Goal: Task Accomplishment & Management: Manage account settings

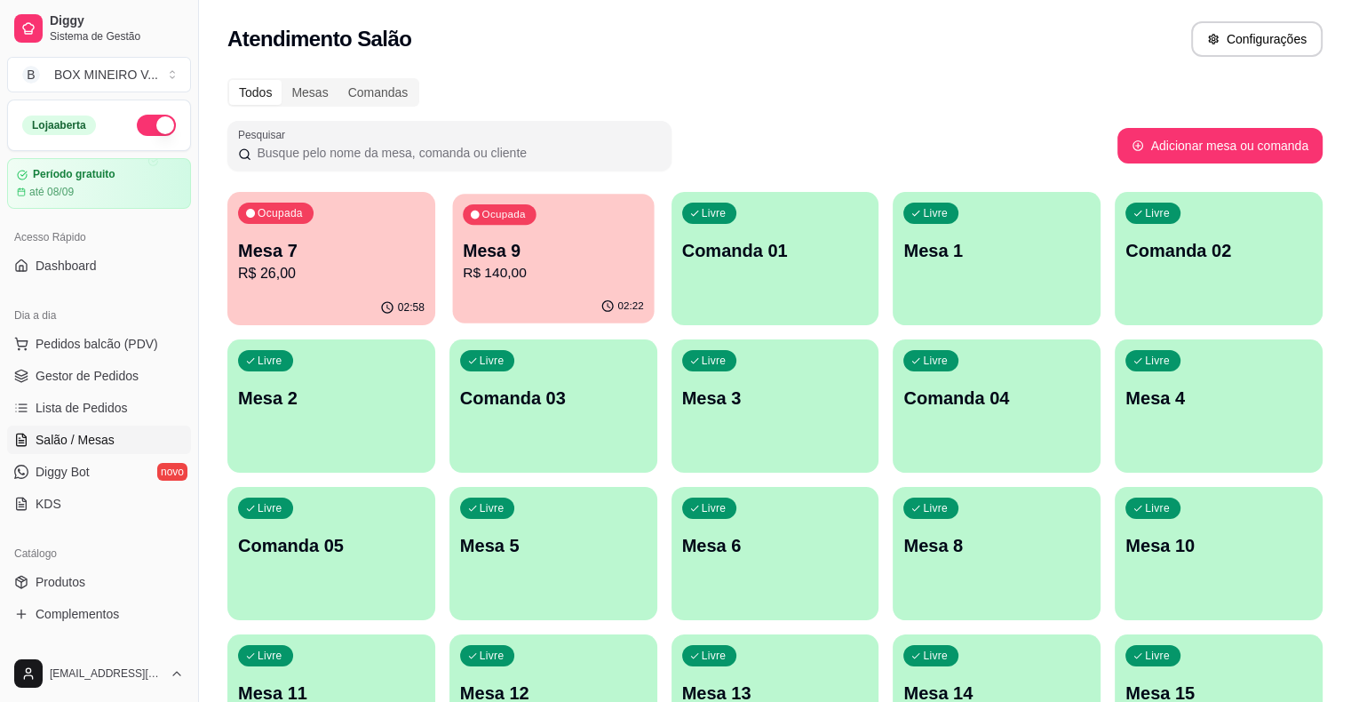
click at [483, 268] on p "R$ 140,00" at bounding box center [553, 273] width 181 height 20
click at [709, 259] on p "Comanda 01" at bounding box center [775, 251] width 181 height 24
click at [309, 94] on div "Mesas" at bounding box center [310, 92] width 56 height 25
click at [282, 80] on input "Mesas" at bounding box center [282, 80] width 0 height 0
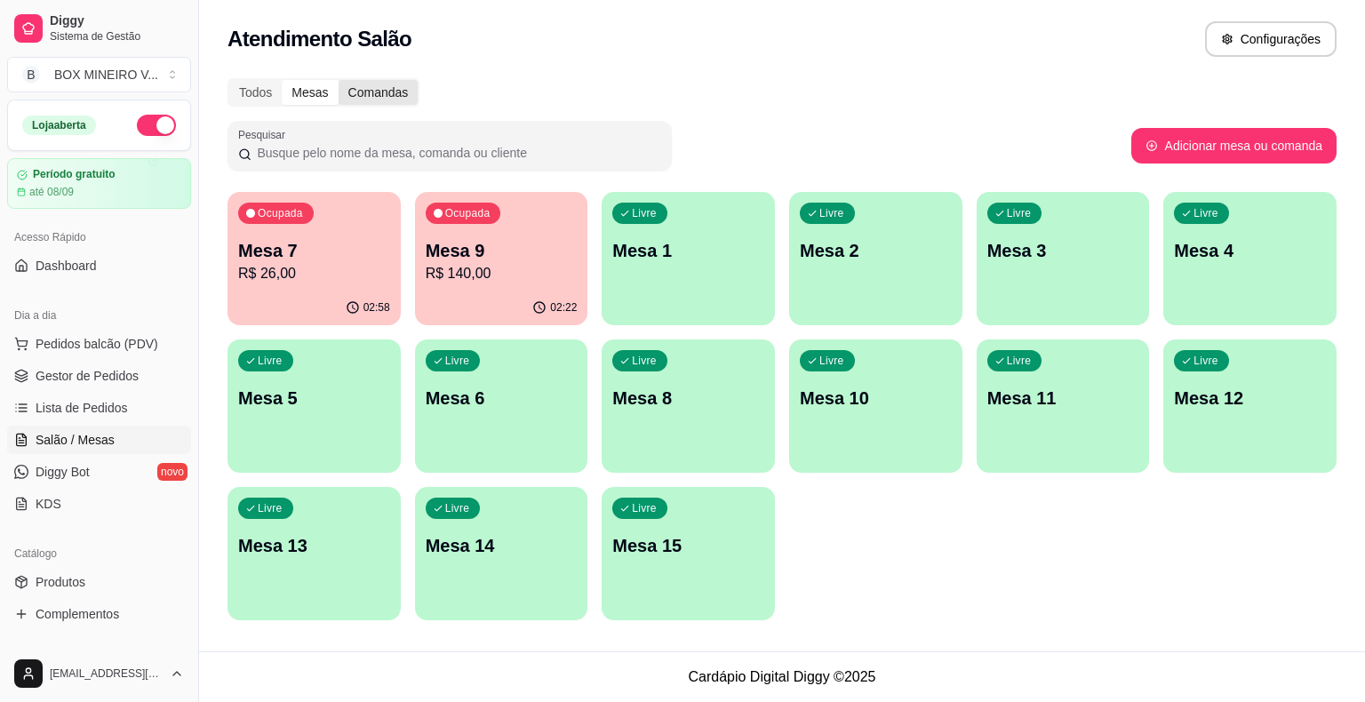
click at [384, 91] on div "Comandas" at bounding box center [378, 92] width 80 height 25
click at [338, 80] on input "Comandas" at bounding box center [338, 80] width 0 height 0
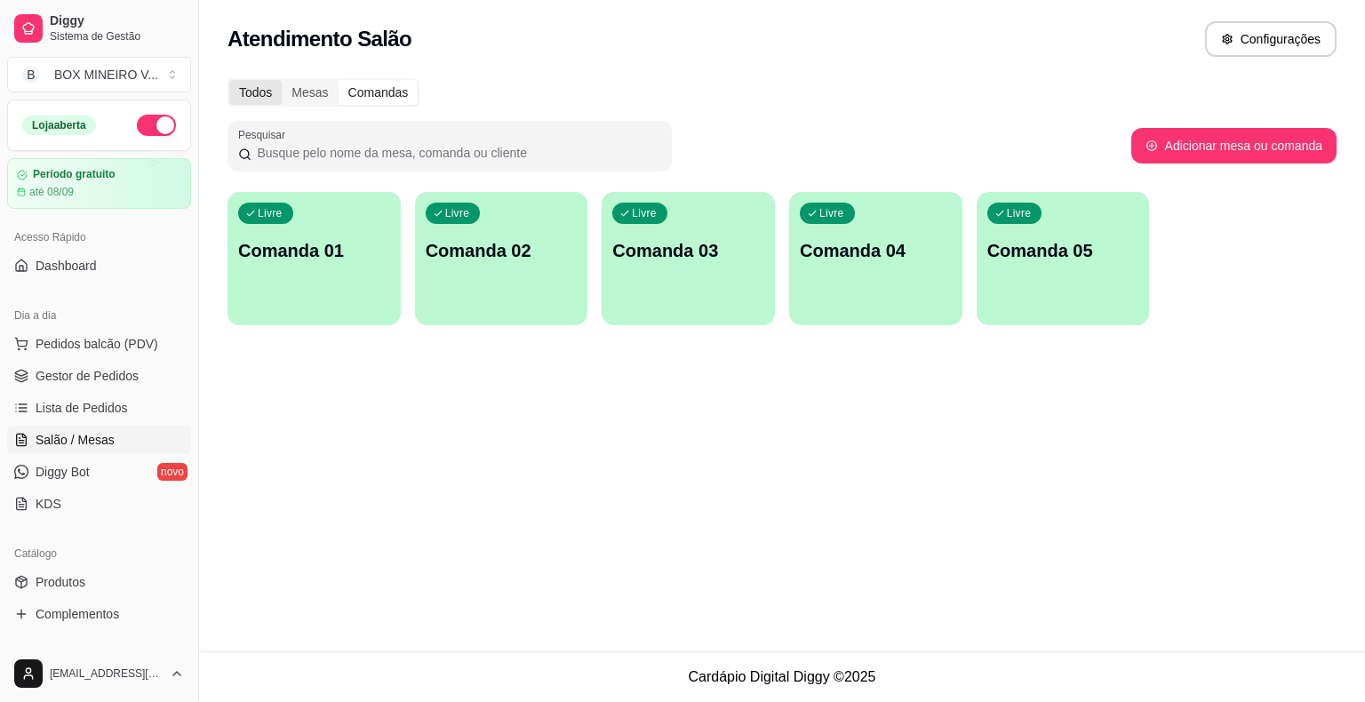
click at [252, 89] on div "Todos" at bounding box center [255, 92] width 52 height 25
click at [229, 80] on input "Todos" at bounding box center [229, 80] width 0 height 0
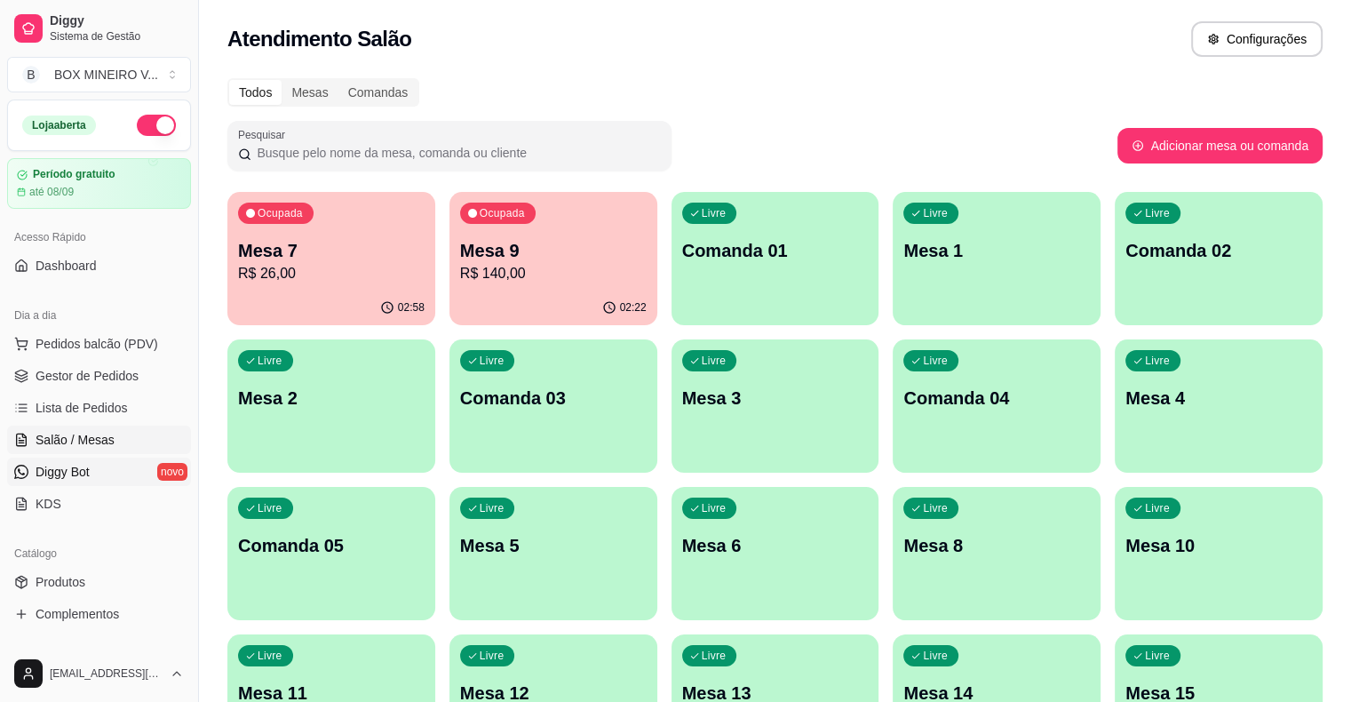
click at [100, 475] on link "Diggy Bot novo" at bounding box center [99, 472] width 184 height 28
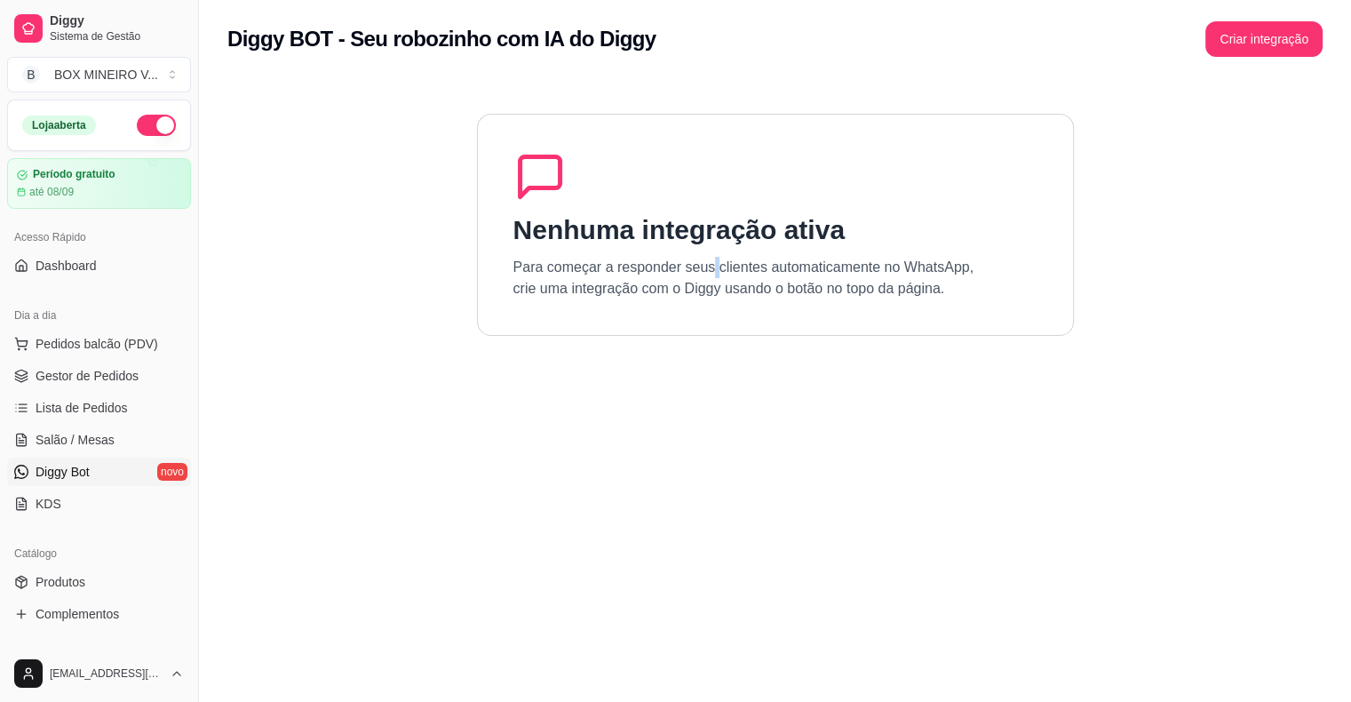
click at [709, 274] on p "Para começar a responder seus clientes automaticamente no WhatsApp, crie uma in…" at bounding box center [744, 278] width 461 height 43
click at [557, 181] on icon at bounding box center [540, 176] width 53 height 53
click at [1271, 32] on button "Criar integração" at bounding box center [1264, 39] width 117 height 36
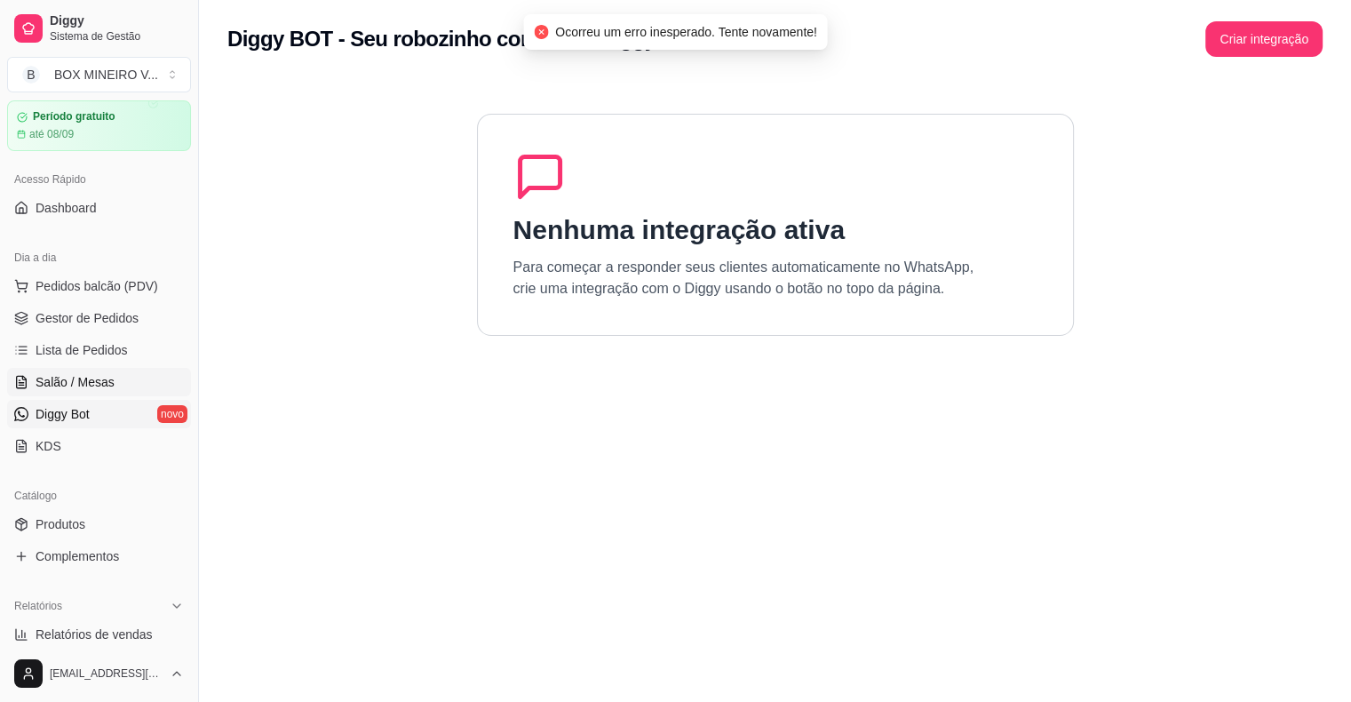
scroll to position [178, 0]
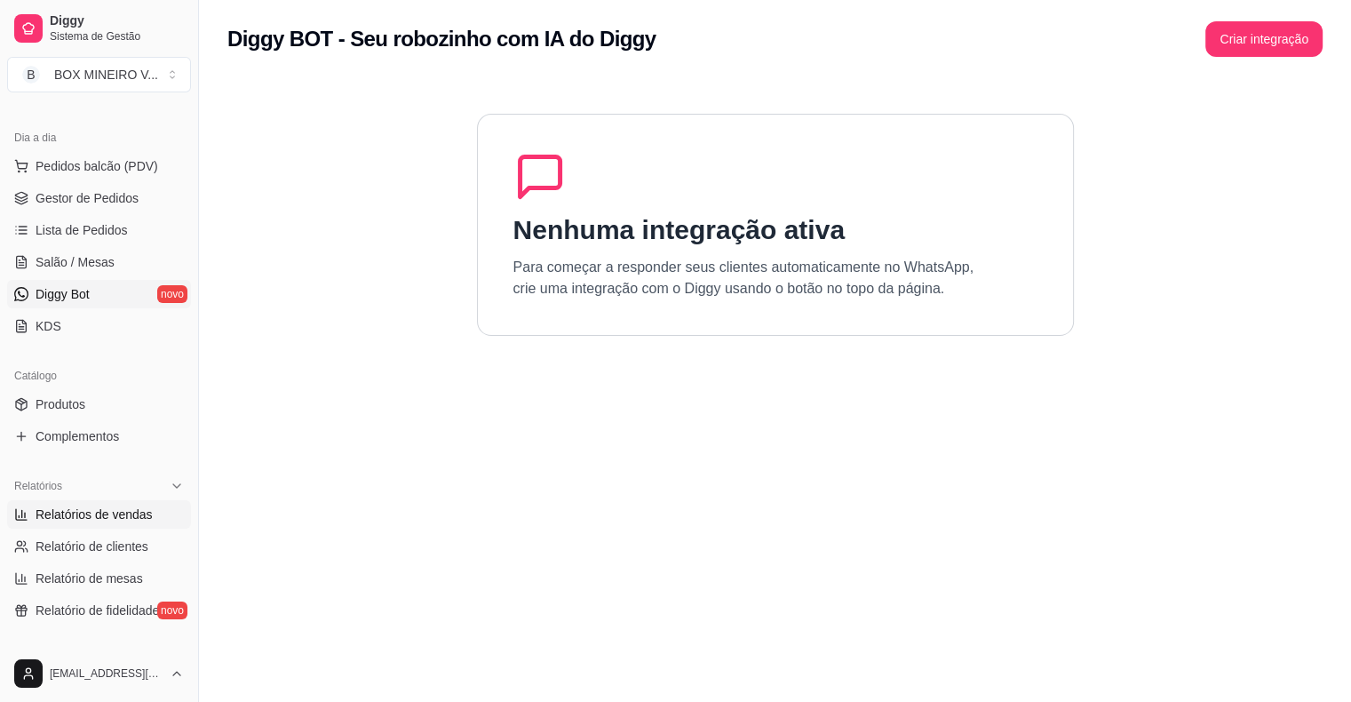
click at [108, 520] on span "Relatórios de vendas" at bounding box center [94, 515] width 117 height 18
select select "ALL"
select select "0"
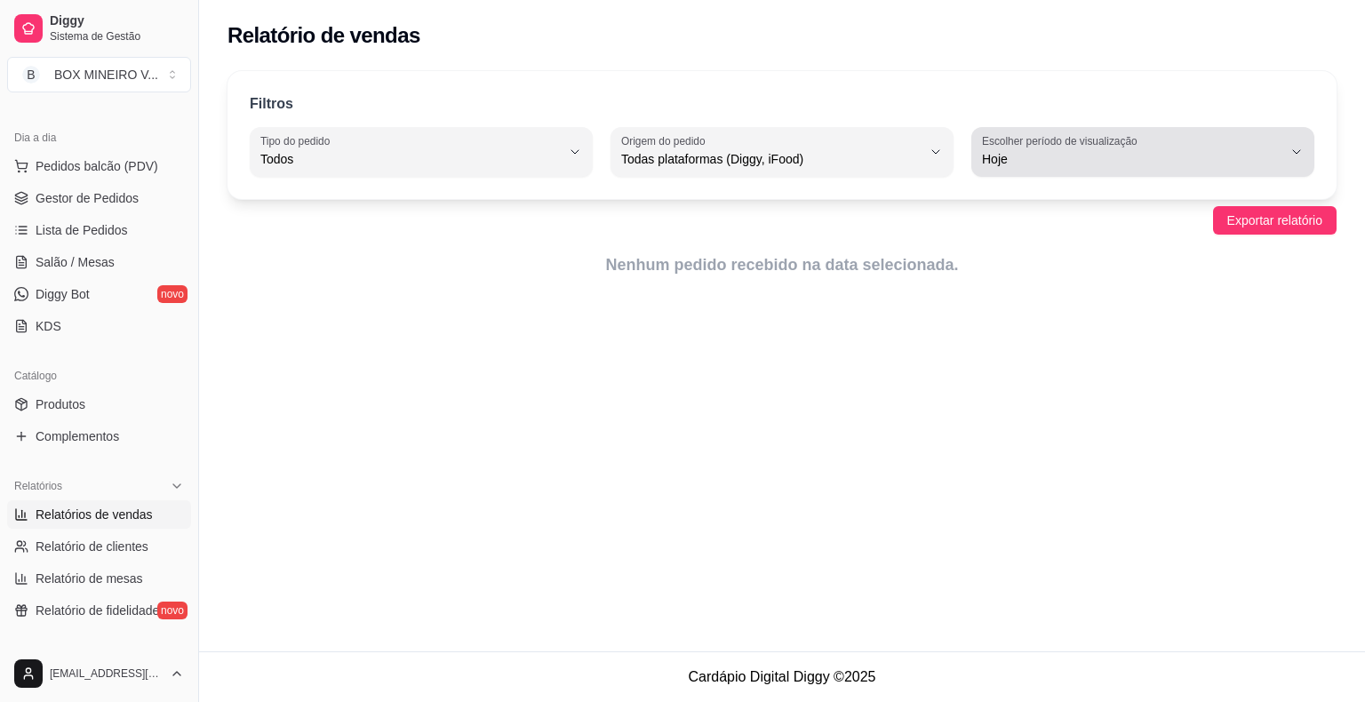
click at [1132, 162] on span "Hoje" at bounding box center [1132, 159] width 300 height 18
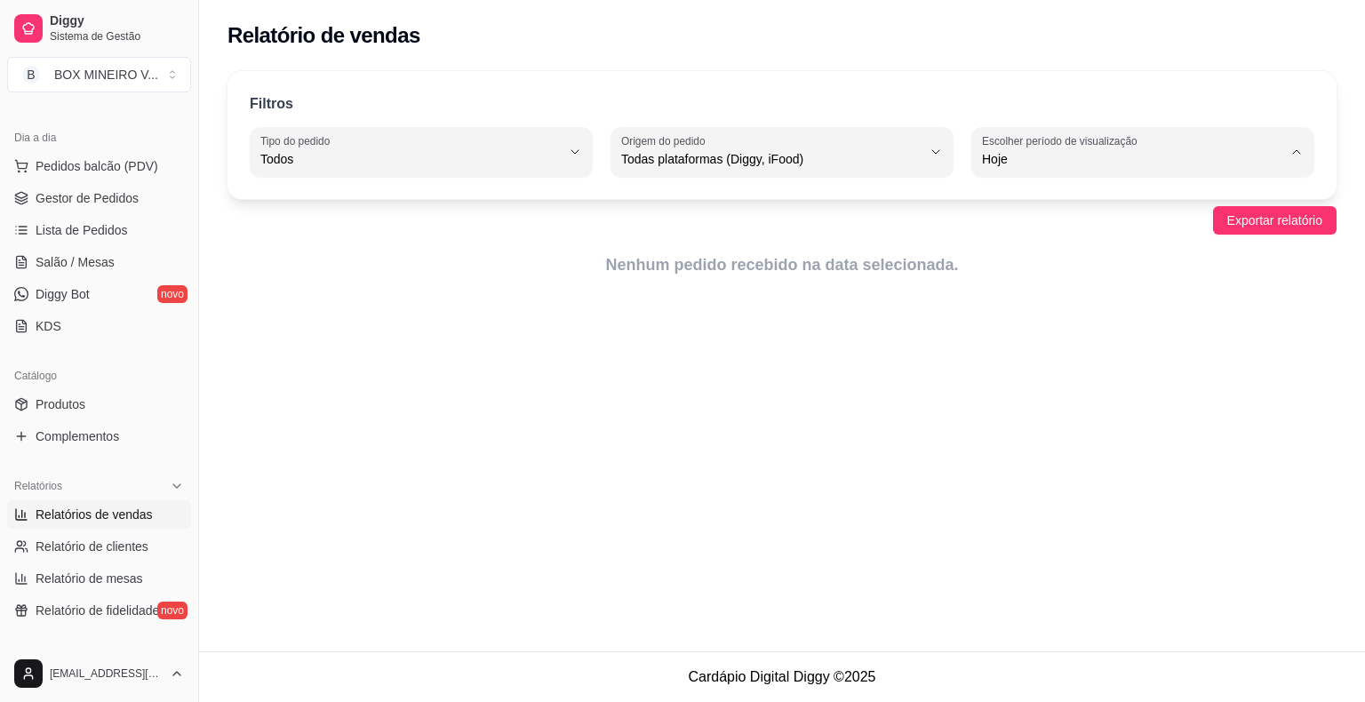
click at [1080, 315] on span "30 dias" at bounding box center [1134, 316] width 285 height 17
type input "30"
select select "30"
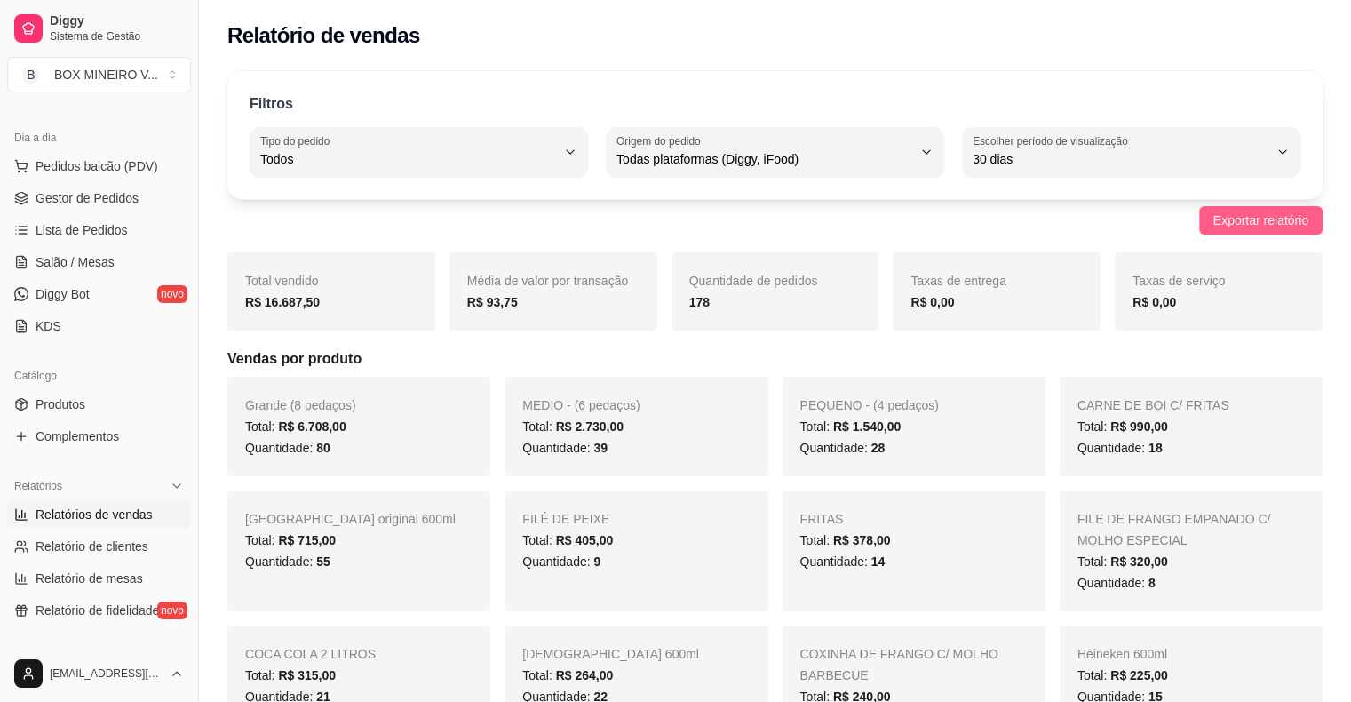
click at [1247, 219] on span "Exportar relatório" at bounding box center [1261, 221] width 95 height 20
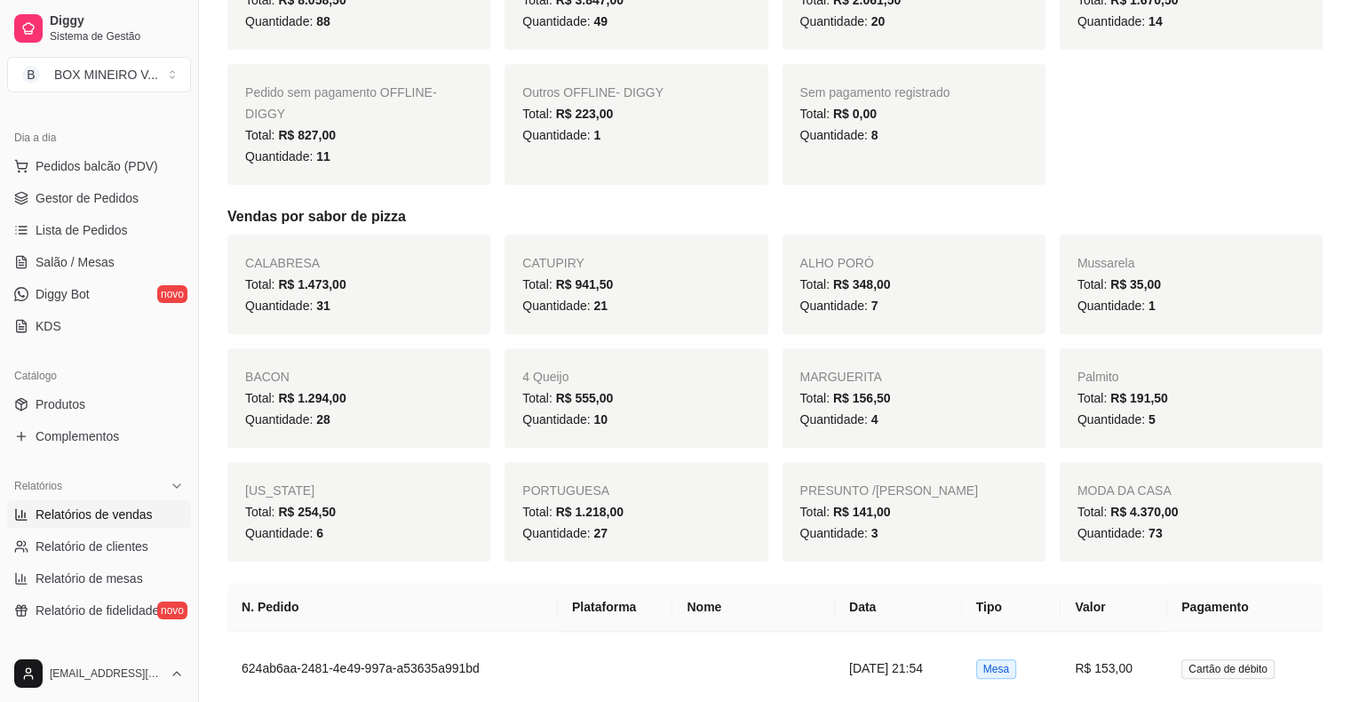
scroll to position [2310, 0]
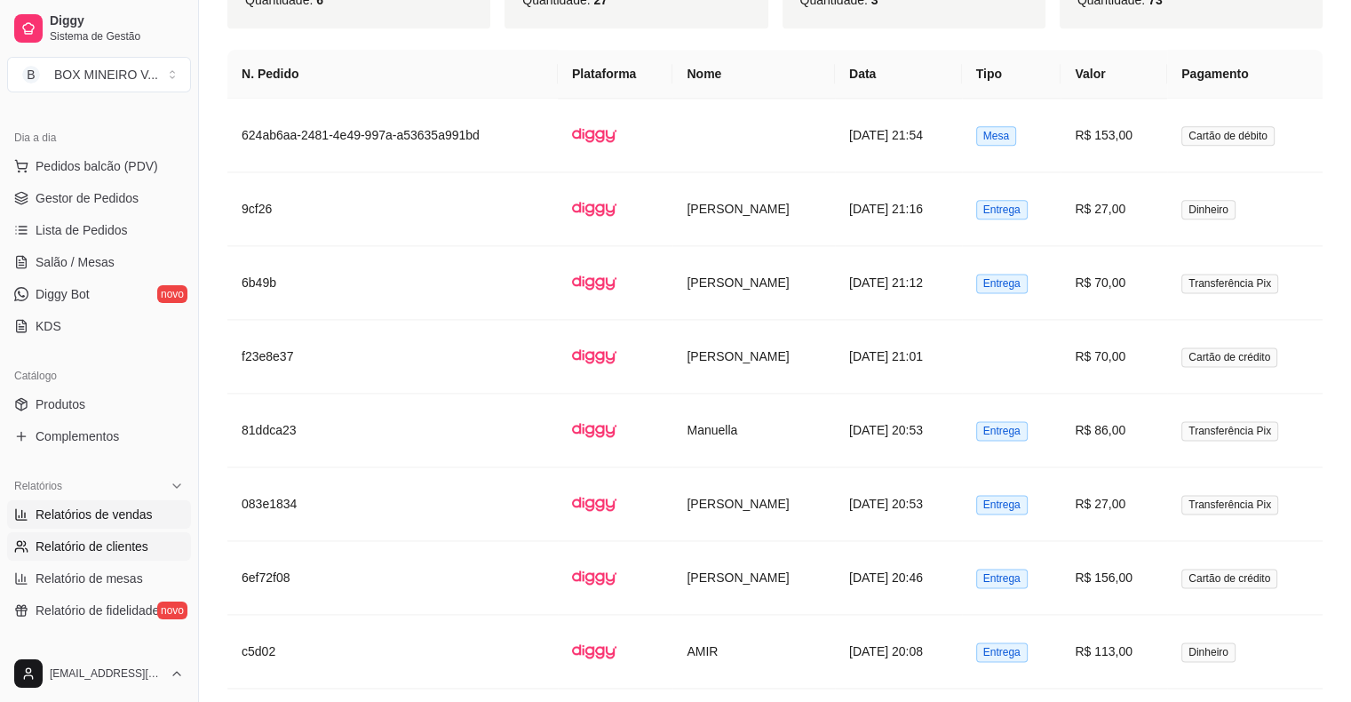
click at [133, 540] on span "Relatório de clientes" at bounding box center [92, 547] width 113 height 18
select select "30"
select select "HIGHEST_TOTAL_SPENT_WITH_ORDERS"
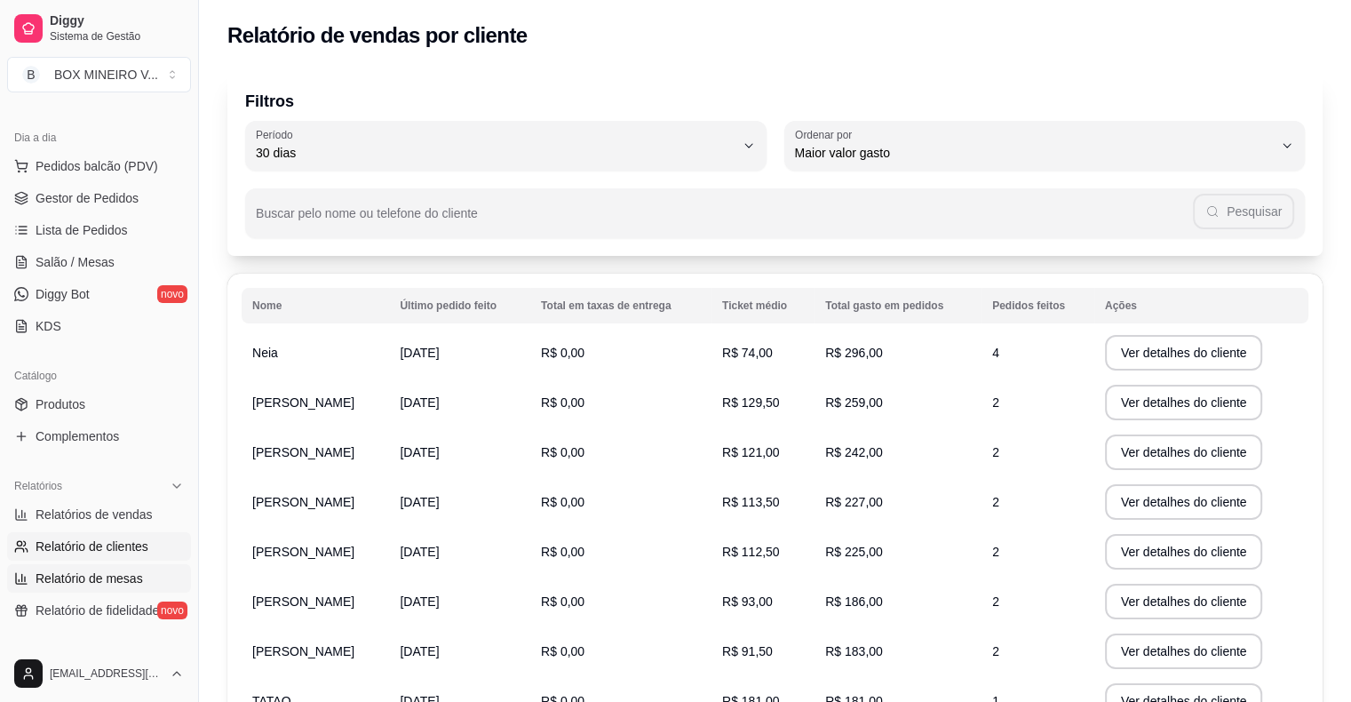
click at [100, 581] on span "Relatório de mesas" at bounding box center [90, 578] width 108 height 18
select select "TOTAL_OF_ORDERS"
select select "7"
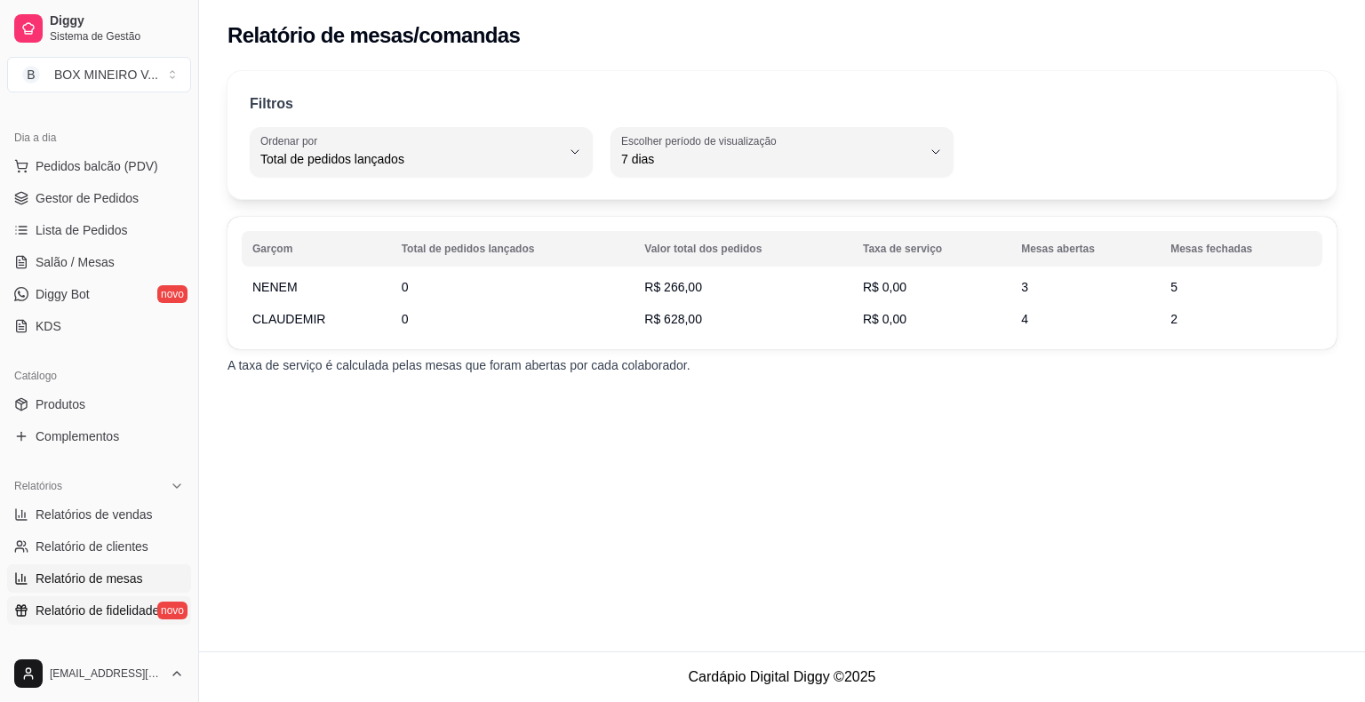
click at [90, 613] on span "Relatório de fidelidade" at bounding box center [97, 610] width 123 height 18
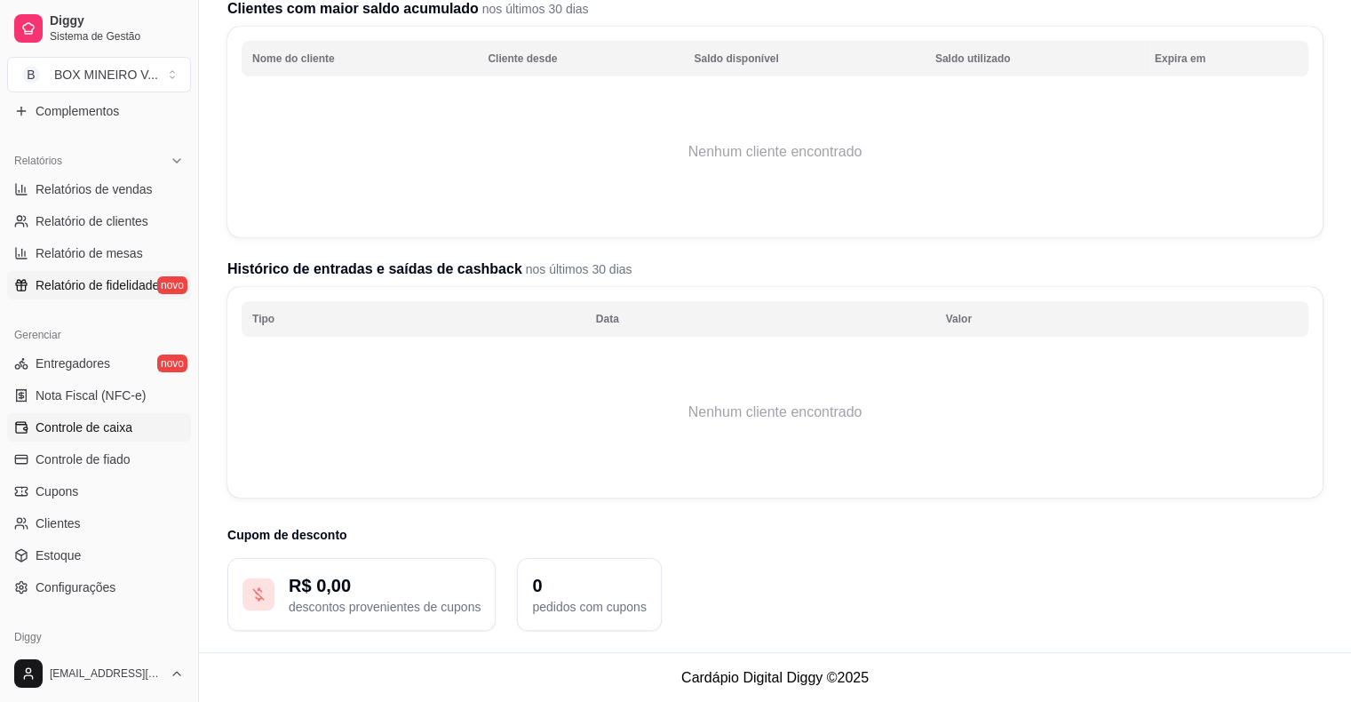
scroll to position [533, 0]
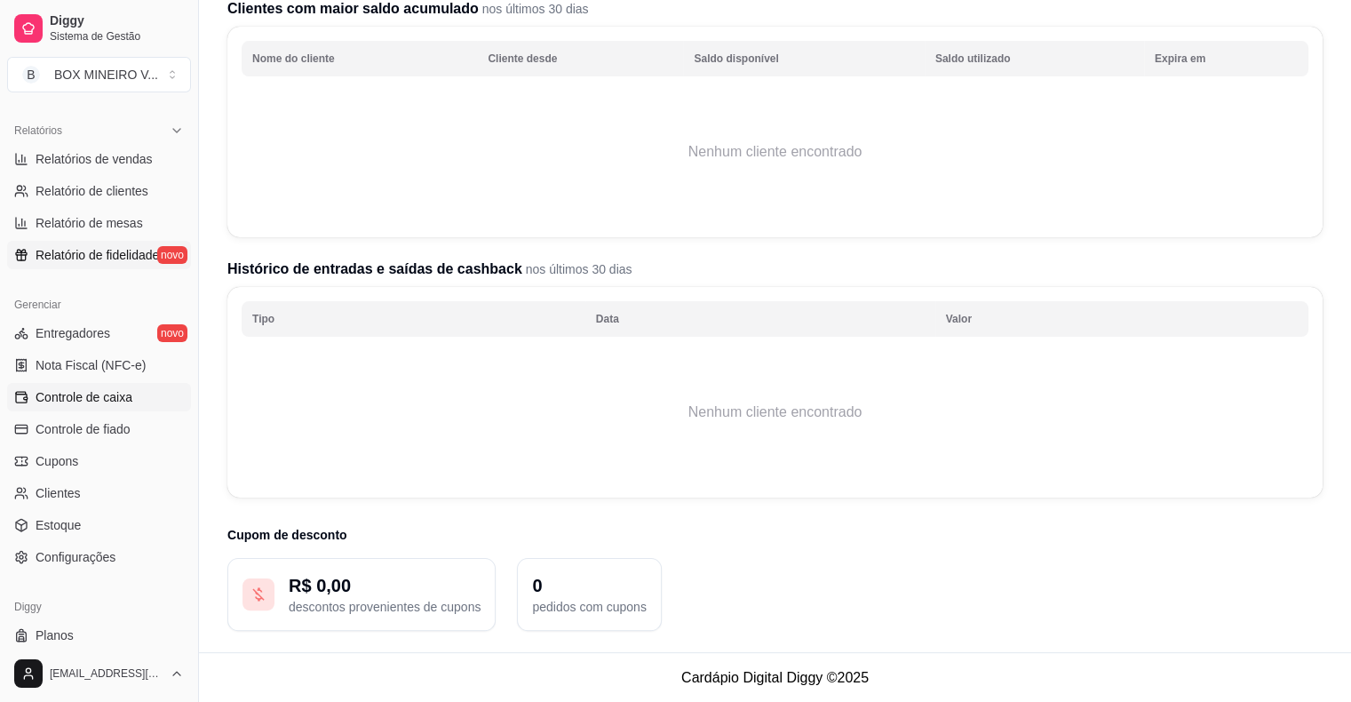
click at [140, 400] on link "Controle de caixa" at bounding box center [99, 397] width 184 height 28
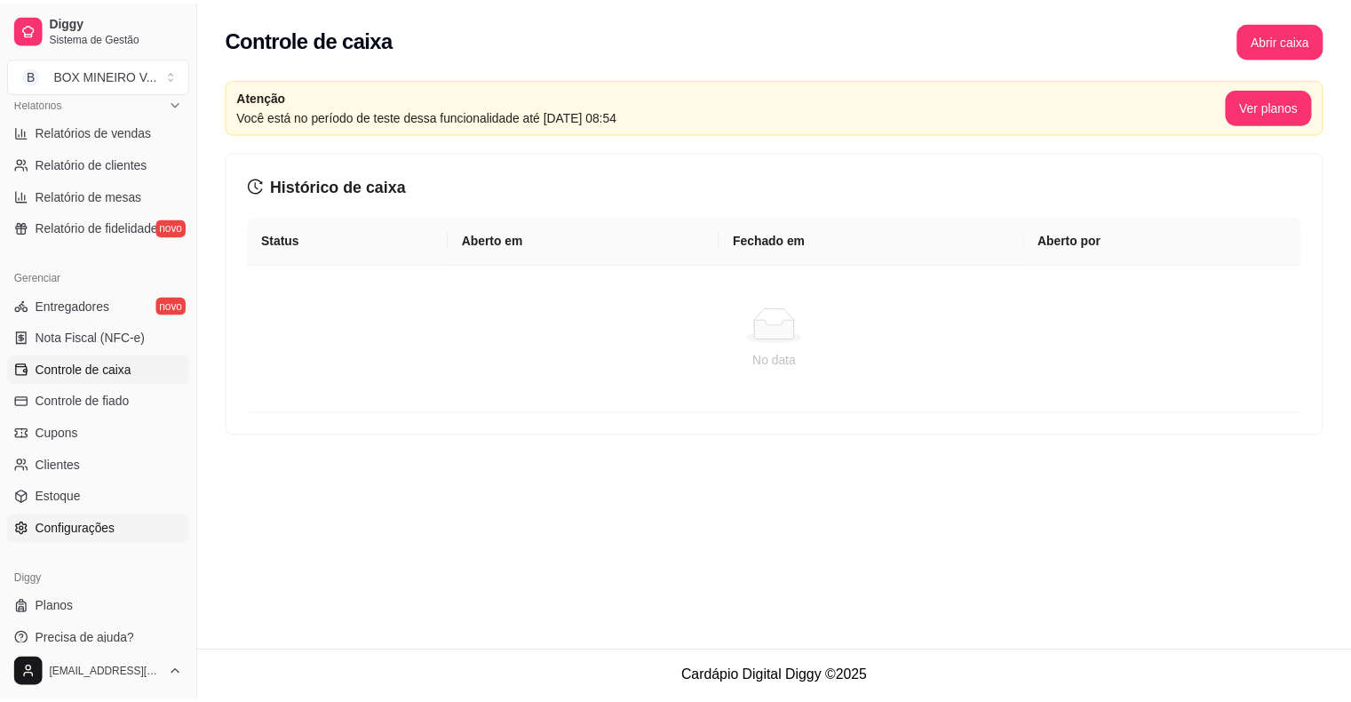
scroll to position [576, 0]
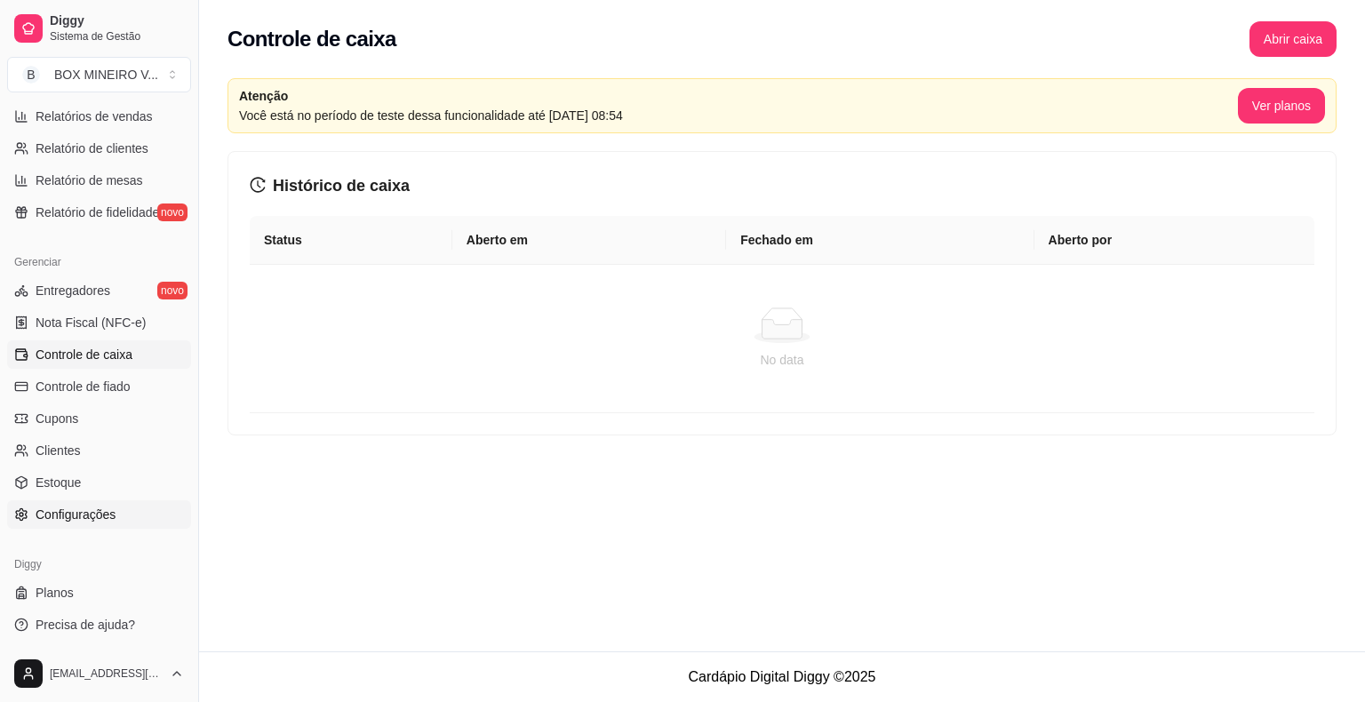
click at [83, 513] on span "Configurações" at bounding box center [76, 515] width 80 height 18
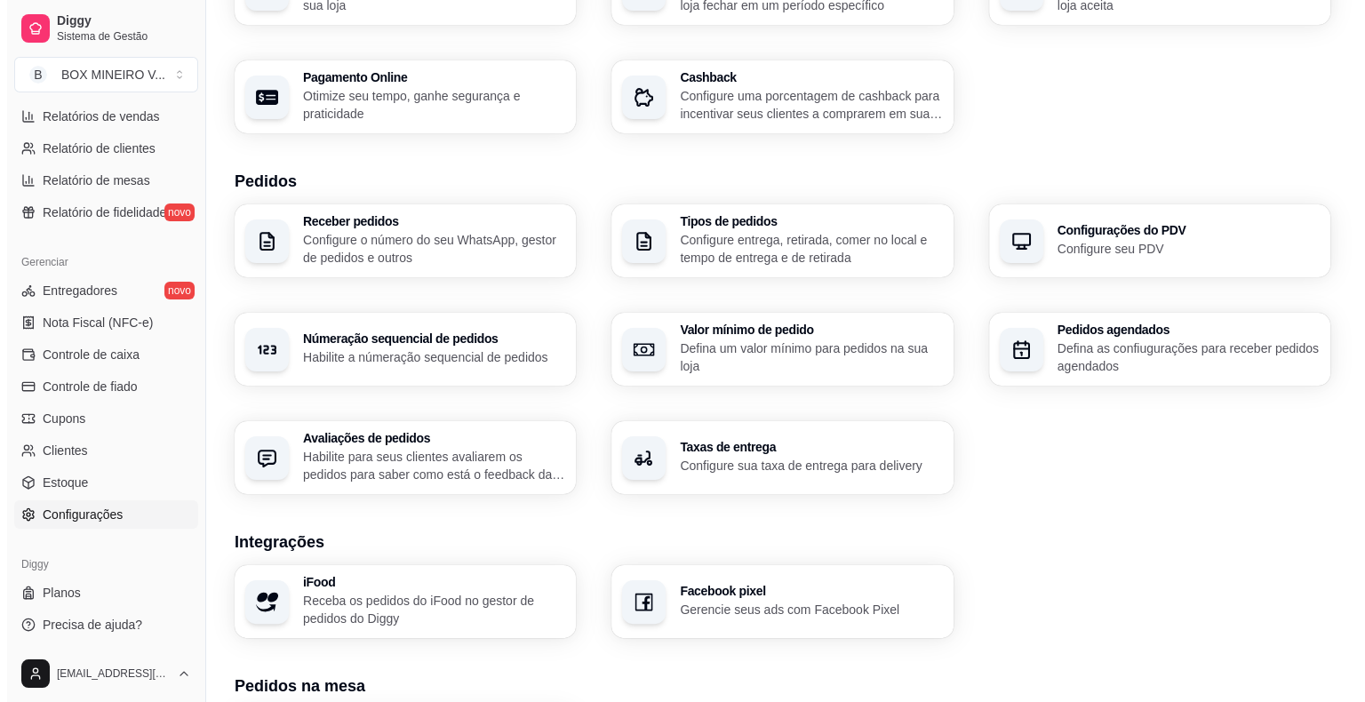
scroll to position [267, 0]
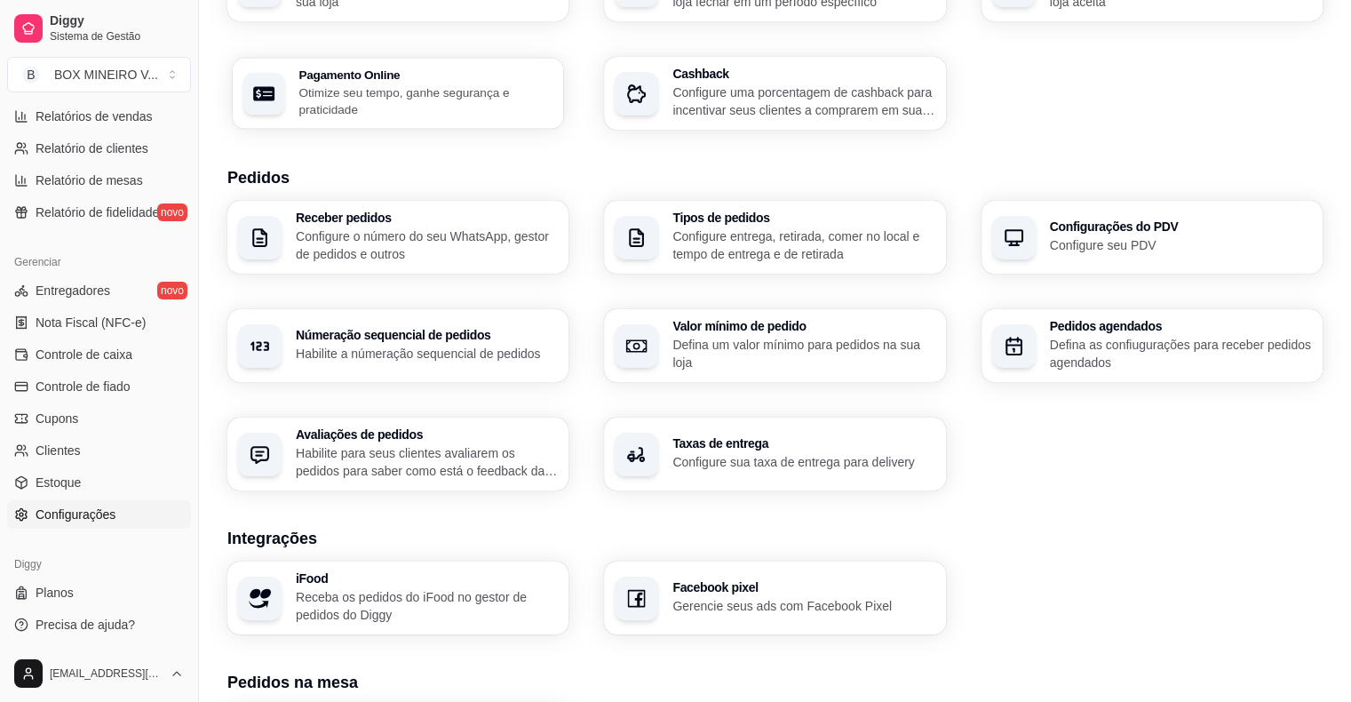
click at [443, 108] on p "Otimize seu tempo, ganhe segurança e praticidade" at bounding box center [426, 101] width 254 height 35
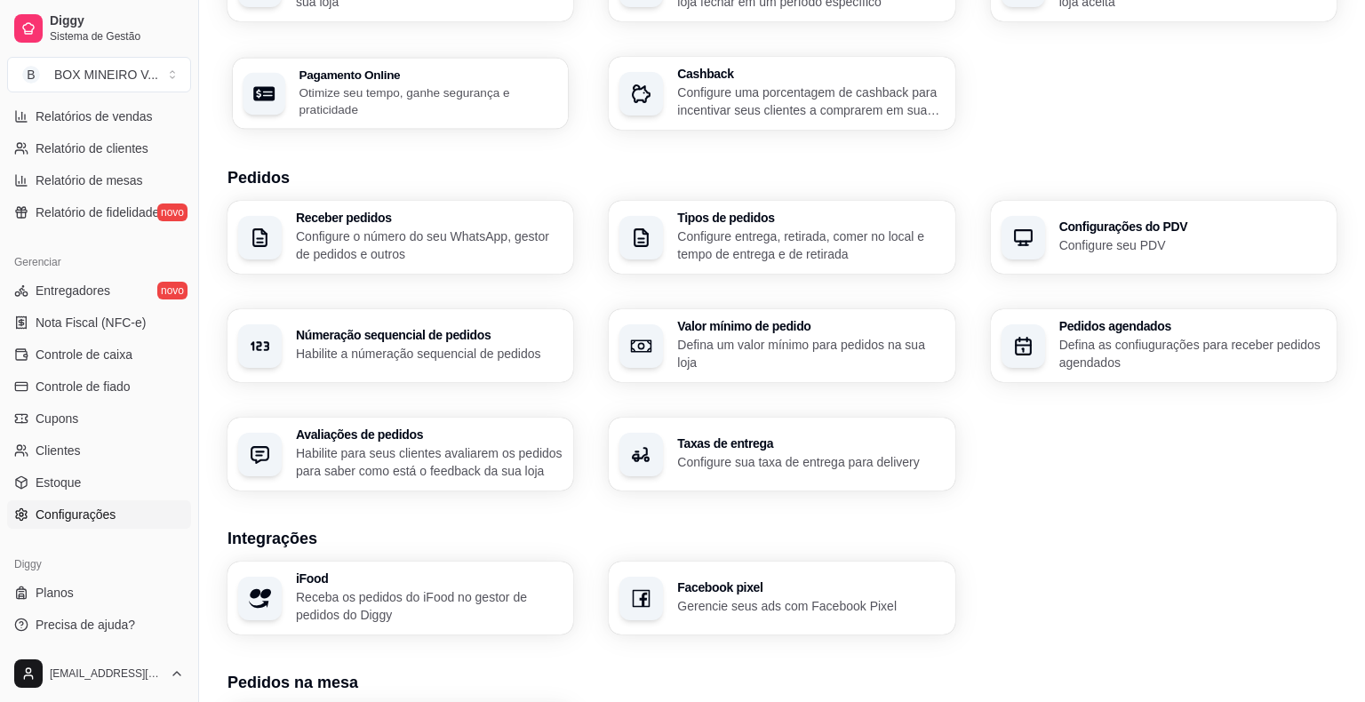
select select "4.98"
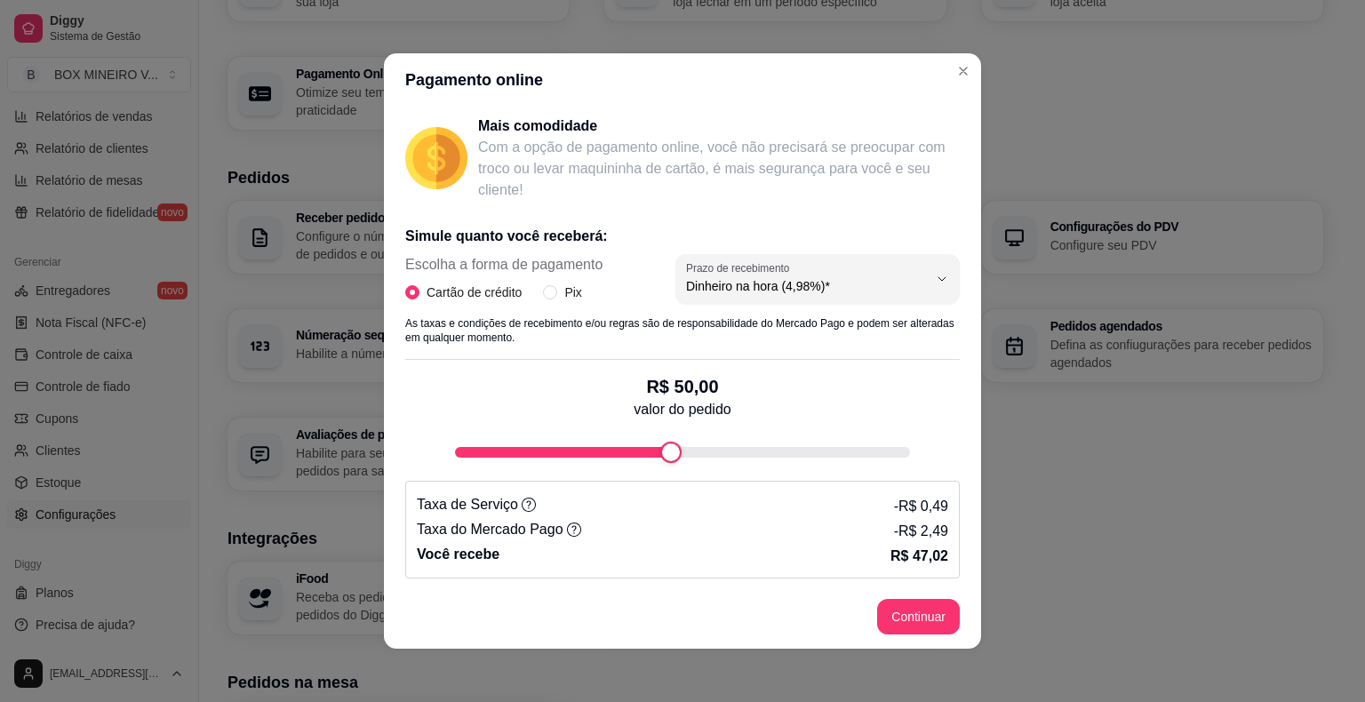
scroll to position [4, 0]
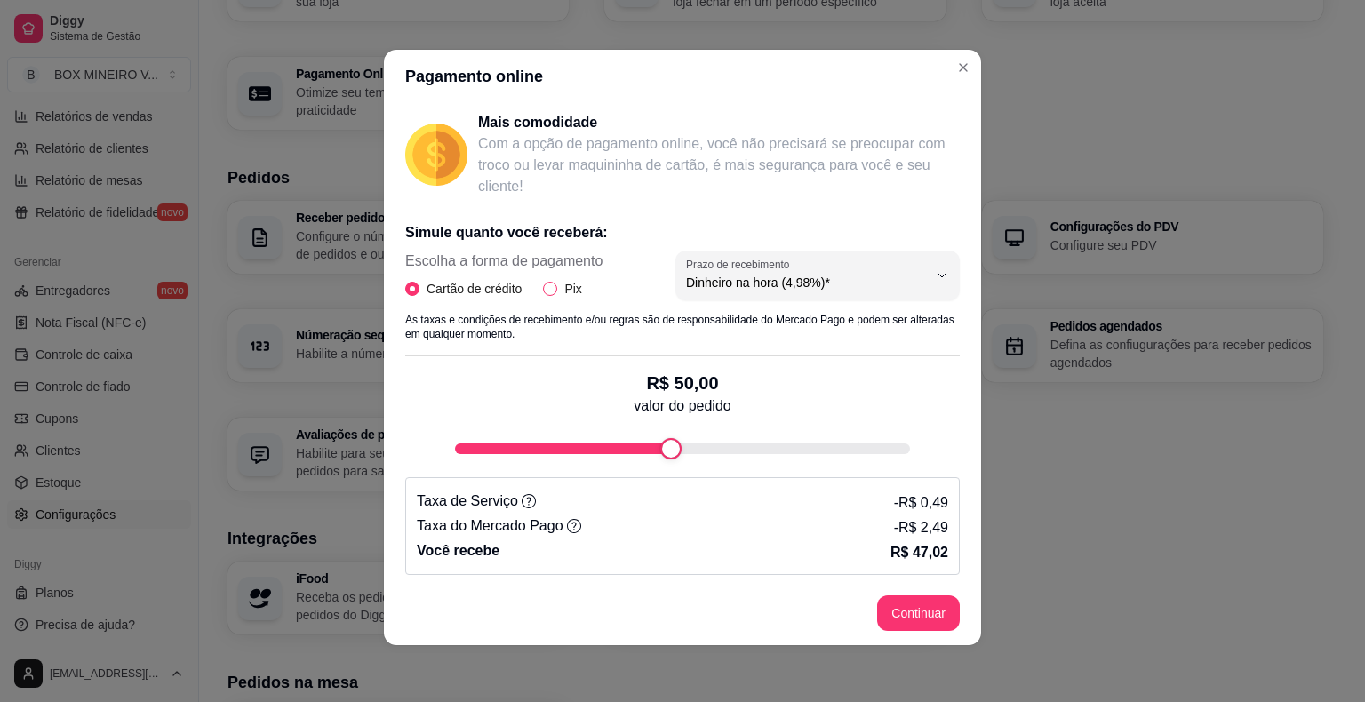
click at [545, 289] on input "Pix" at bounding box center [550, 289] width 14 height 14
radio input "true"
click at [442, 290] on span "Cartão de crédito" at bounding box center [473, 289] width 109 height 20
click at [419, 290] on input "Cartão de crédito" at bounding box center [412, 289] width 14 height 14
radio input "true"
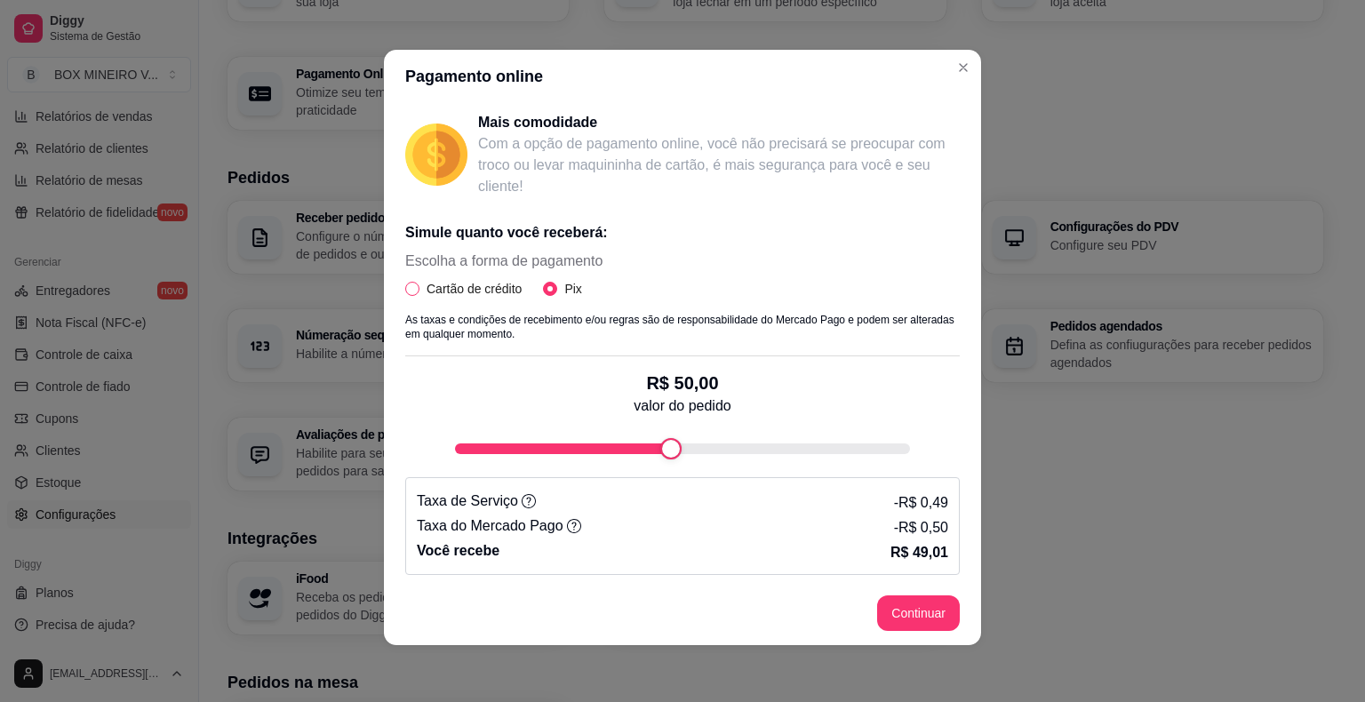
radio input "false"
select select "4.98"
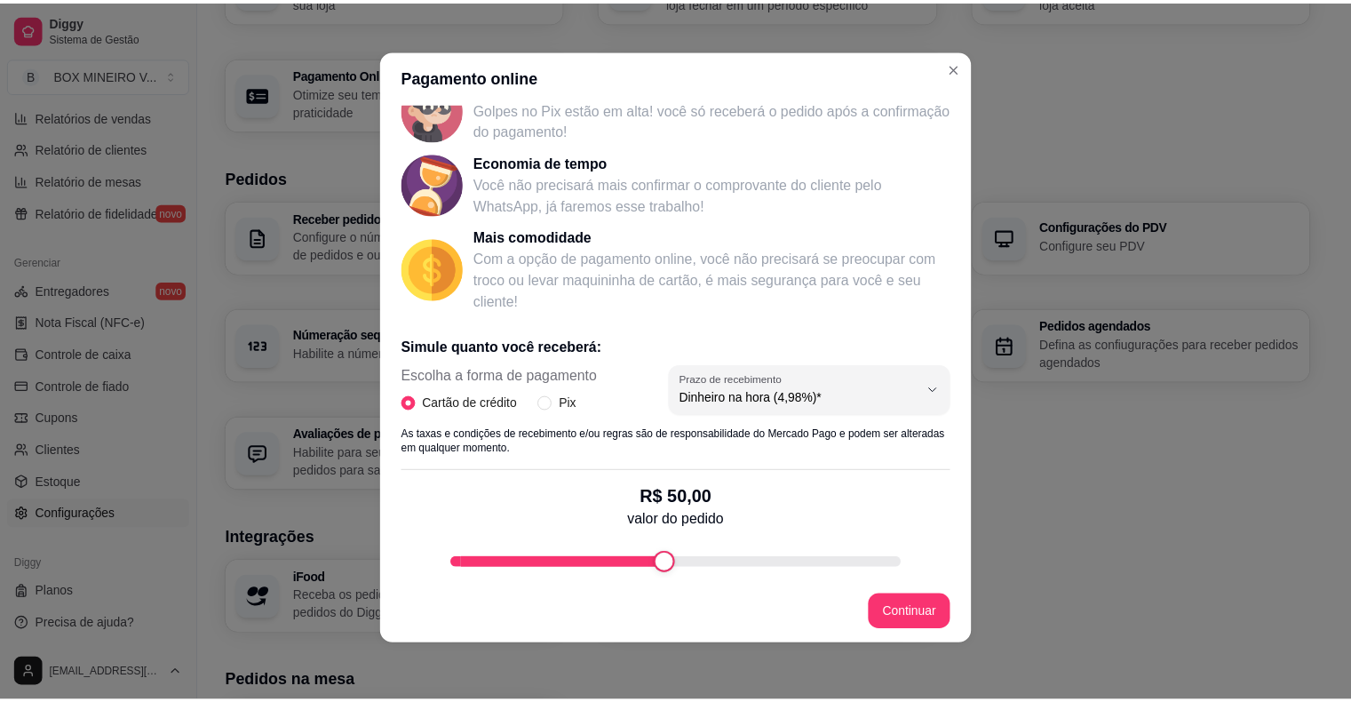
scroll to position [0, 0]
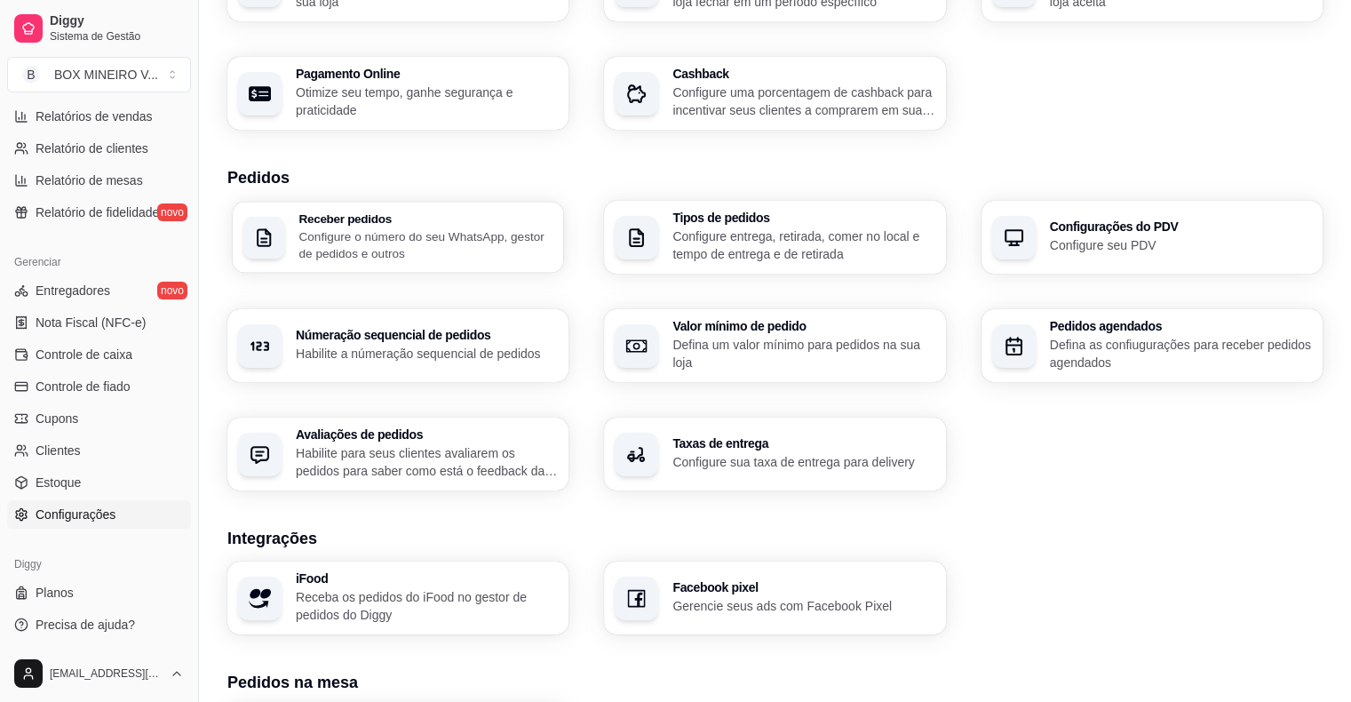
click at [426, 251] on p "Configure o número do seu WhatsApp, gestor de pedidos e outros" at bounding box center [426, 244] width 254 height 35
click at [1059, 224] on h3 "Configurações do PDV" at bounding box center [1181, 226] width 262 height 12
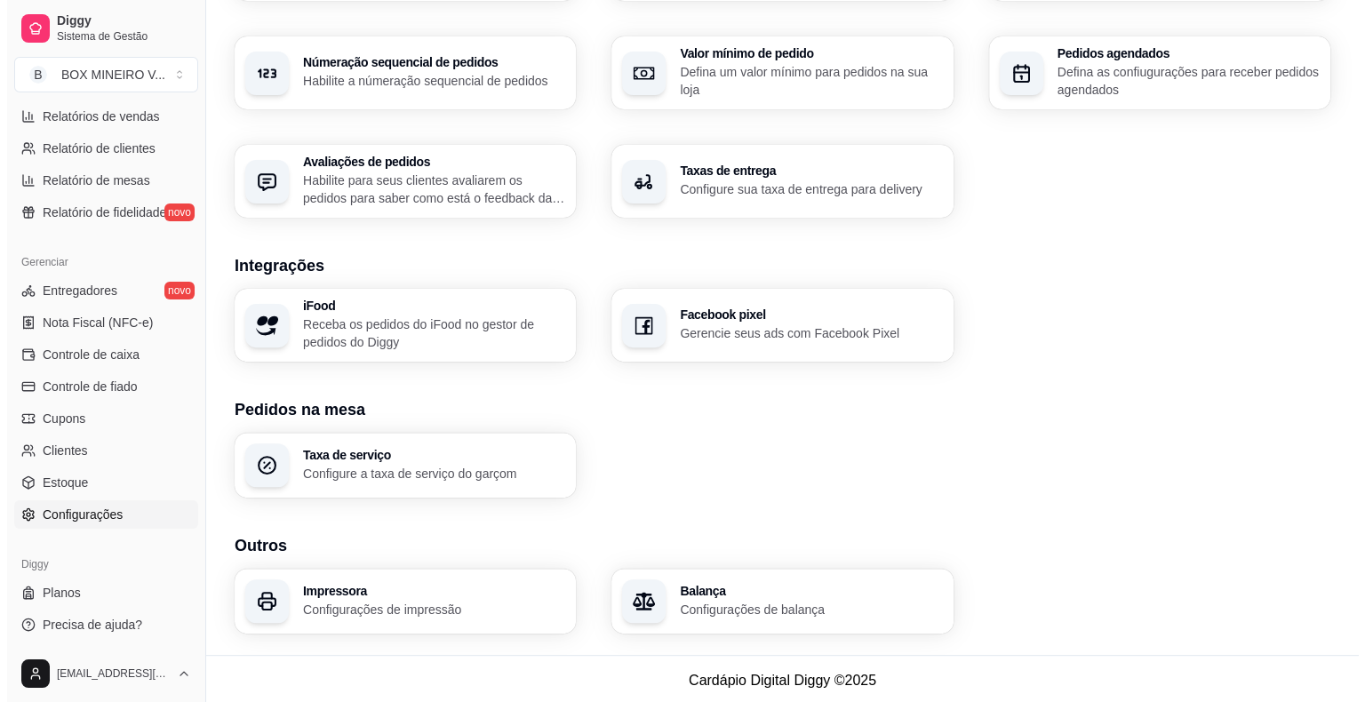
scroll to position [542, 0]
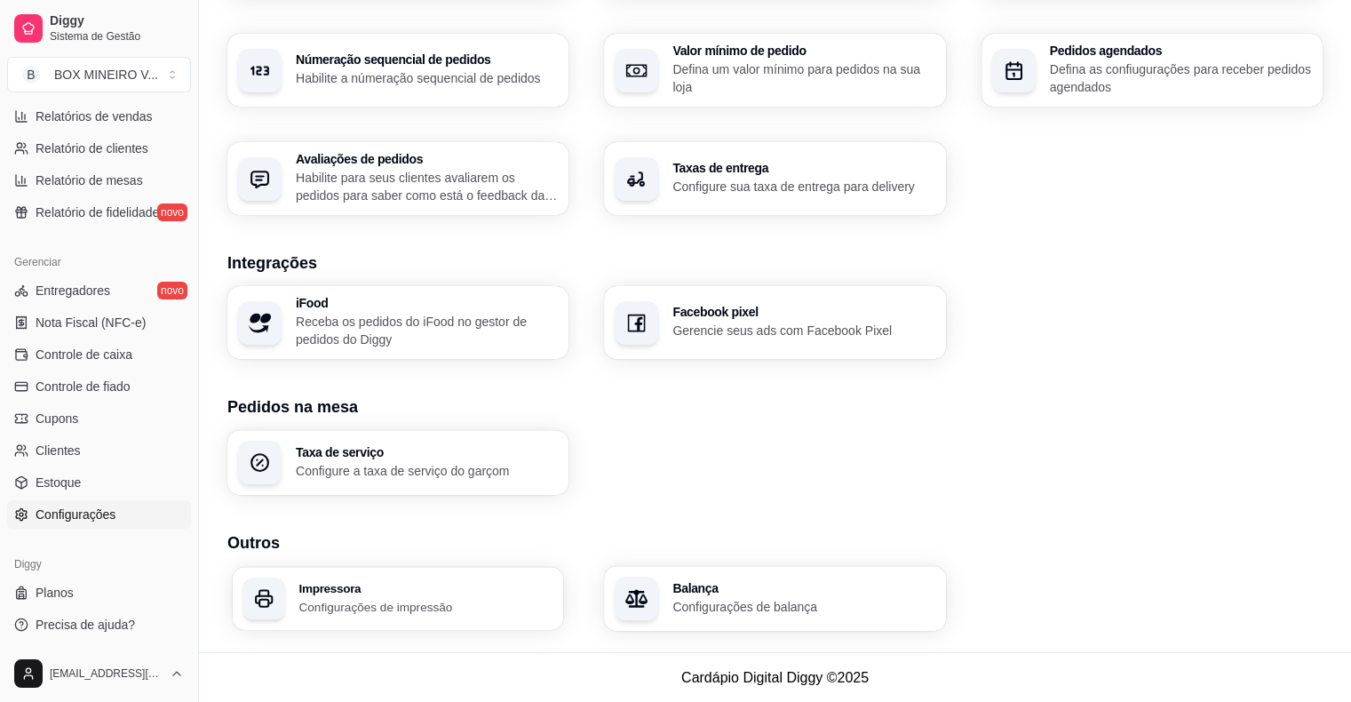
click at [507, 613] on p "Configurações de impressão" at bounding box center [426, 606] width 254 height 17
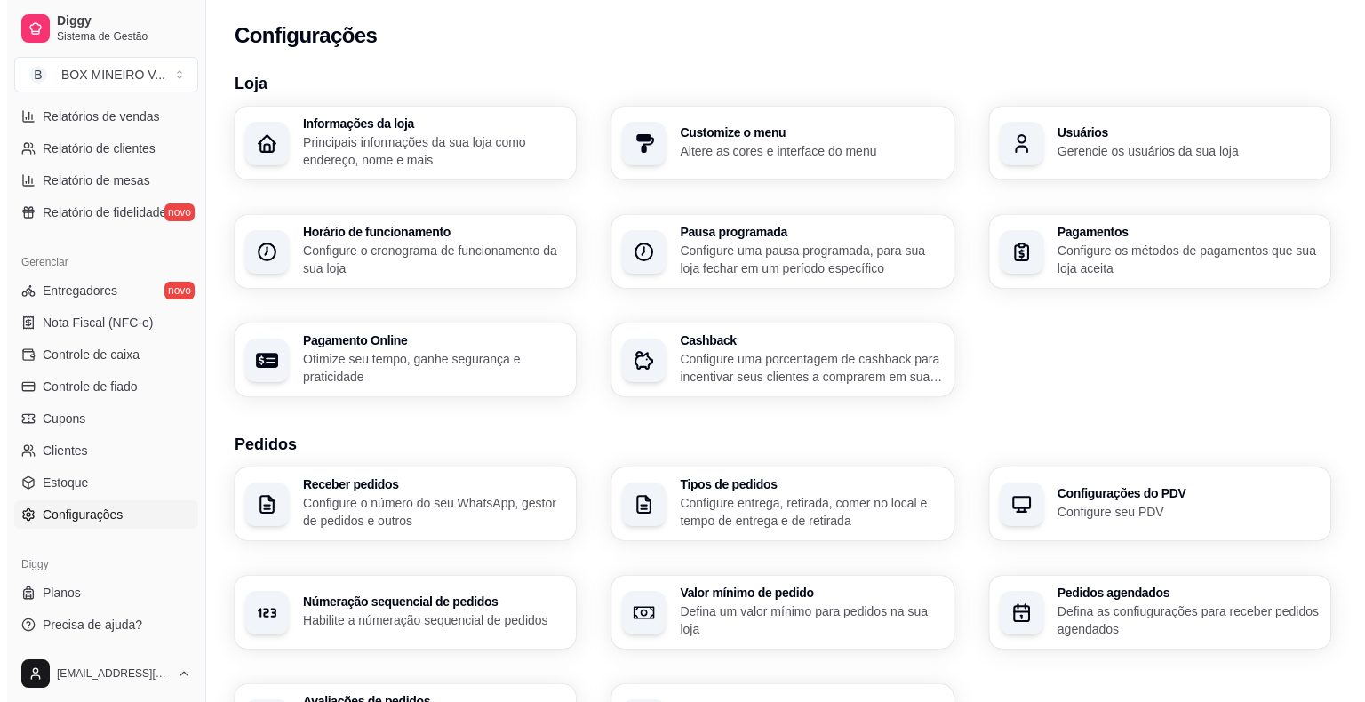
scroll to position [0, 0]
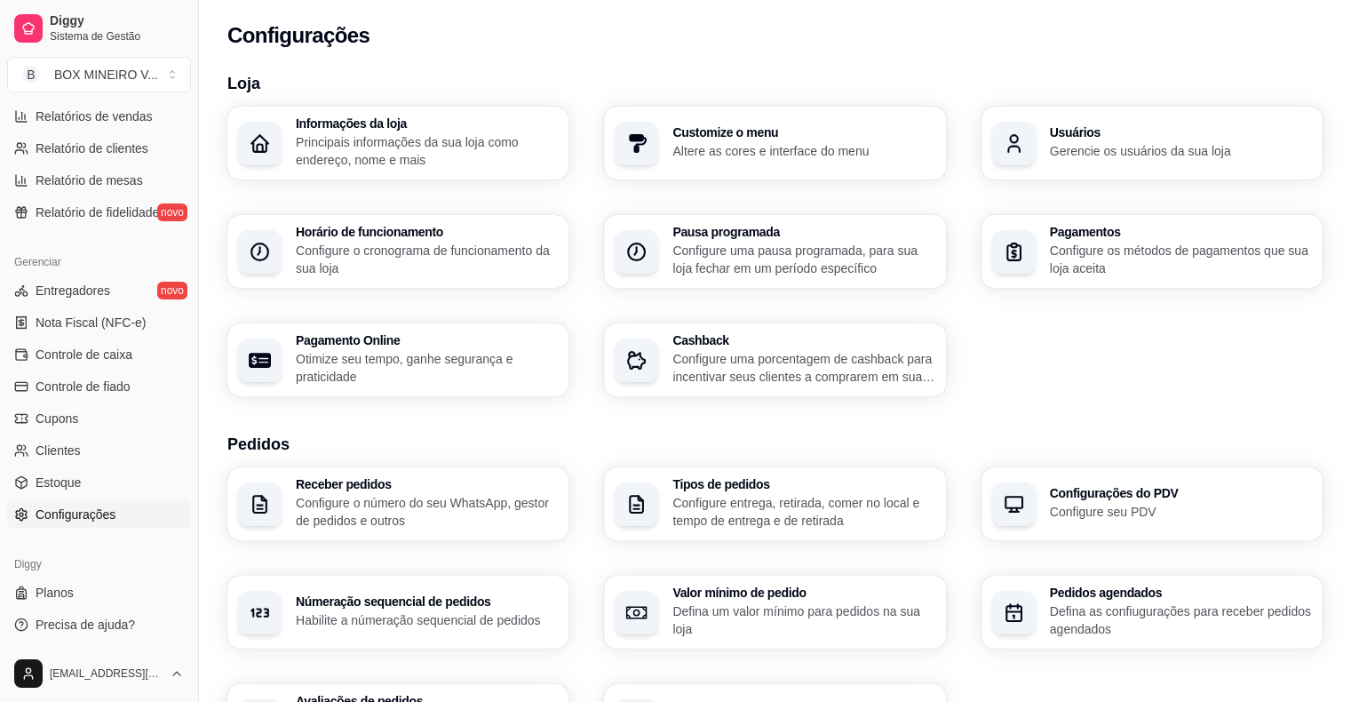
click at [437, 143] on p "Principais informações da sua loja como endereço, nome e mais" at bounding box center [427, 151] width 262 height 36
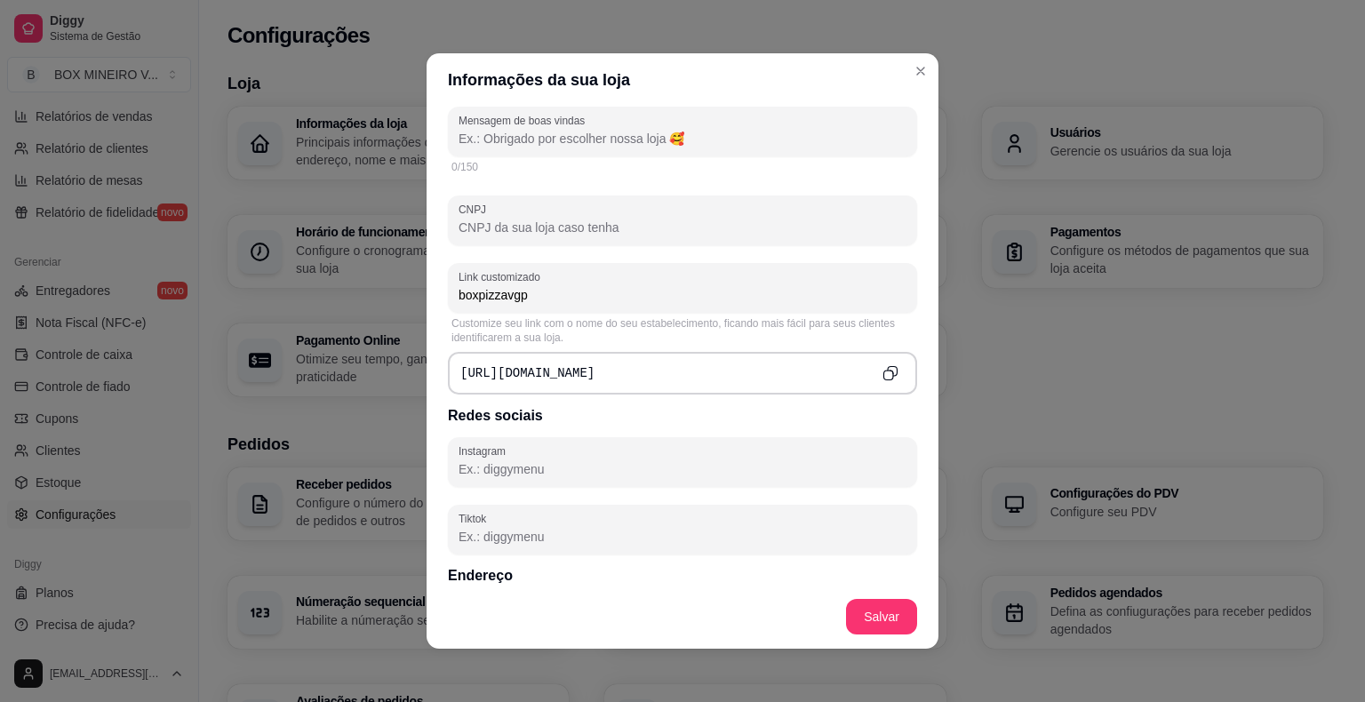
scroll to position [622, 0]
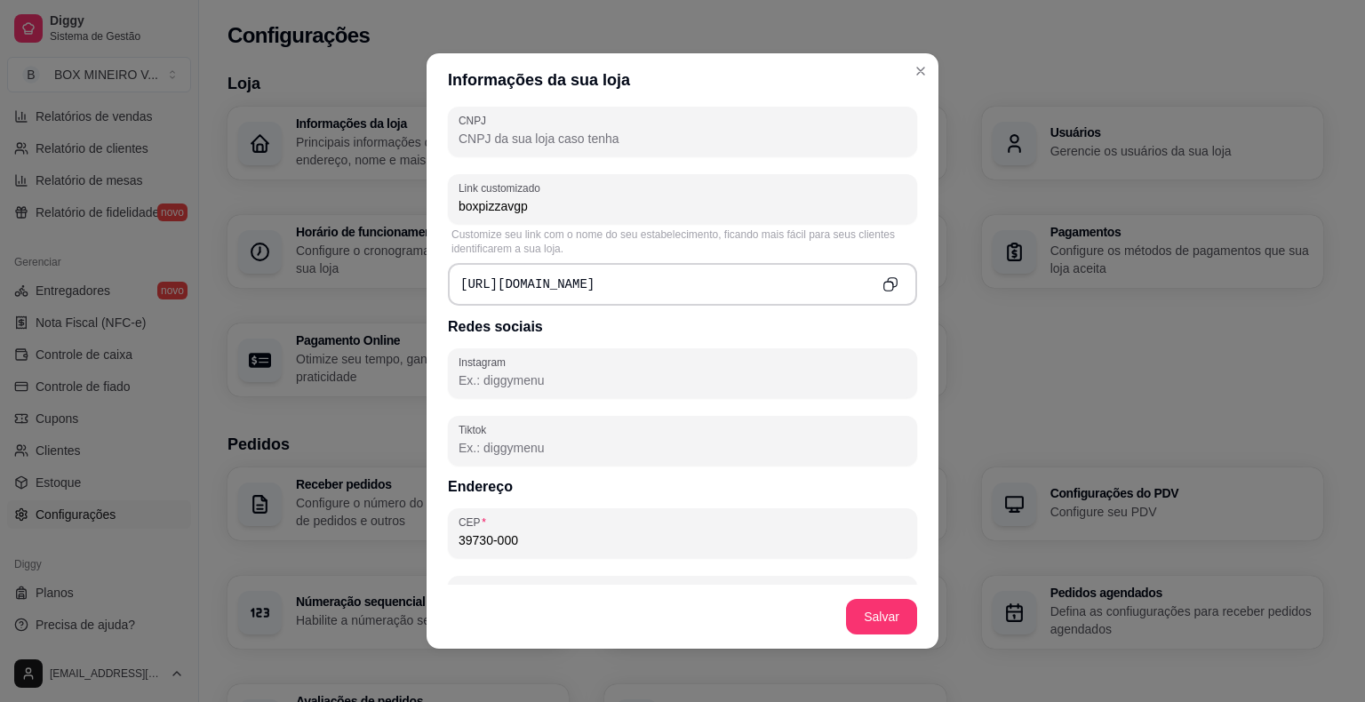
click at [882, 280] on icon "Copy to clipboard" at bounding box center [889, 283] width 15 height 15
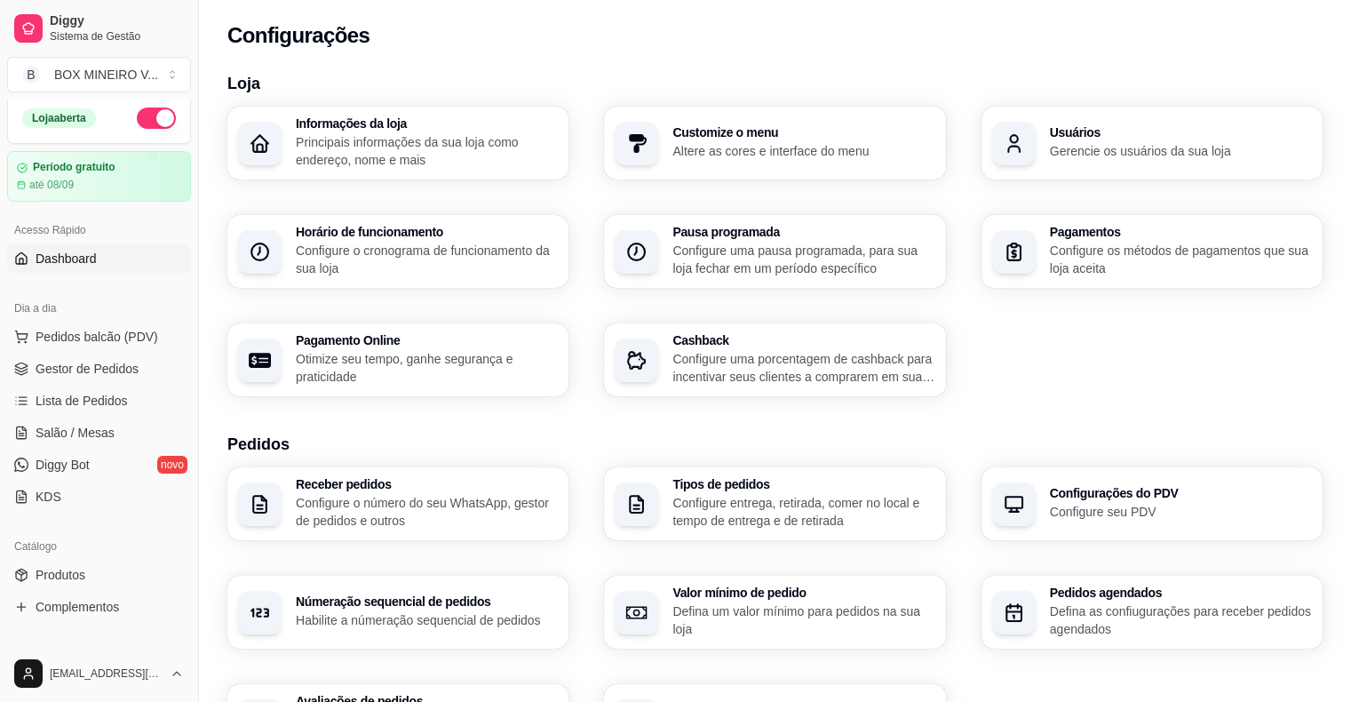
scroll to position [0, 0]
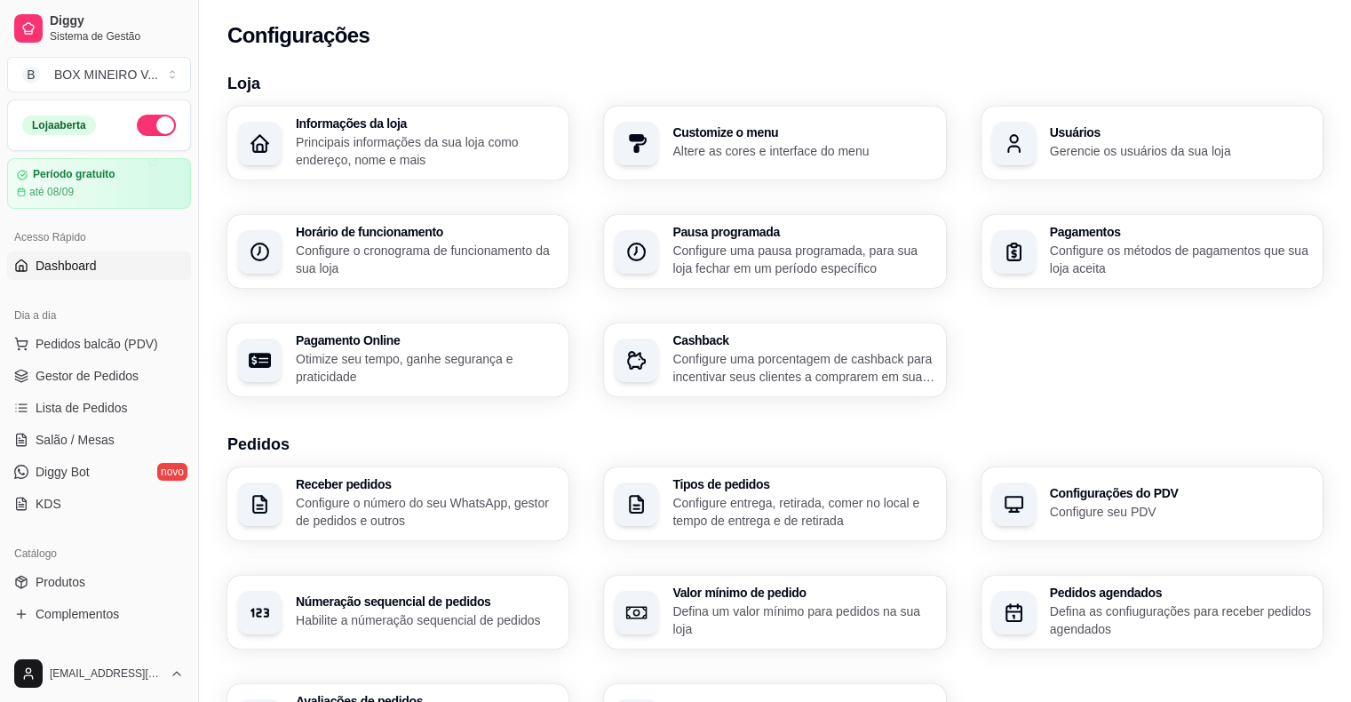
click at [85, 264] on span "Dashboard" at bounding box center [66, 266] width 61 height 18
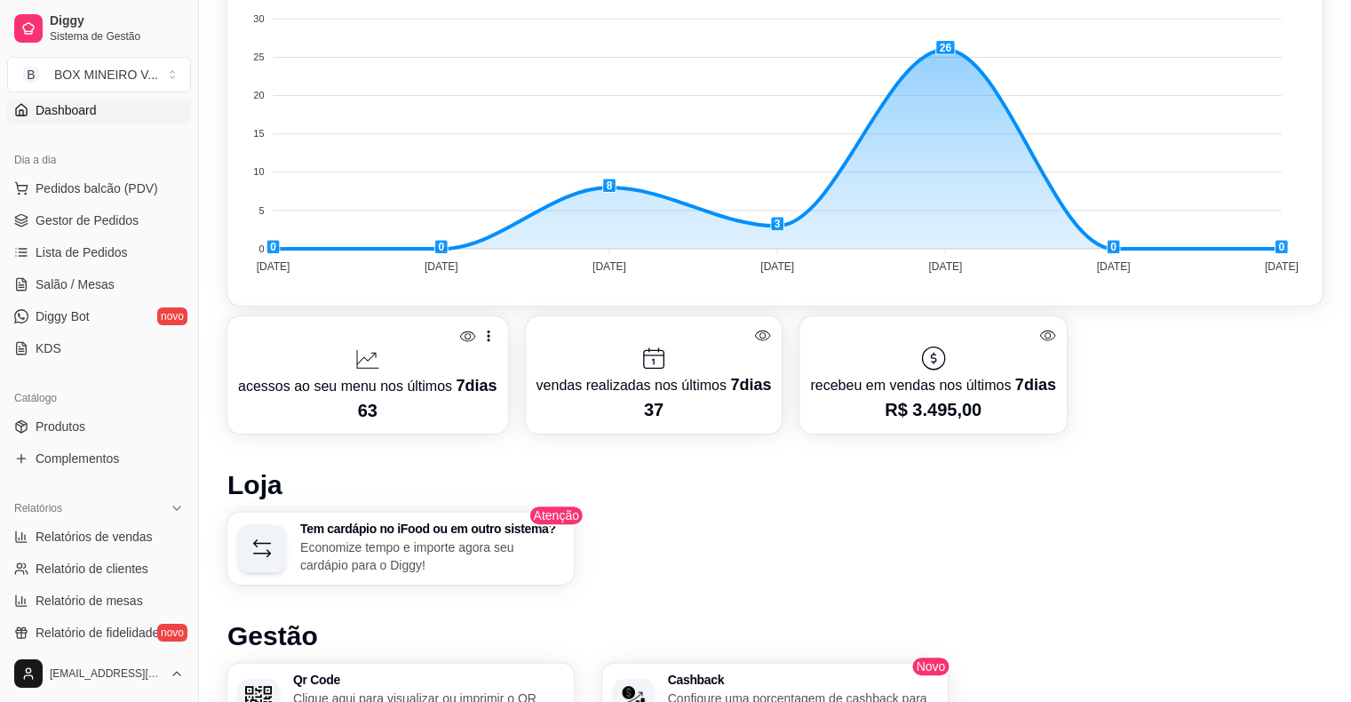
scroll to position [267, 0]
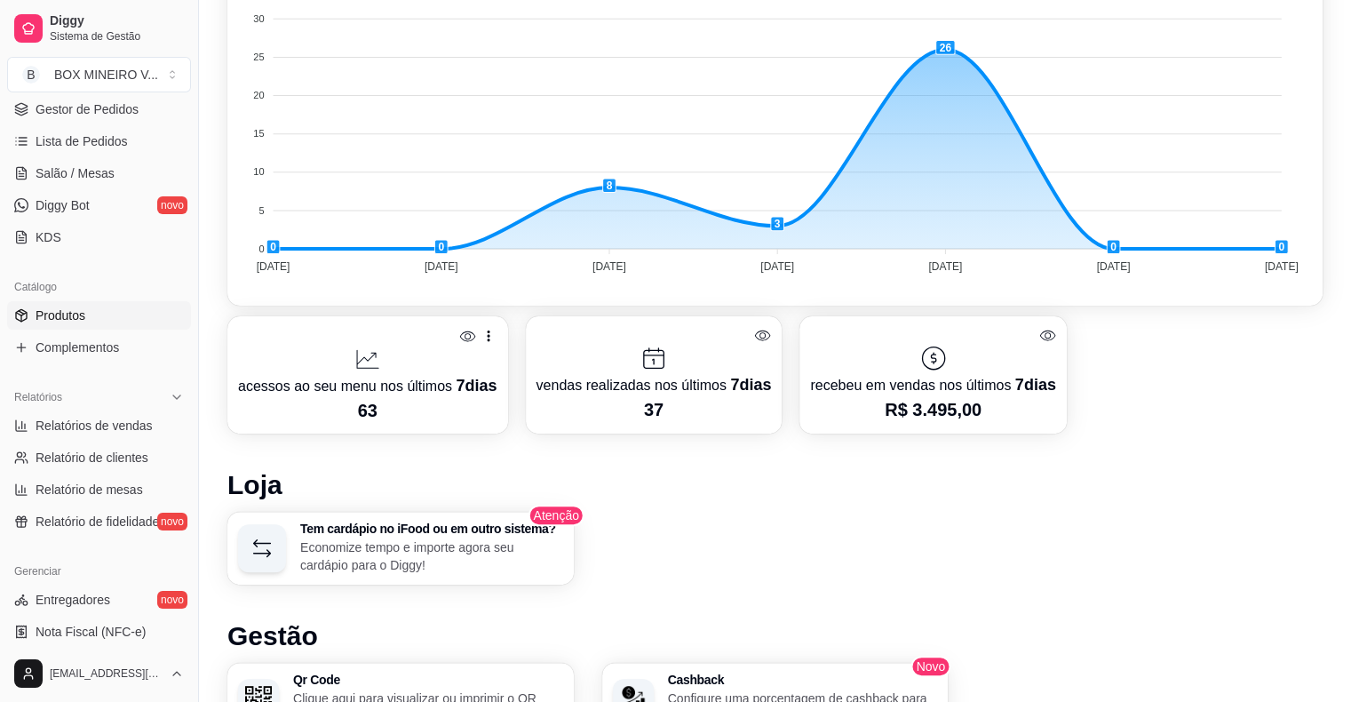
click at [82, 318] on span "Produtos" at bounding box center [61, 316] width 50 height 18
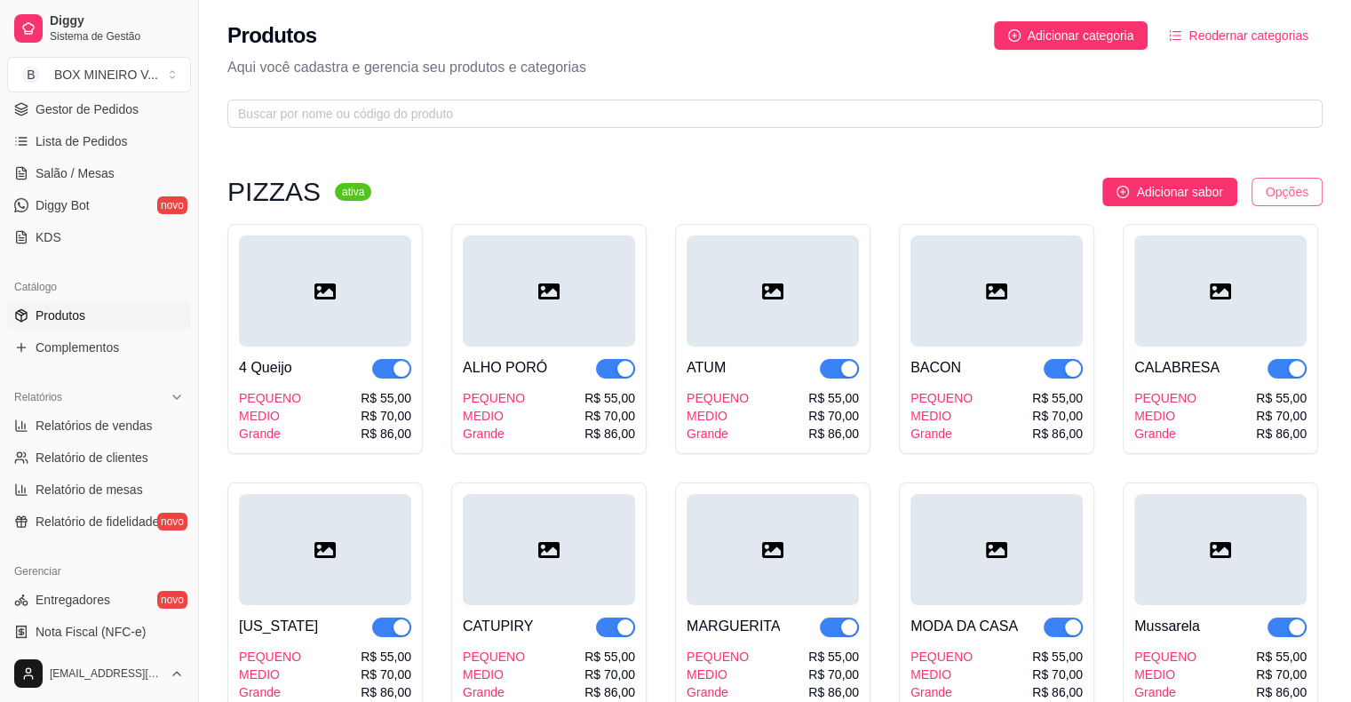
click at [1276, 195] on html "Diggy Sistema de Gestão B BOX MINEIRO V ... Loja aberta Período gratuito até 08…" at bounding box center [675, 351] width 1351 height 702
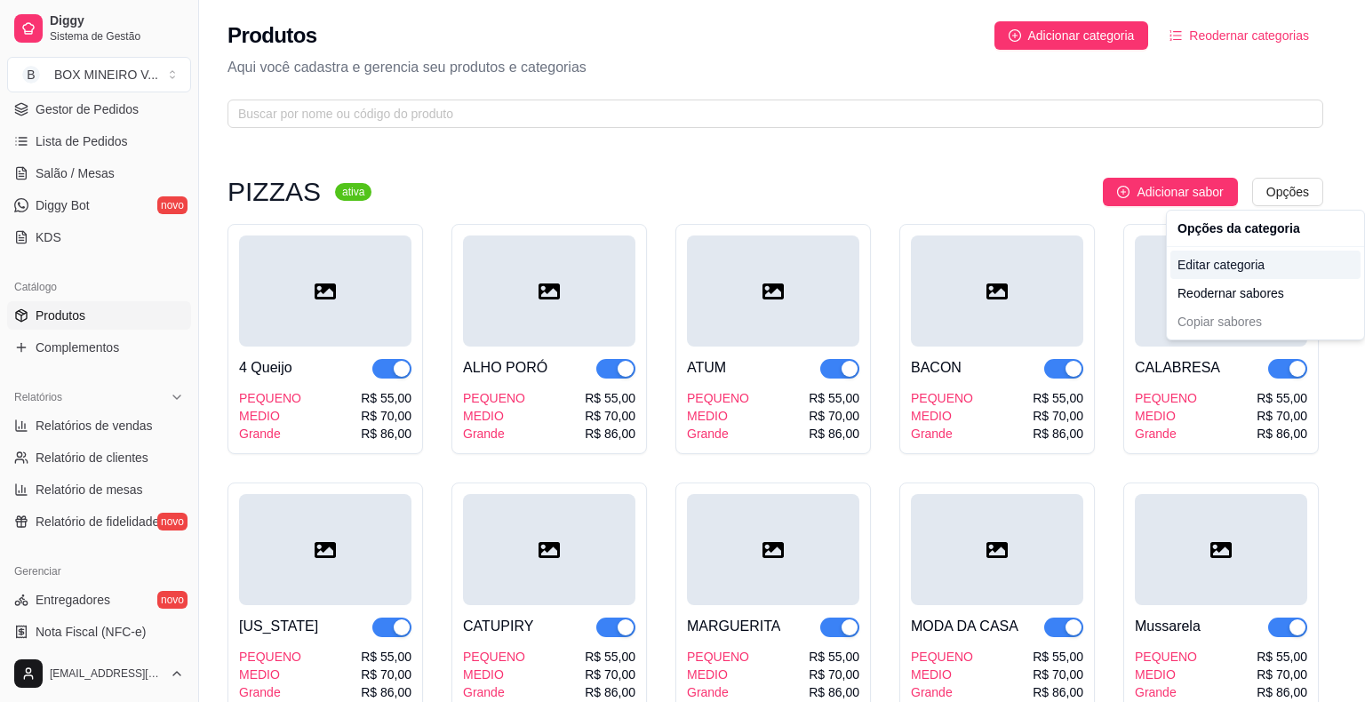
click at [1270, 268] on div "Editar categoria" at bounding box center [1265, 265] width 190 height 28
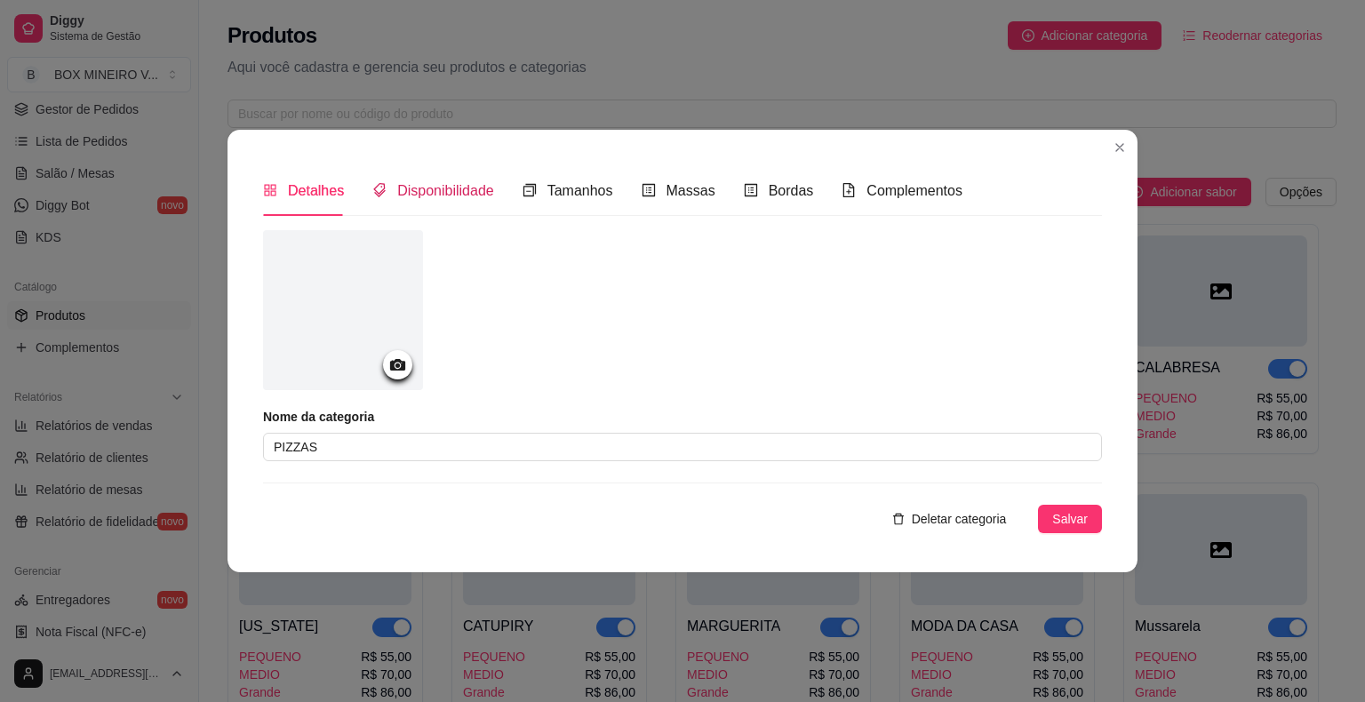
click at [466, 187] on span "Disponibilidade" at bounding box center [445, 190] width 97 height 15
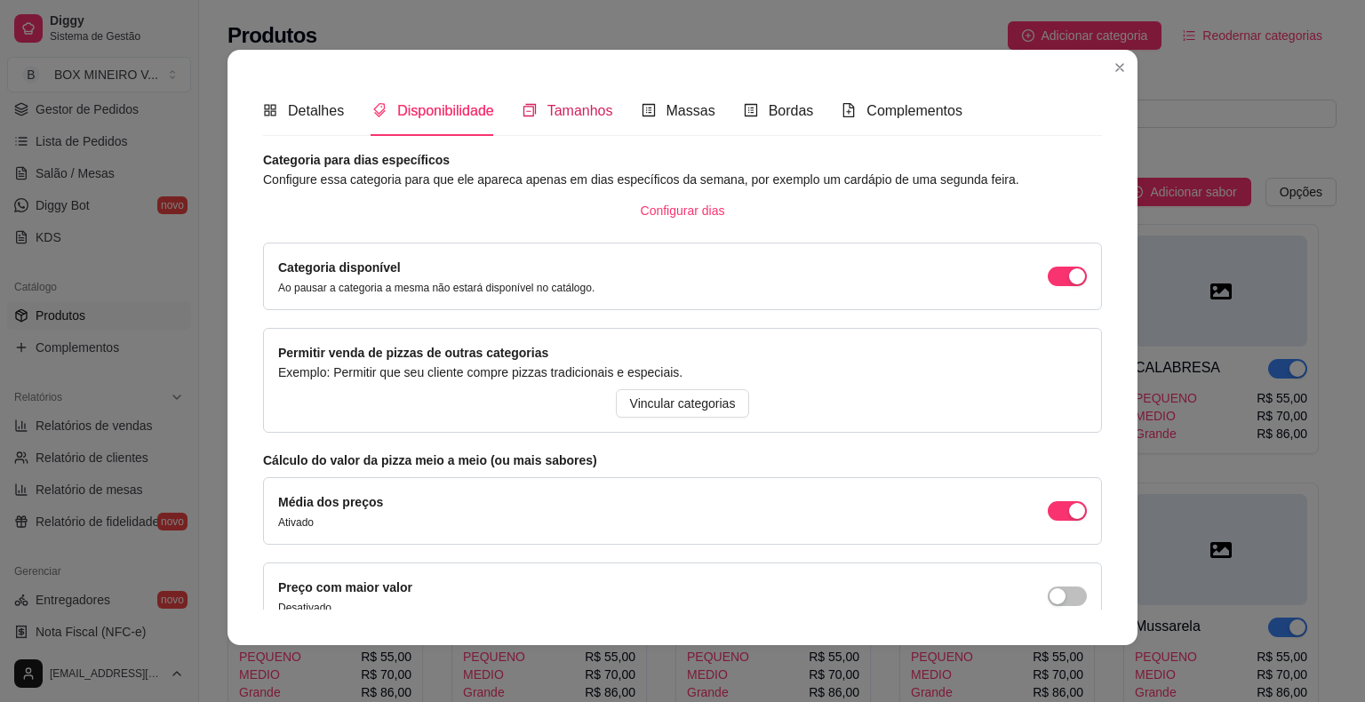
click at [575, 114] on span "Tamanhos" at bounding box center [580, 110] width 66 height 15
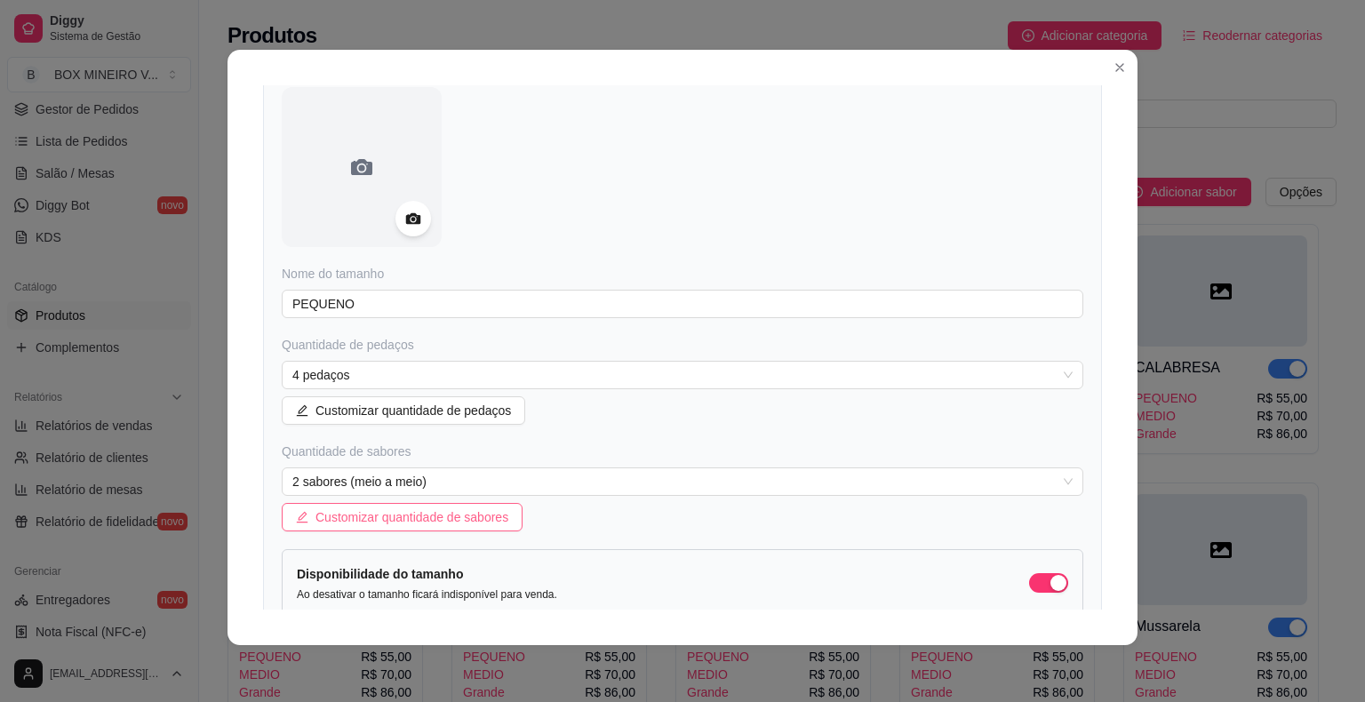
scroll to position [178, 0]
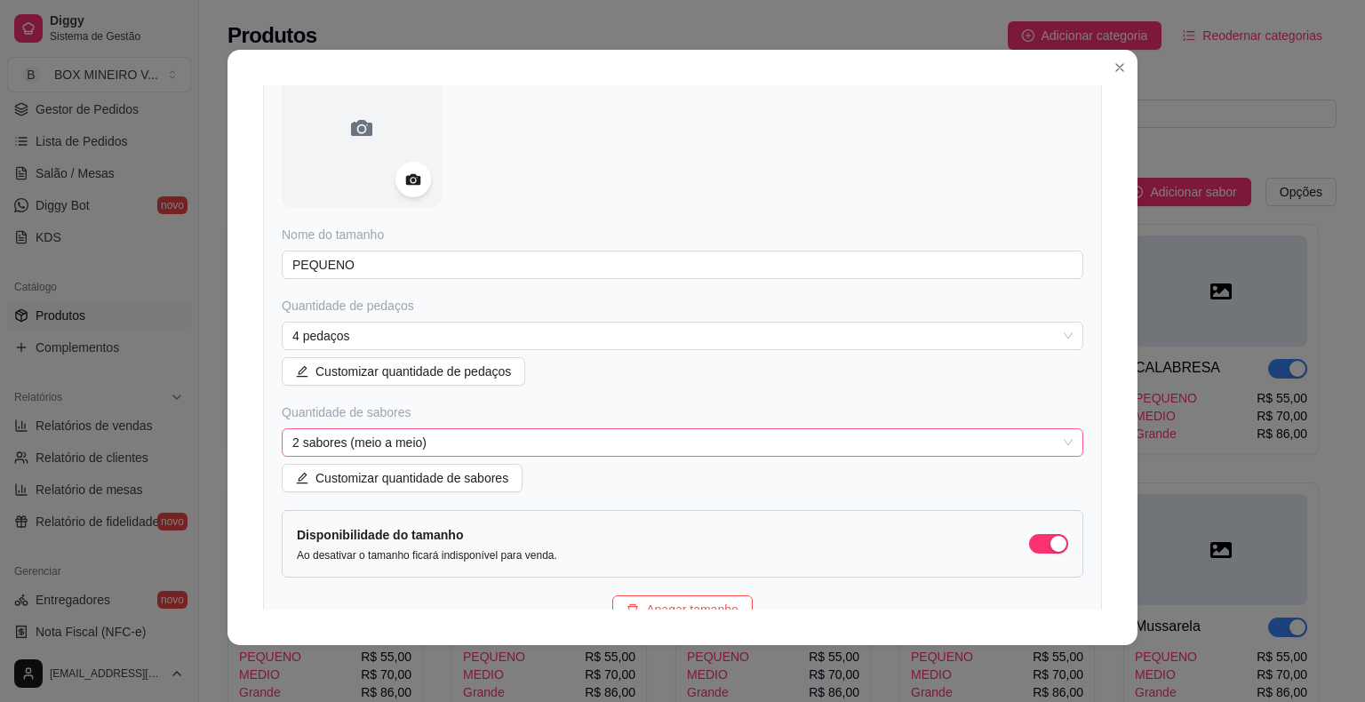
click at [334, 439] on span "2 sabores (meio a meio)" at bounding box center [682, 442] width 780 height 27
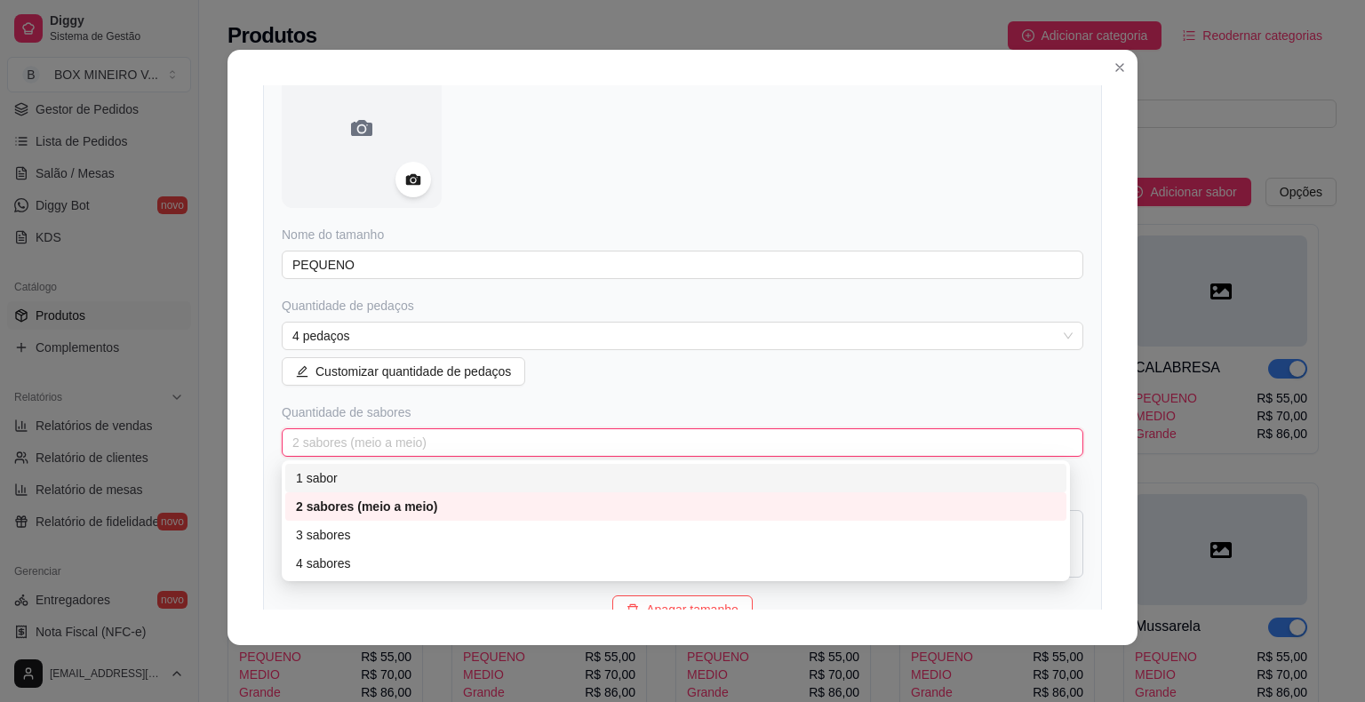
click at [338, 474] on div "1 sabor" at bounding box center [676, 478] width 760 height 20
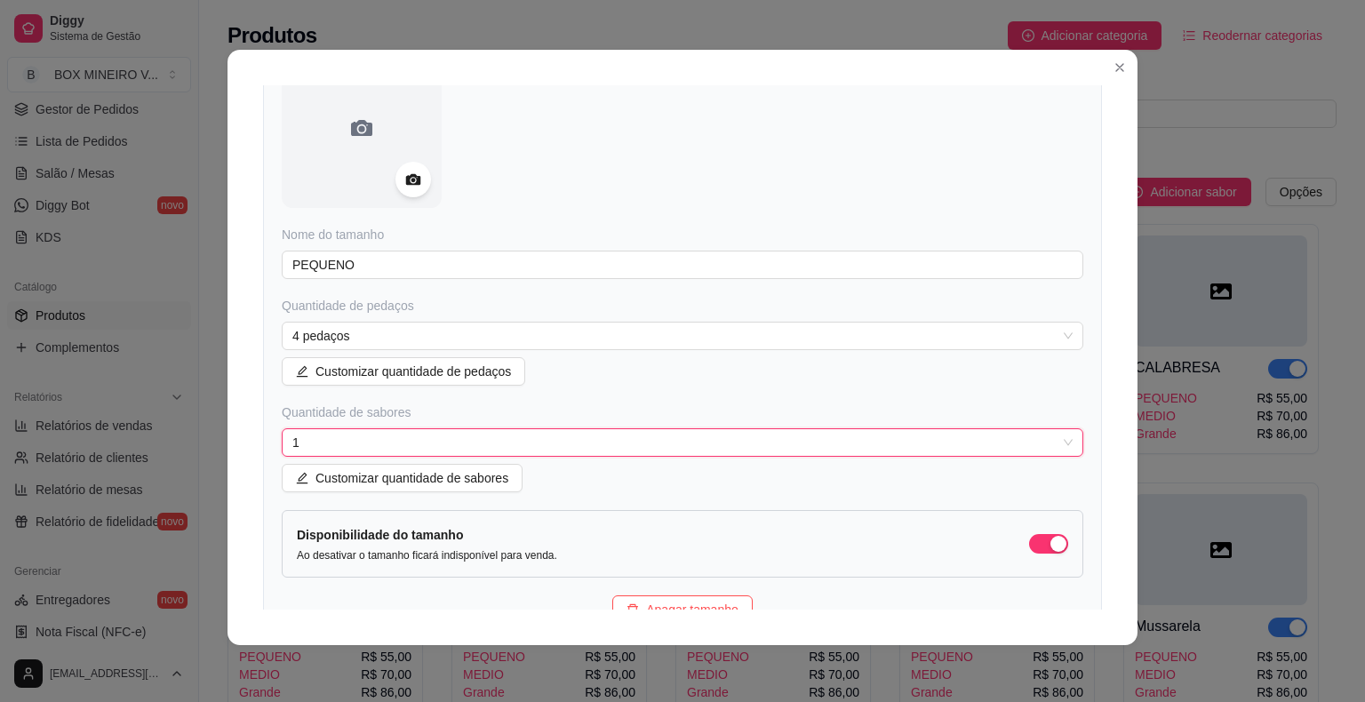
scroll to position [0, 0]
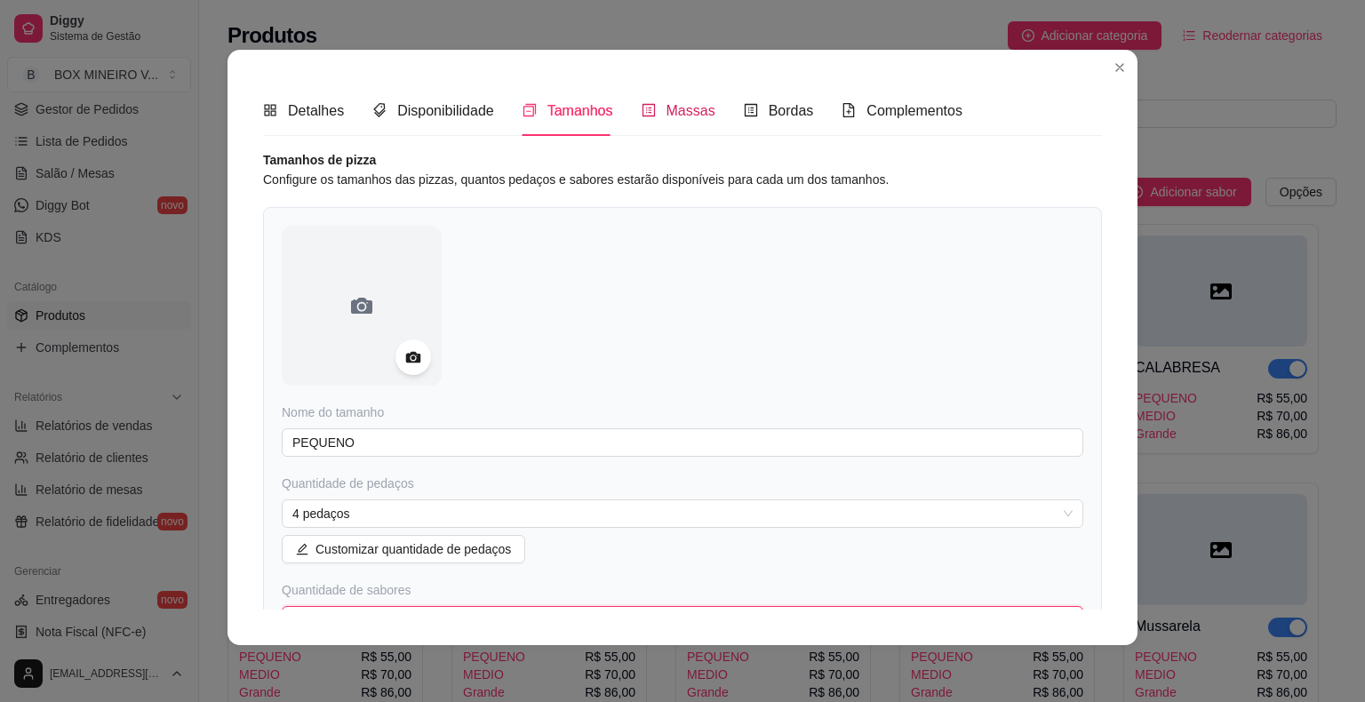
click at [678, 108] on span "Massas" at bounding box center [690, 110] width 49 height 15
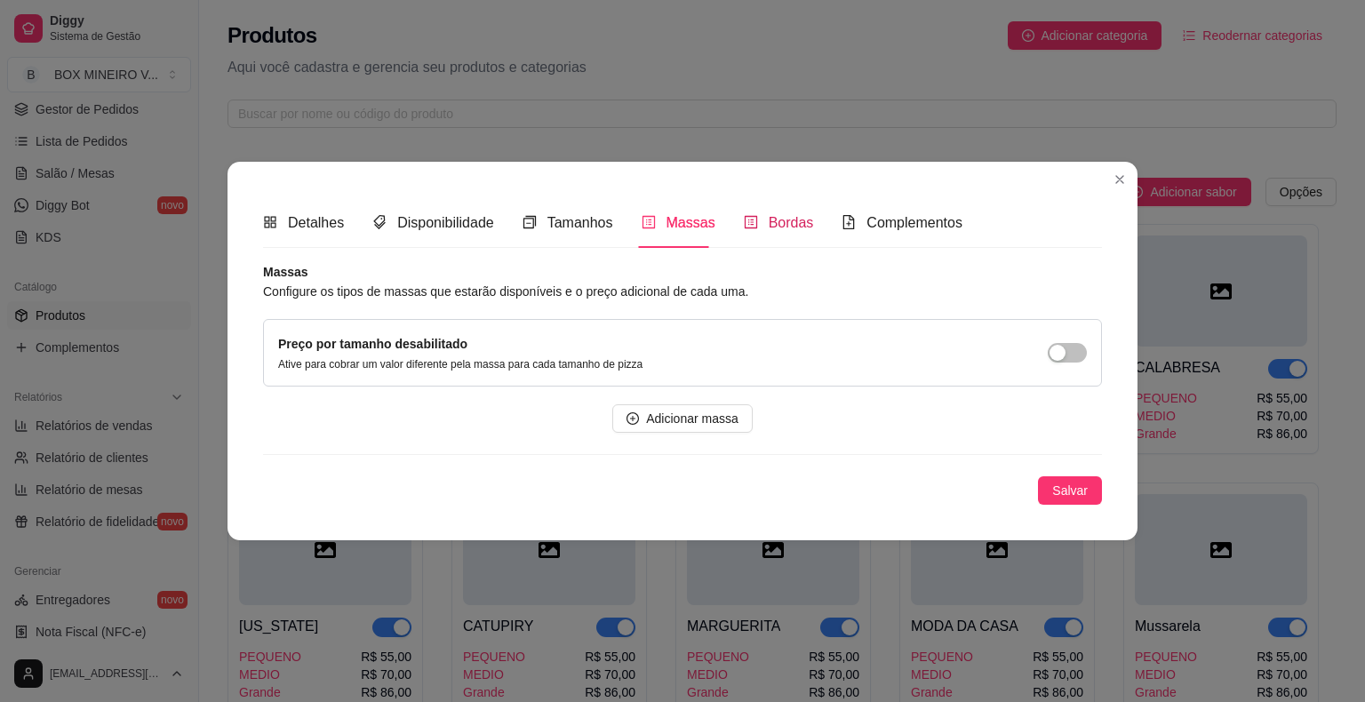
click at [769, 221] on span "Bordas" at bounding box center [791, 222] width 45 height 15
click at [875, 219] on span "Complementos" at bounding box center [914, 222] width 96 height 15
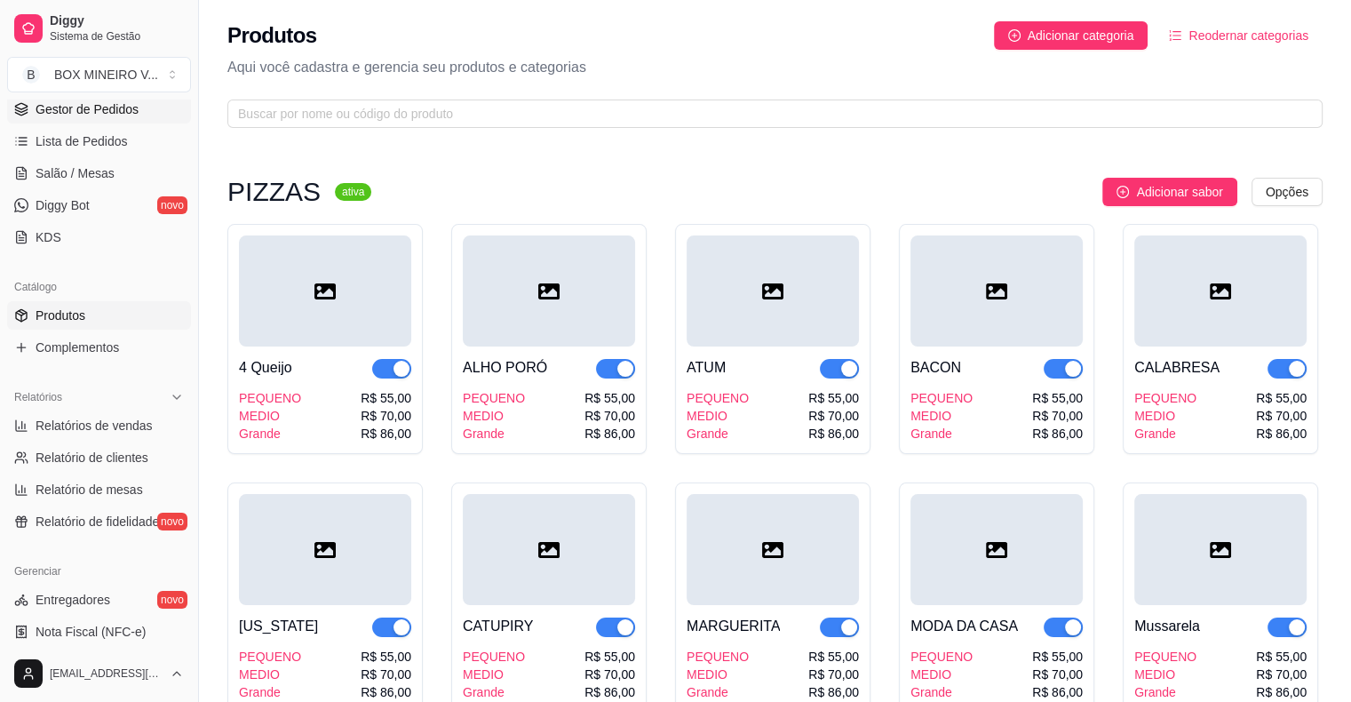
click at [121, 108] on span "Gestor de Pedidos" at bounding box center [87, 109] width 103 height 18
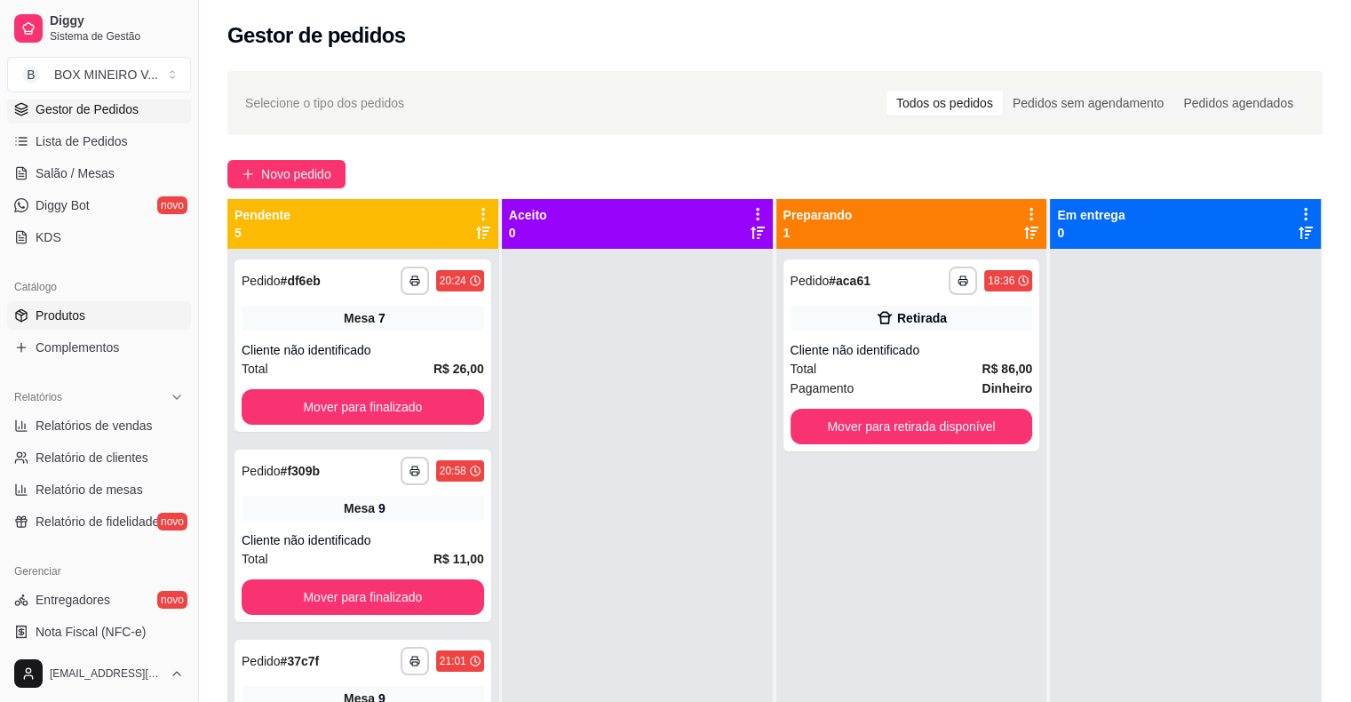
click at [93, 322] on link "Produtos" at bounding box center [99, 315] width 184 height 28
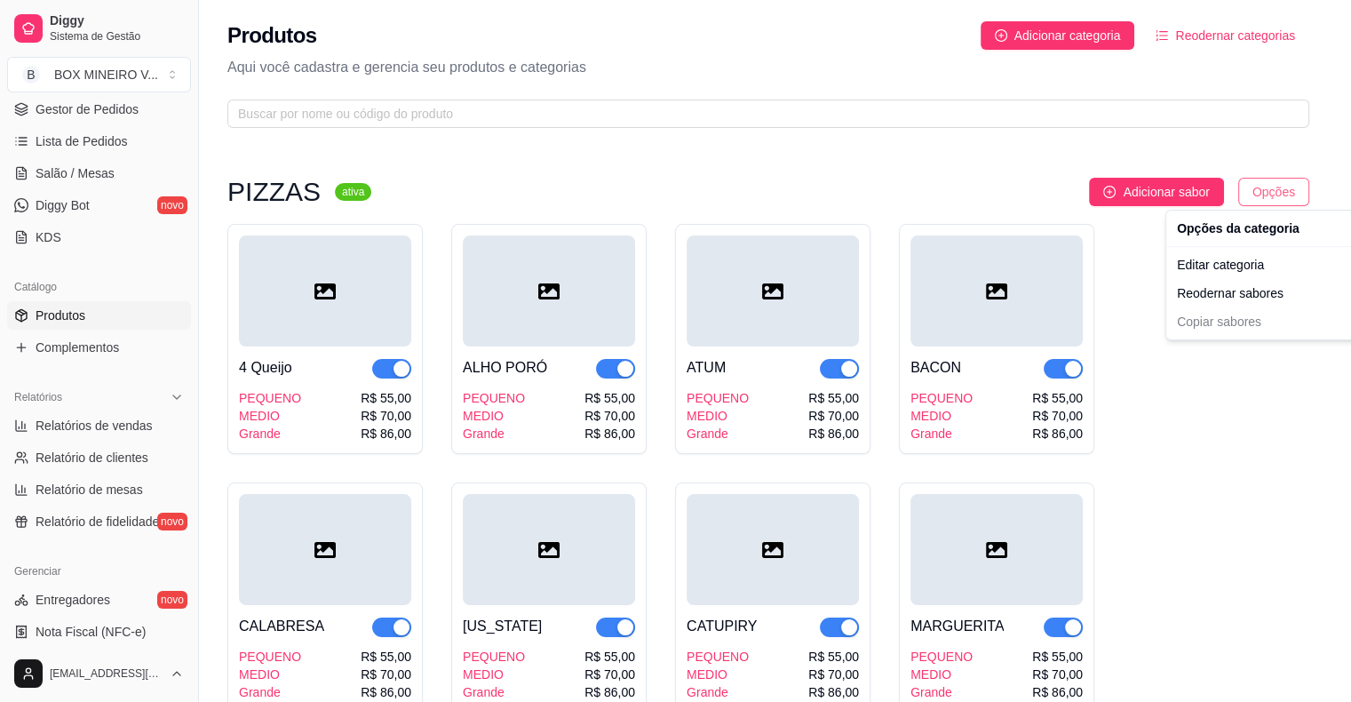
click at [1301, 187] on html "Diggy Sistema de Gestão B BOX MINEIRO V ... Loja aberta Período gratuito até 08…" at bounding box center [675, 351] width 1351 height 702
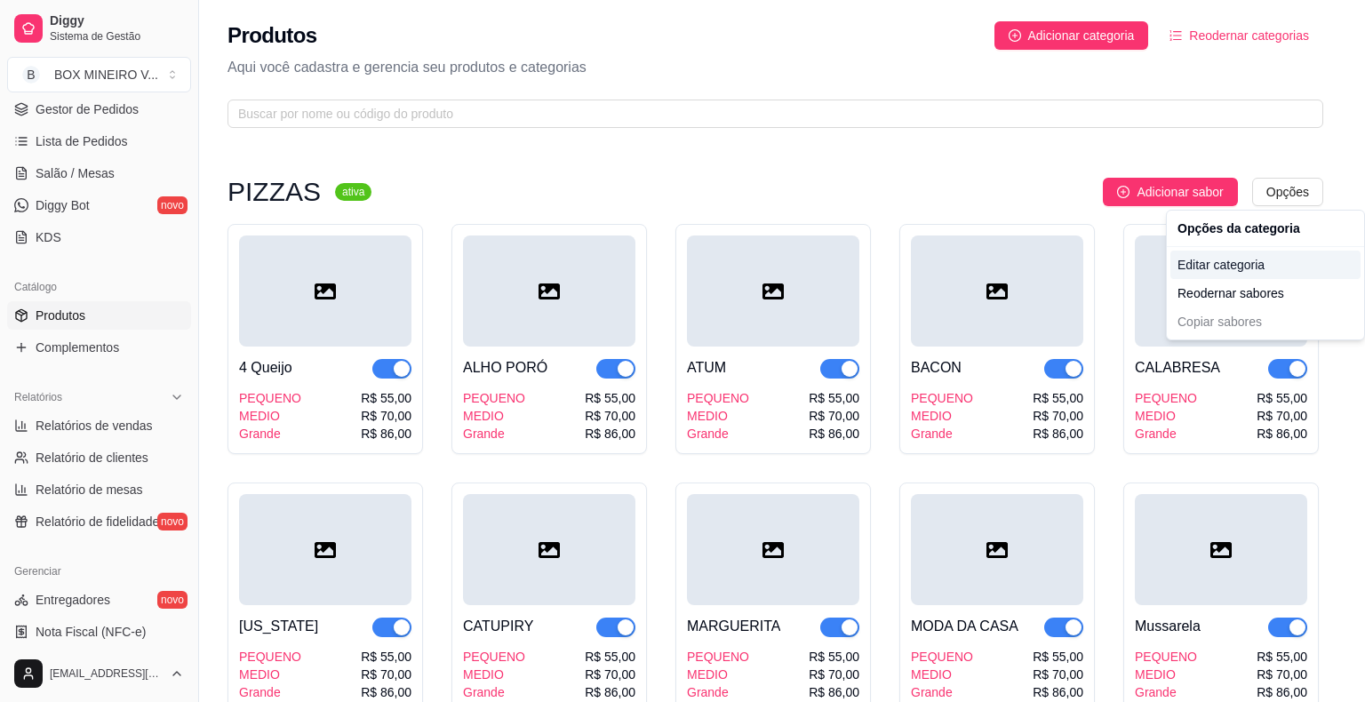
click at [1265, 272] on div "Editar categoria" at bounding box center [1265, 265] width 190 height 28
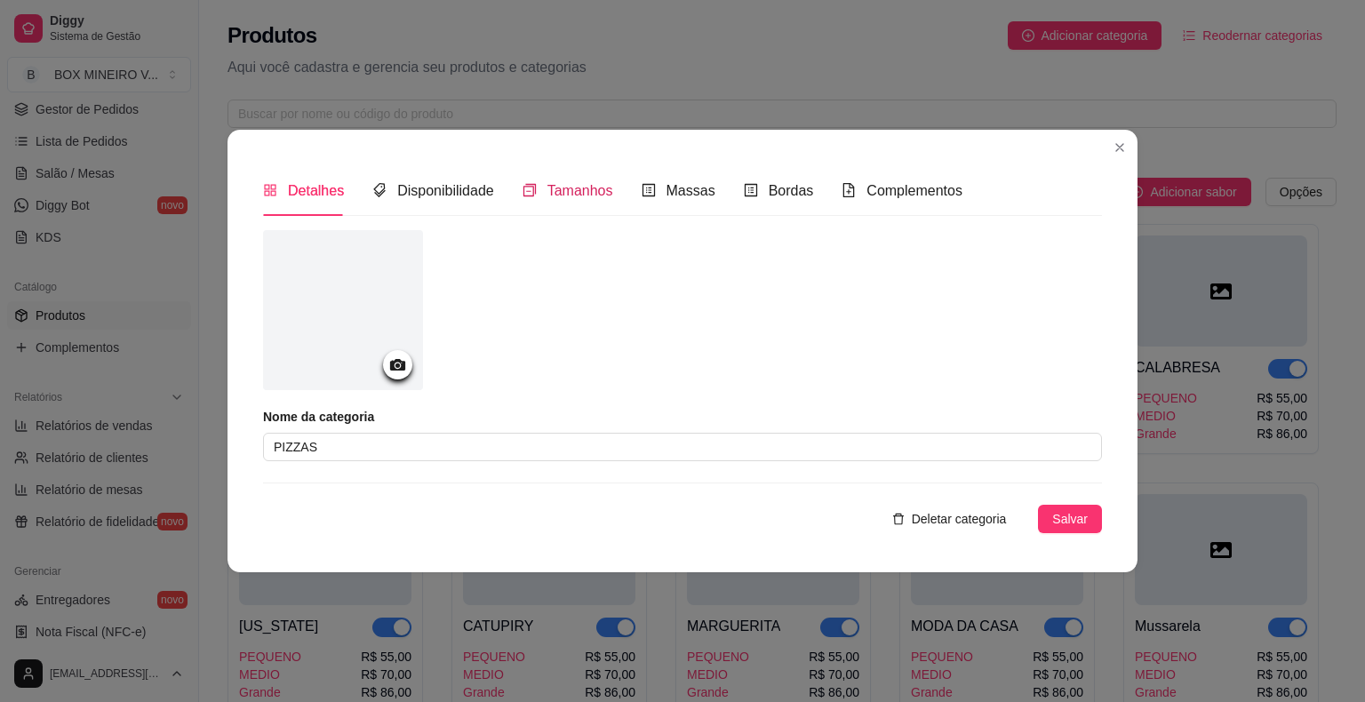
click at [596, 183] on span "Tamanhos" at bounding box center [580, 190] width 66 height 15
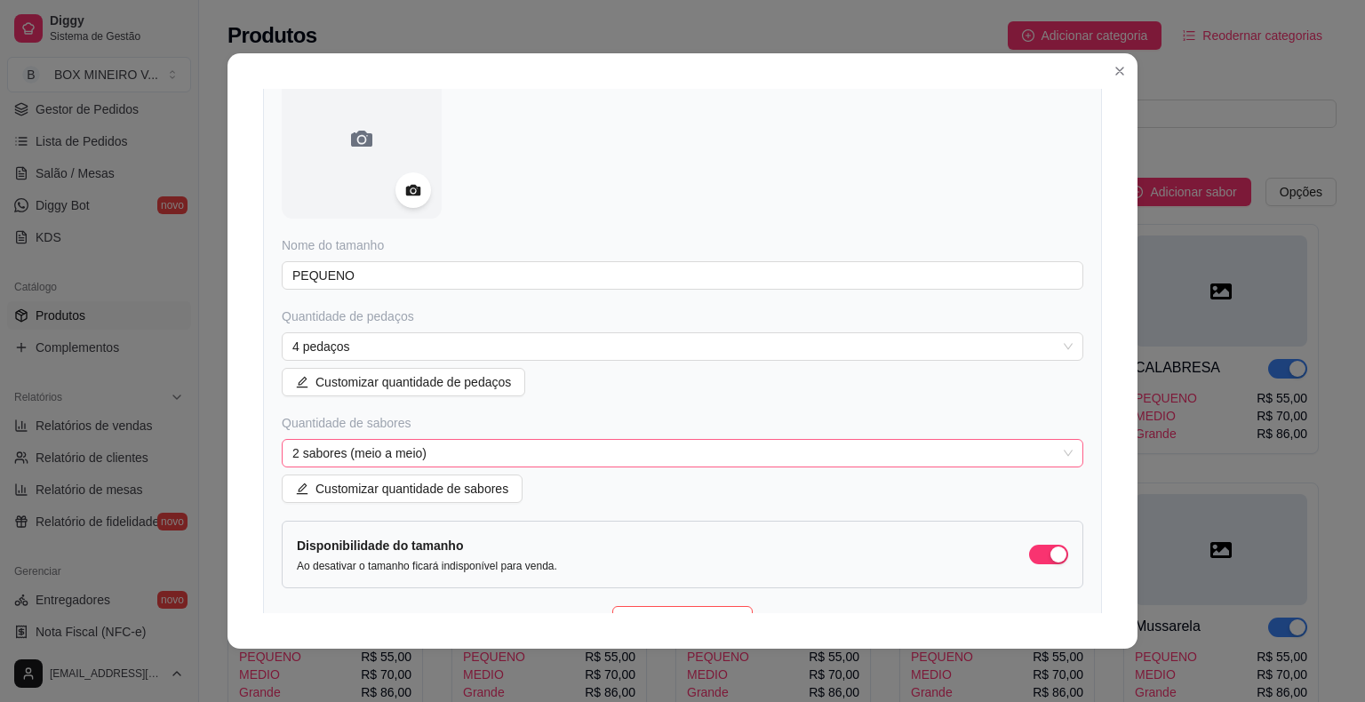
scroll to position [178, 0]
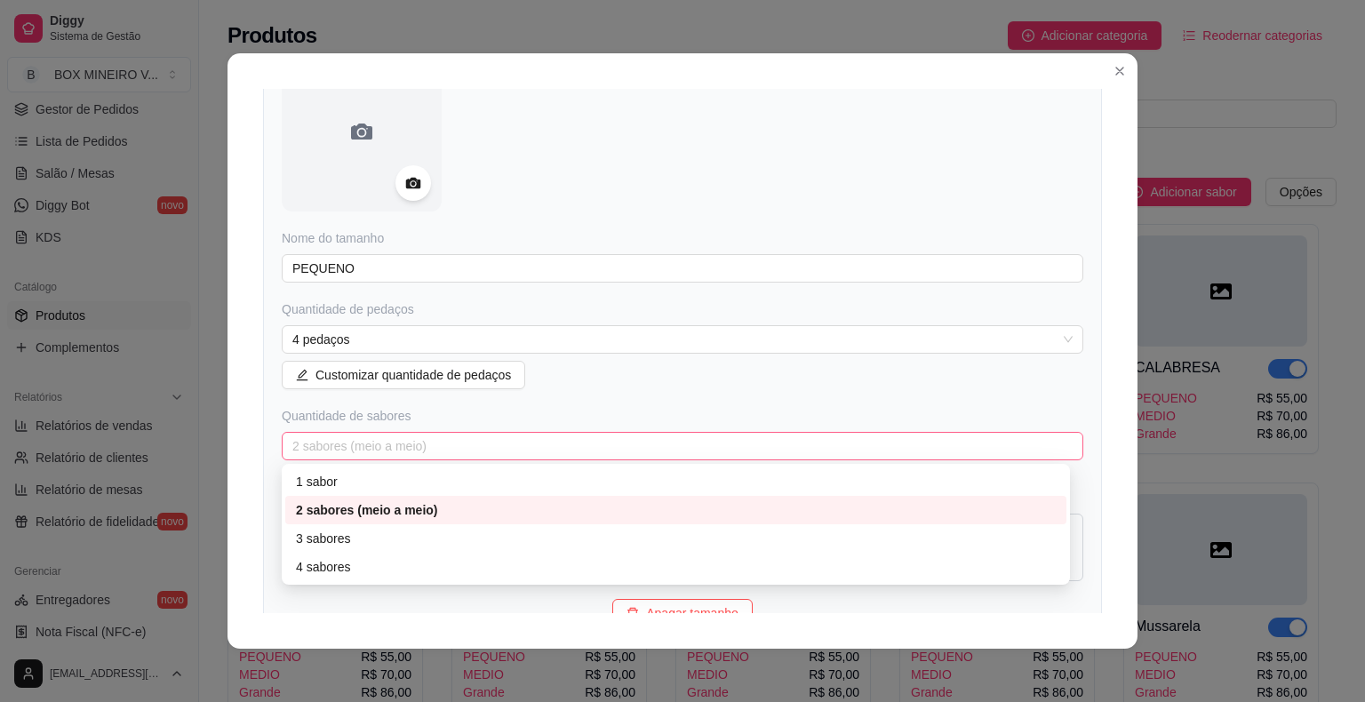
click at [381, 446] on span "2 sabores (meio a meio)" at bounding box center [682, 446] width 780 height 27
click at [331, 482] on div "1 sabor" at bounding box center [676, 482] width 760 height 20
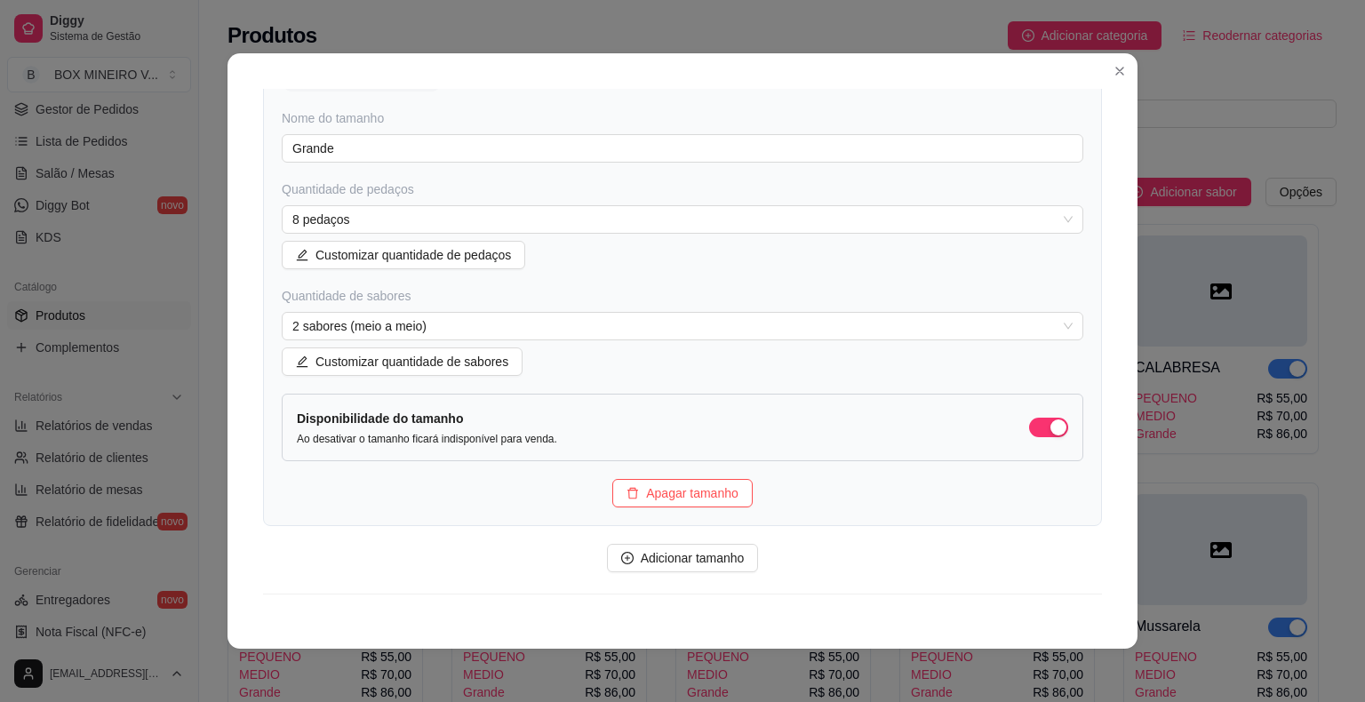
scroll to position [1586, 0]
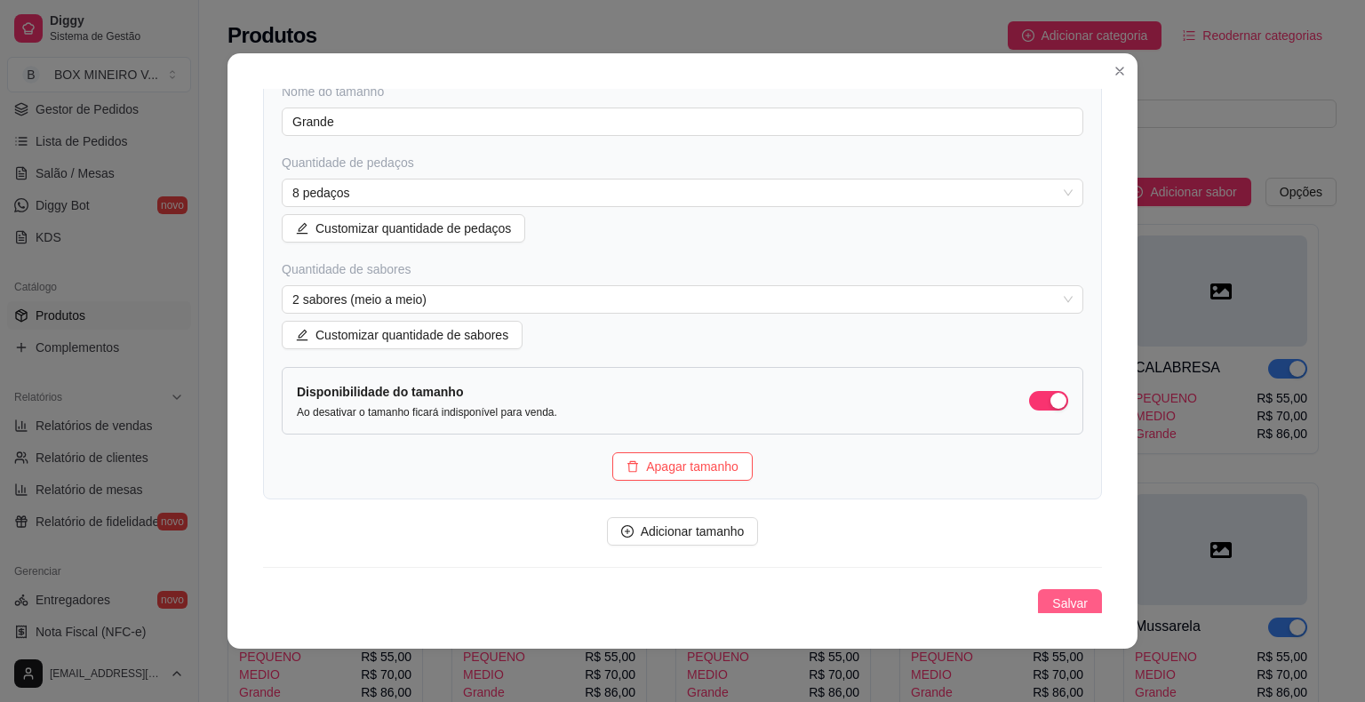
click at [1054, 598] on span "Salvar" at bounding box center [1070, 603] width 36 height 20
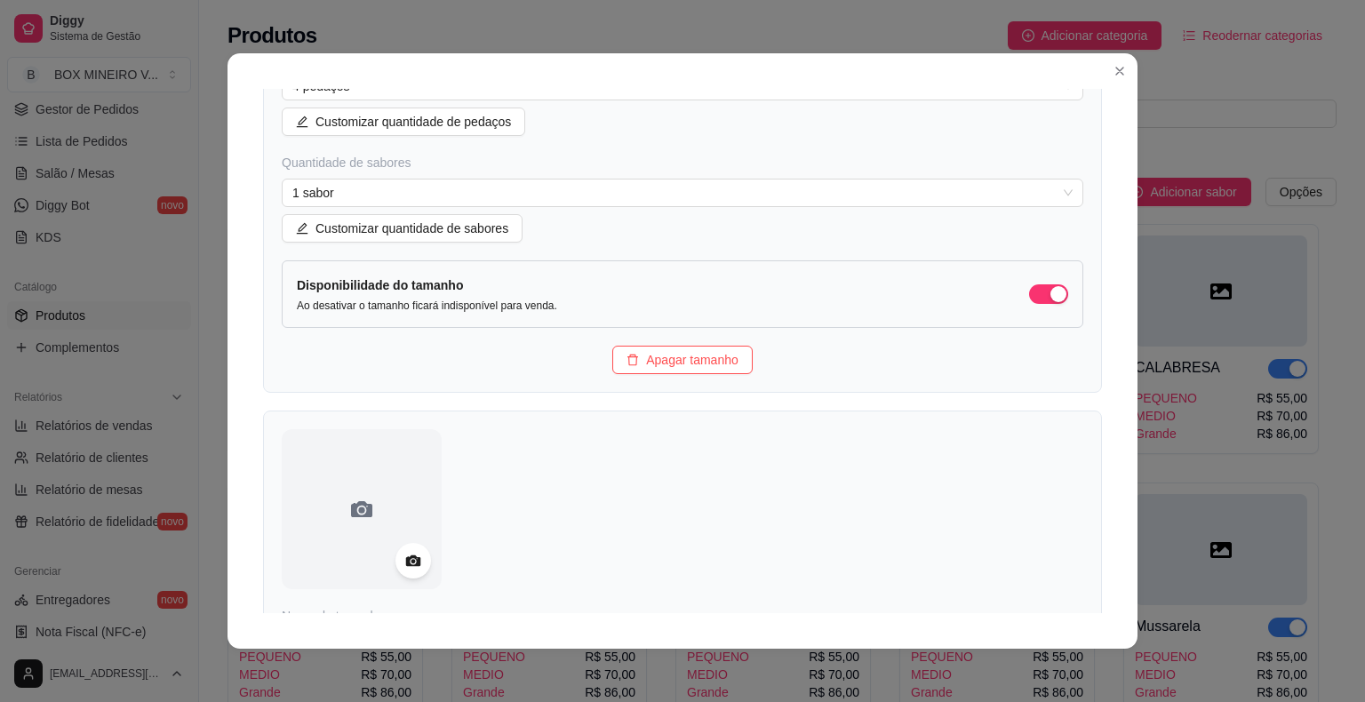
scroll to position [0, 0]
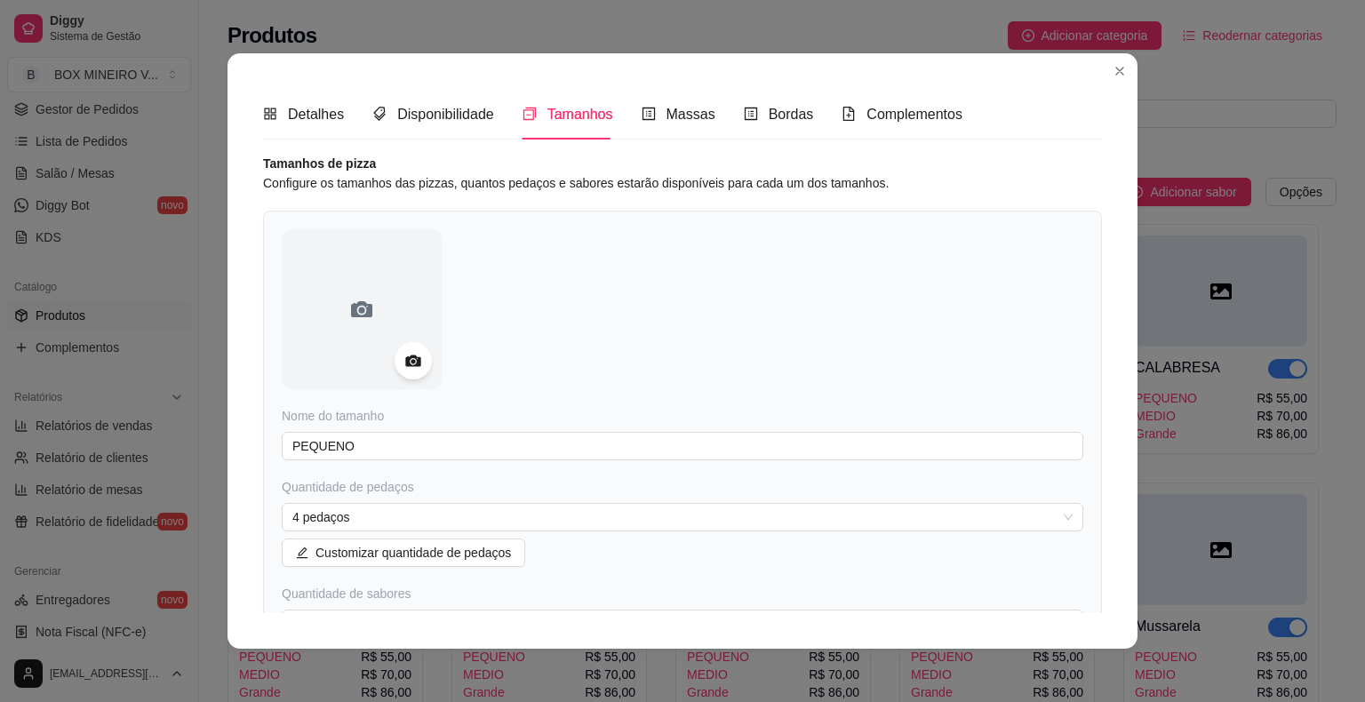
click at [410, 359] on icon at bounding box center [412, 361] width 20 height 20
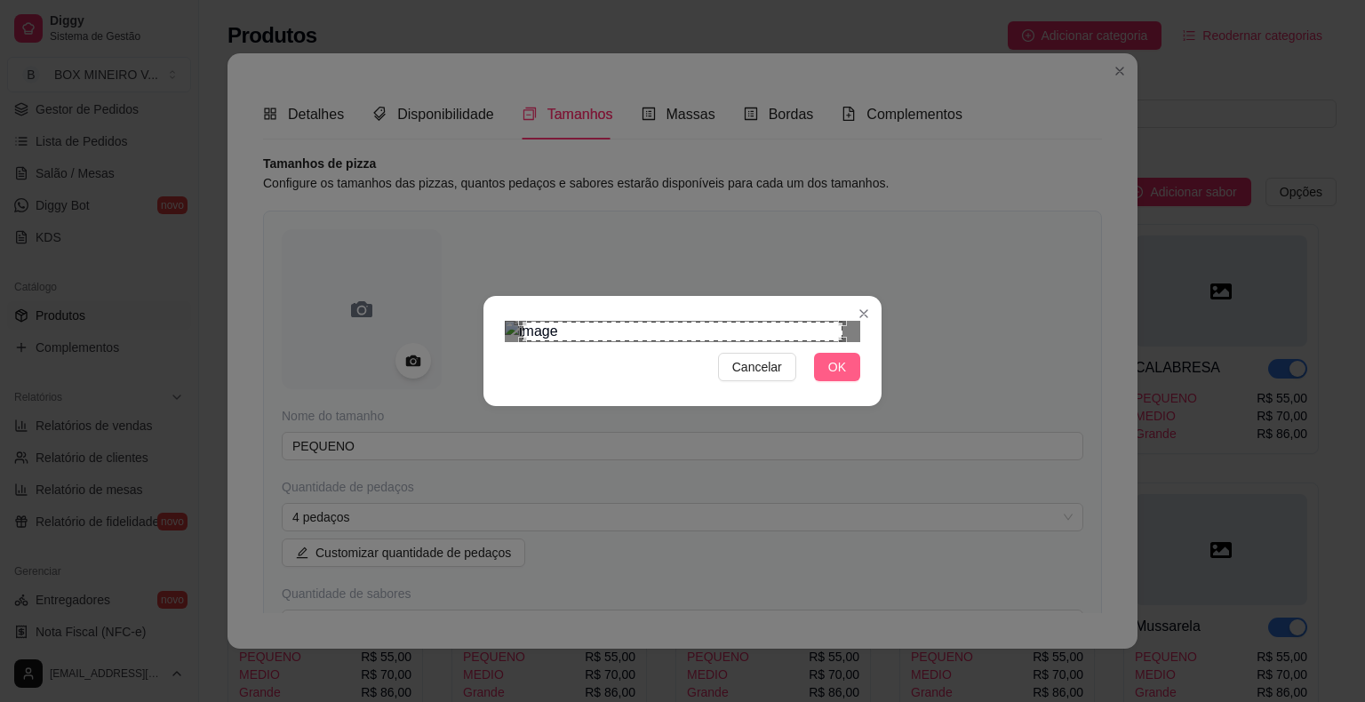
click at [842, 377] on span "OK" at bounding box center [837, 367] width 18 height 20
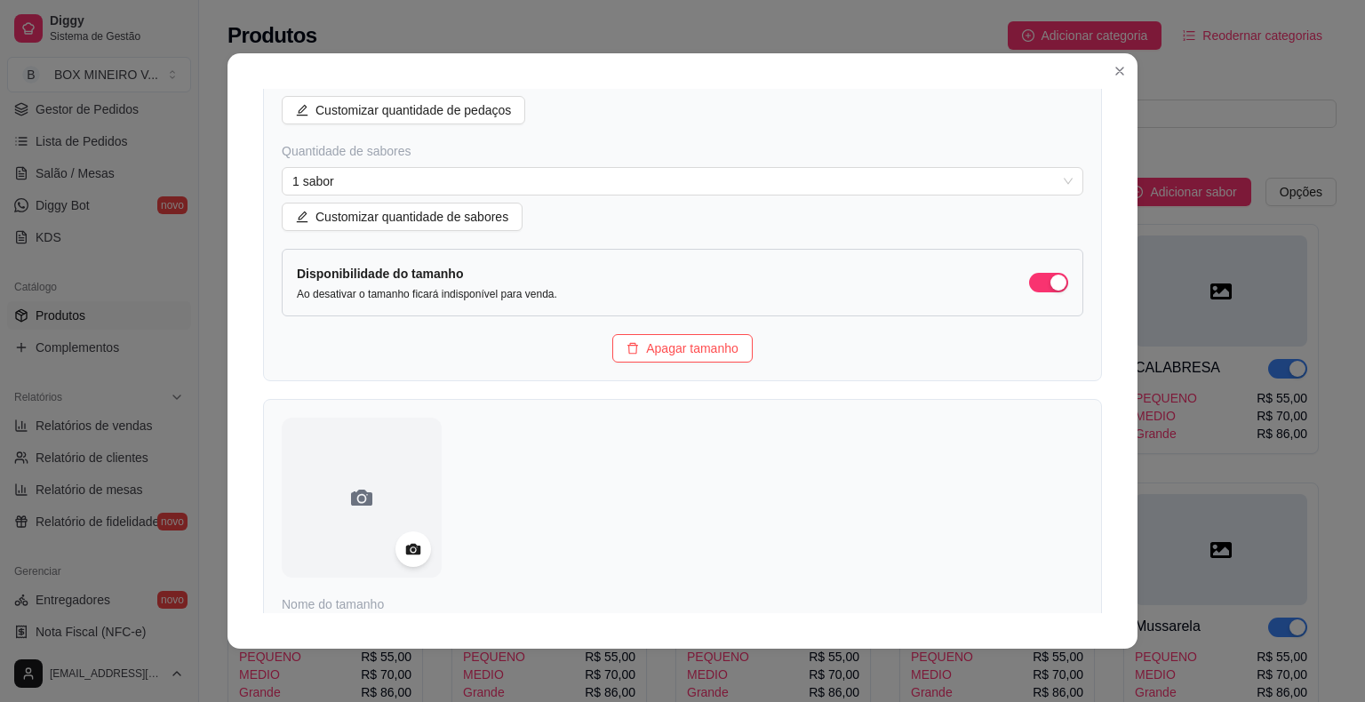
scroll to position [533, 0]
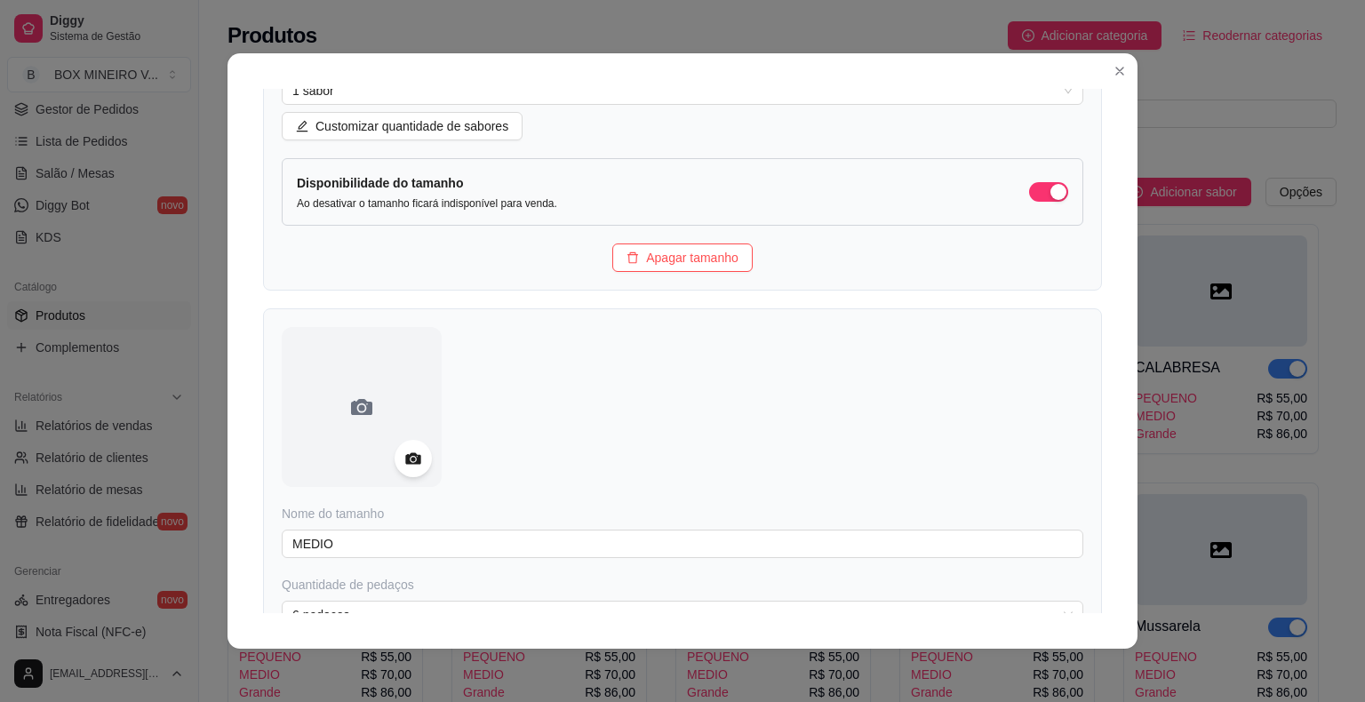
click at [405, 455] on icon at bounding box center [412, 459] width 20 height 20
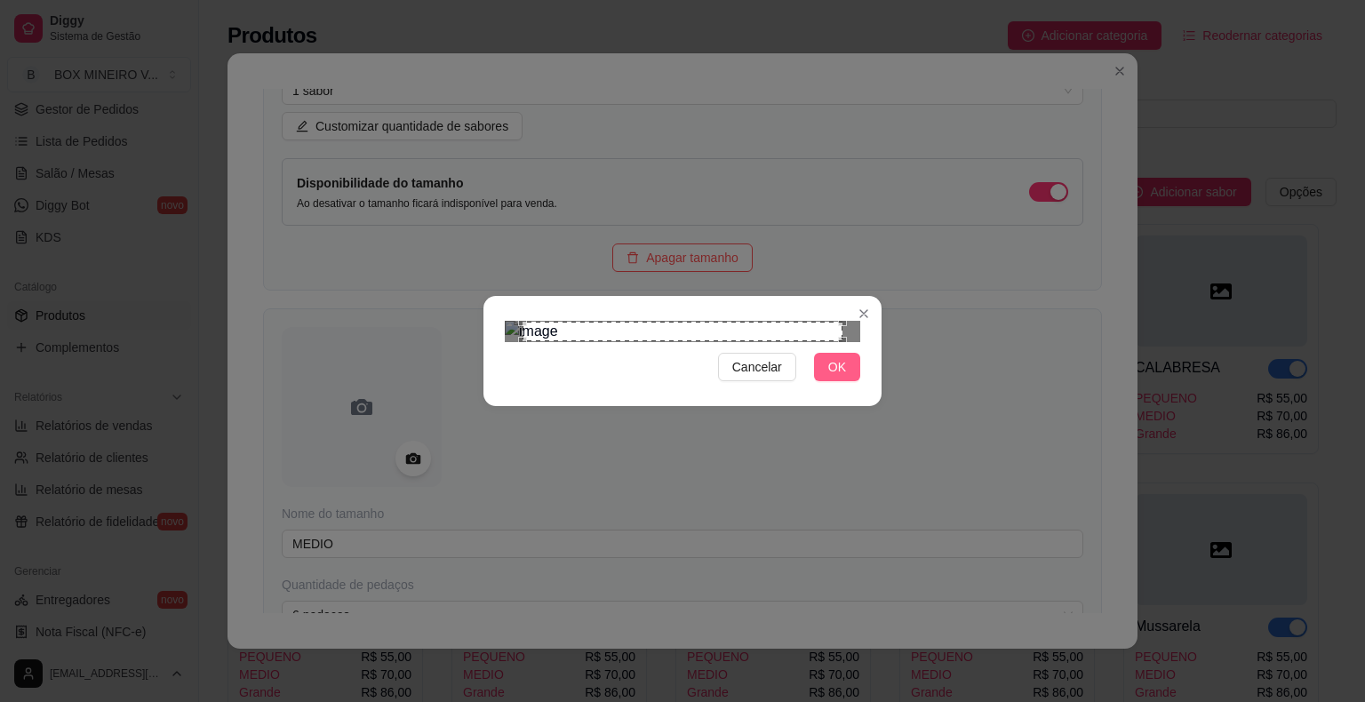
click at [846, 381] on button "OK" at bounding box center [837, 367] width 46 height 28
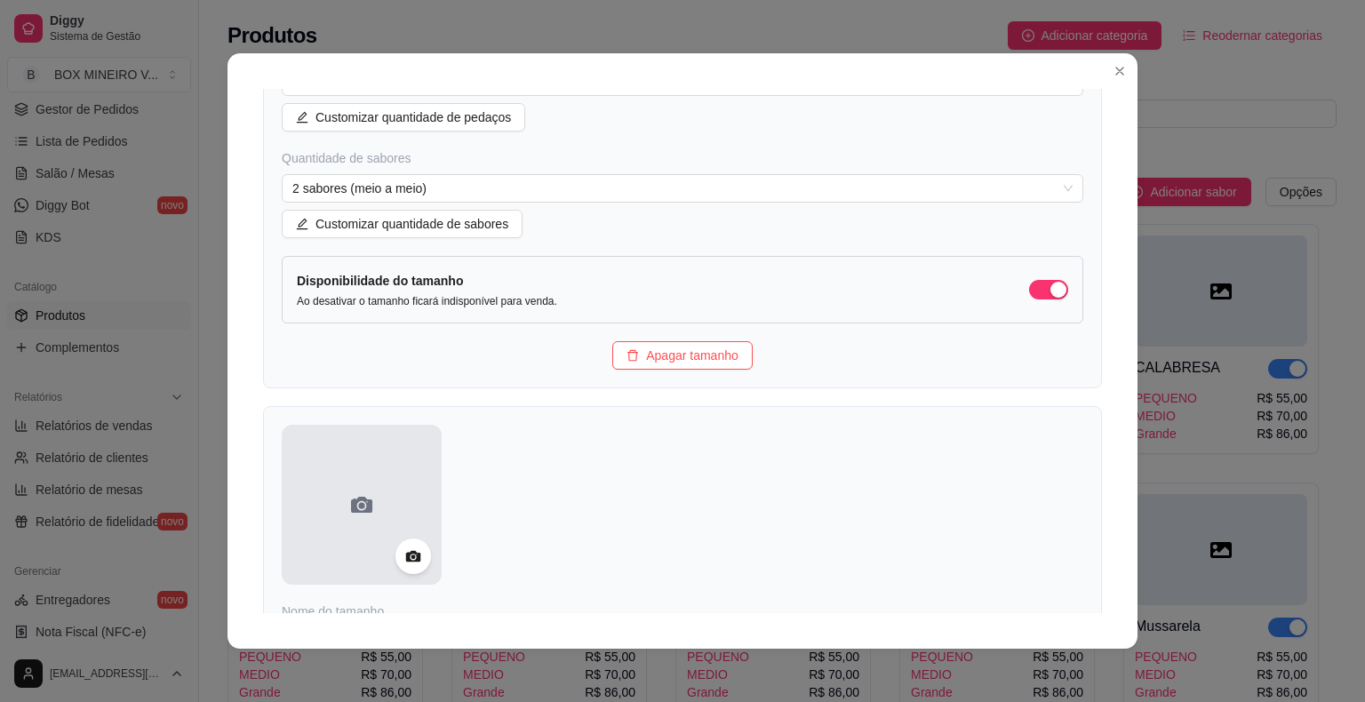
scroll to position [1155, 0]
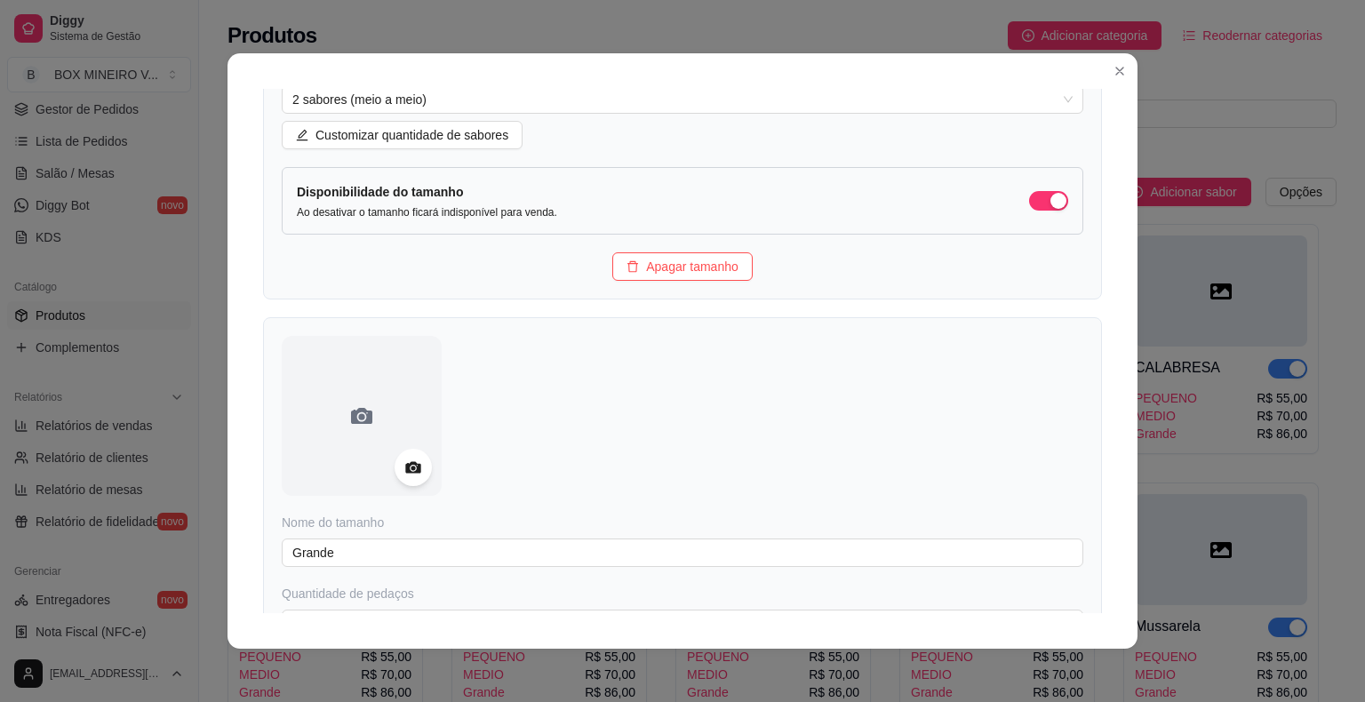
click at [405, 463] on icon at bounding box center [412, 468] width 15 height 12
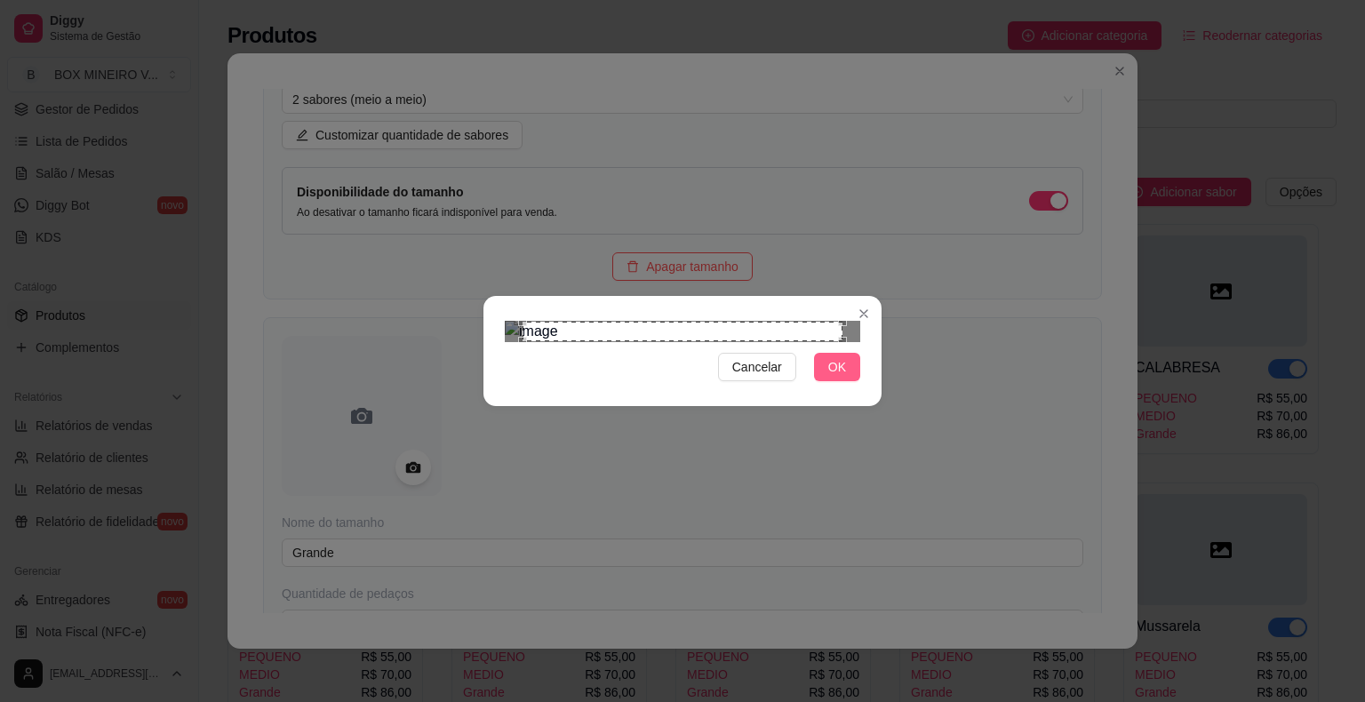
click at [849, 381] on button "OK" at bounding box center [837, 367] width 46 height 28
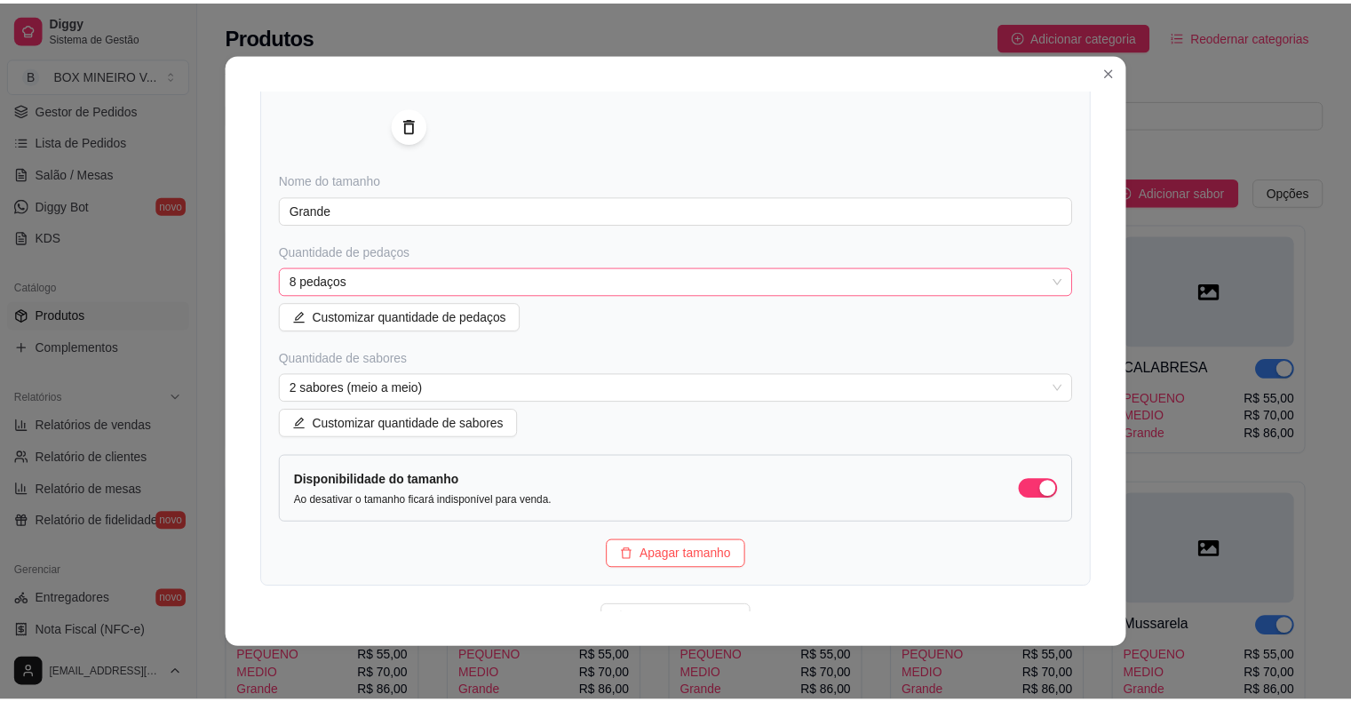
scroll to position [1587, 0]
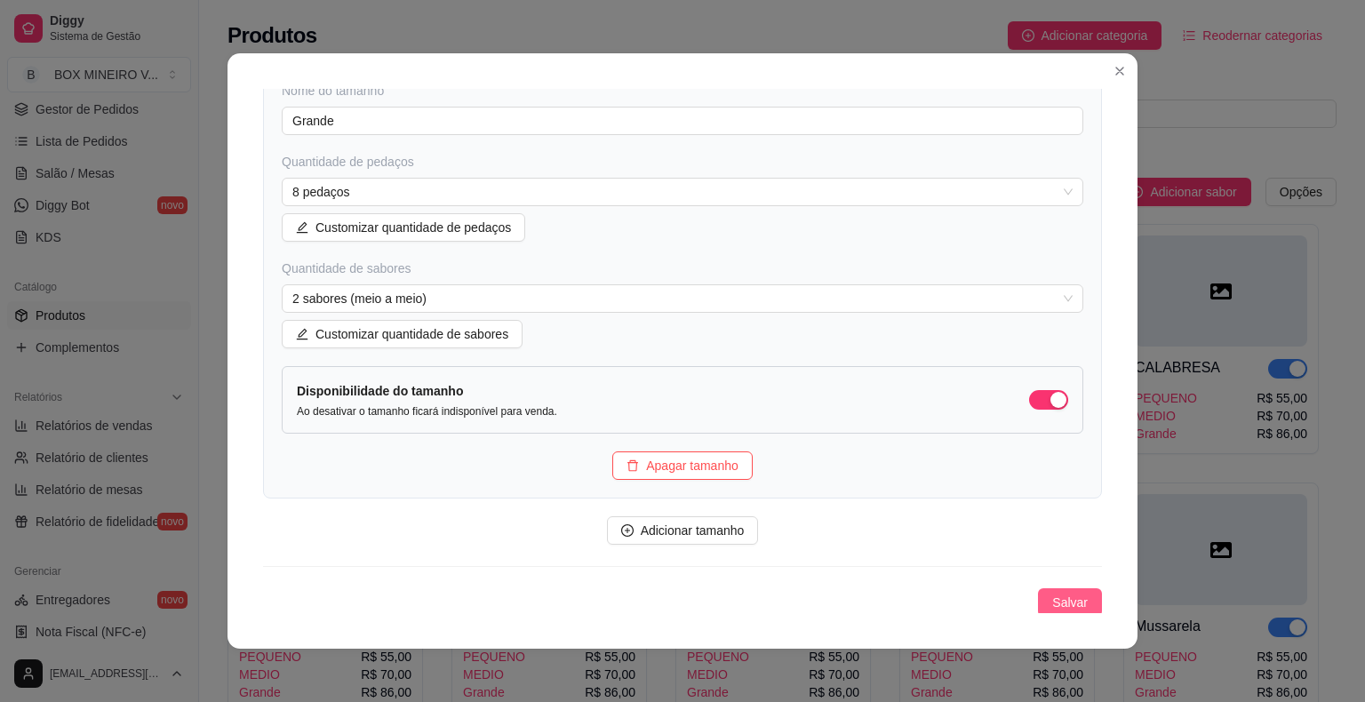
click at [1054, 603] on span "Salvar" at bounding box center [1070, 603] width 36 height 20
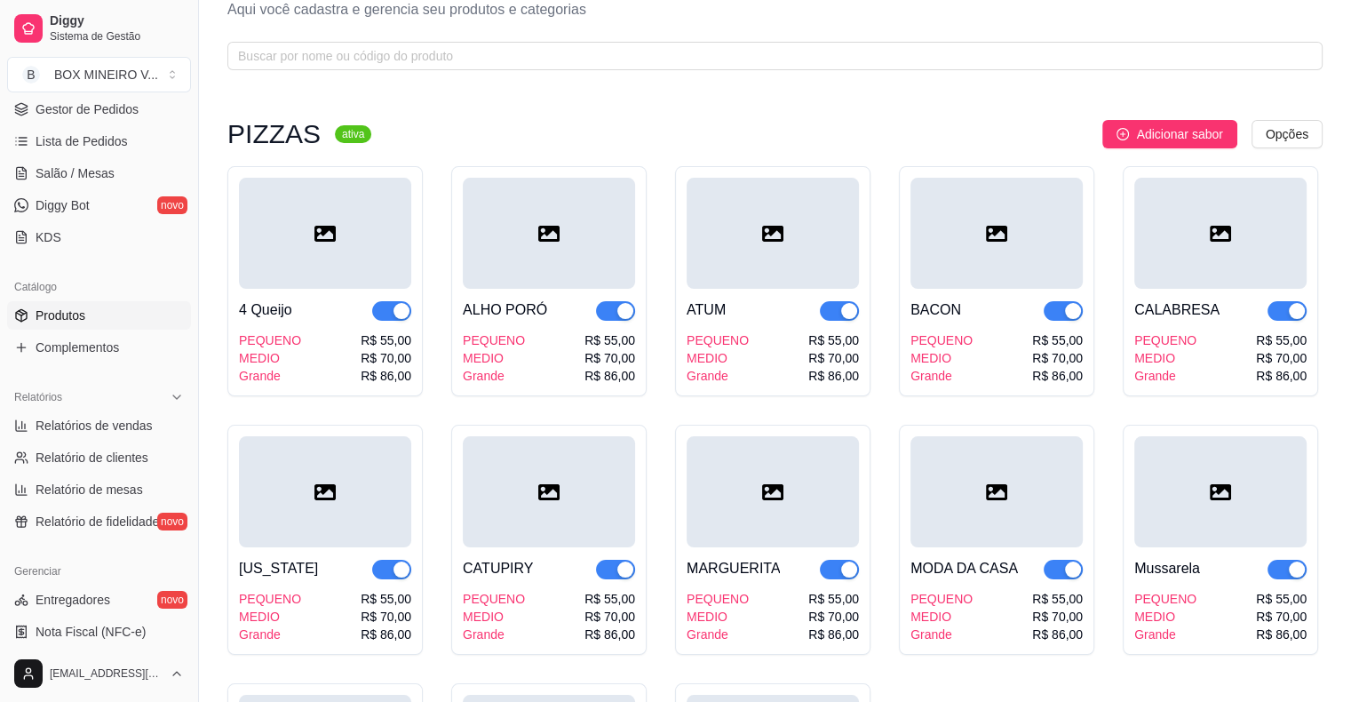
scroll to position [0, 0]
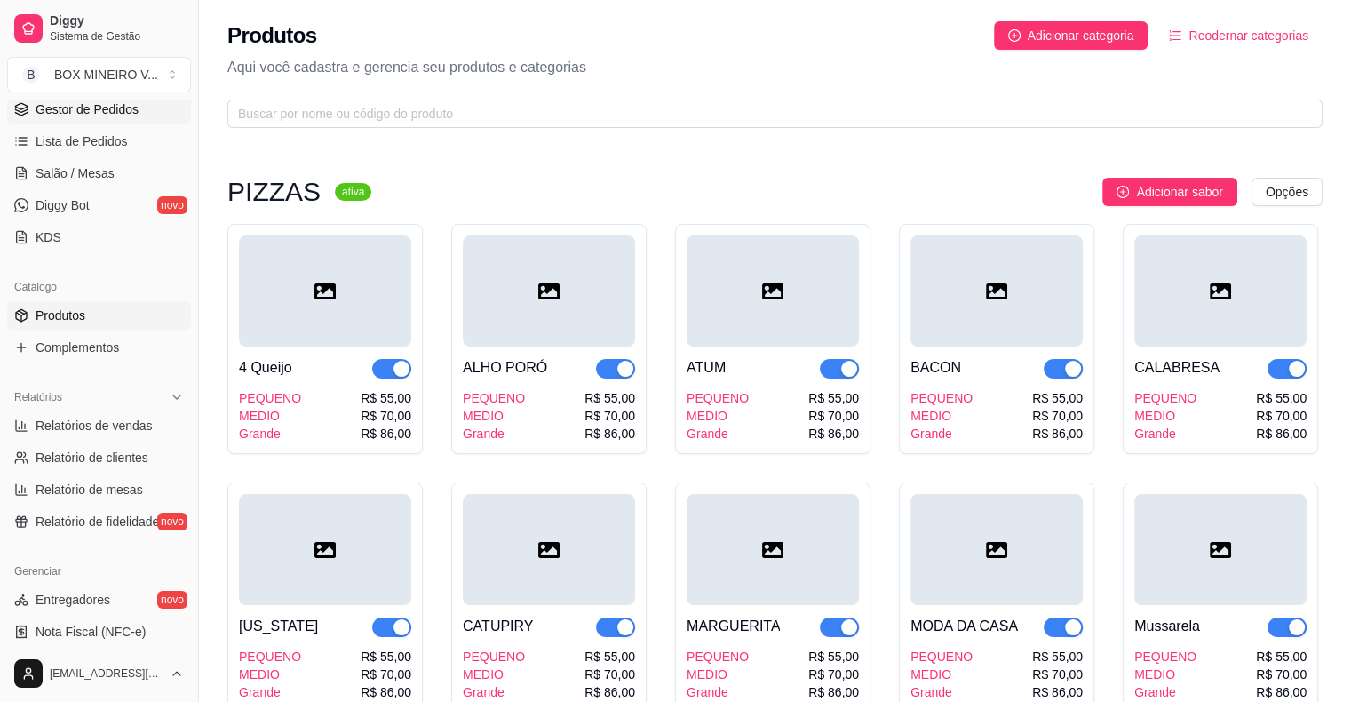
drag, startPoint x: 1207, startPoint y: 0, endPoint x: 89, endPoint y: 107, distance: 1122.7
click at [89, 107] on span "Gestor de Pedidos" at bounding box center [87, 109] width 103 height 18
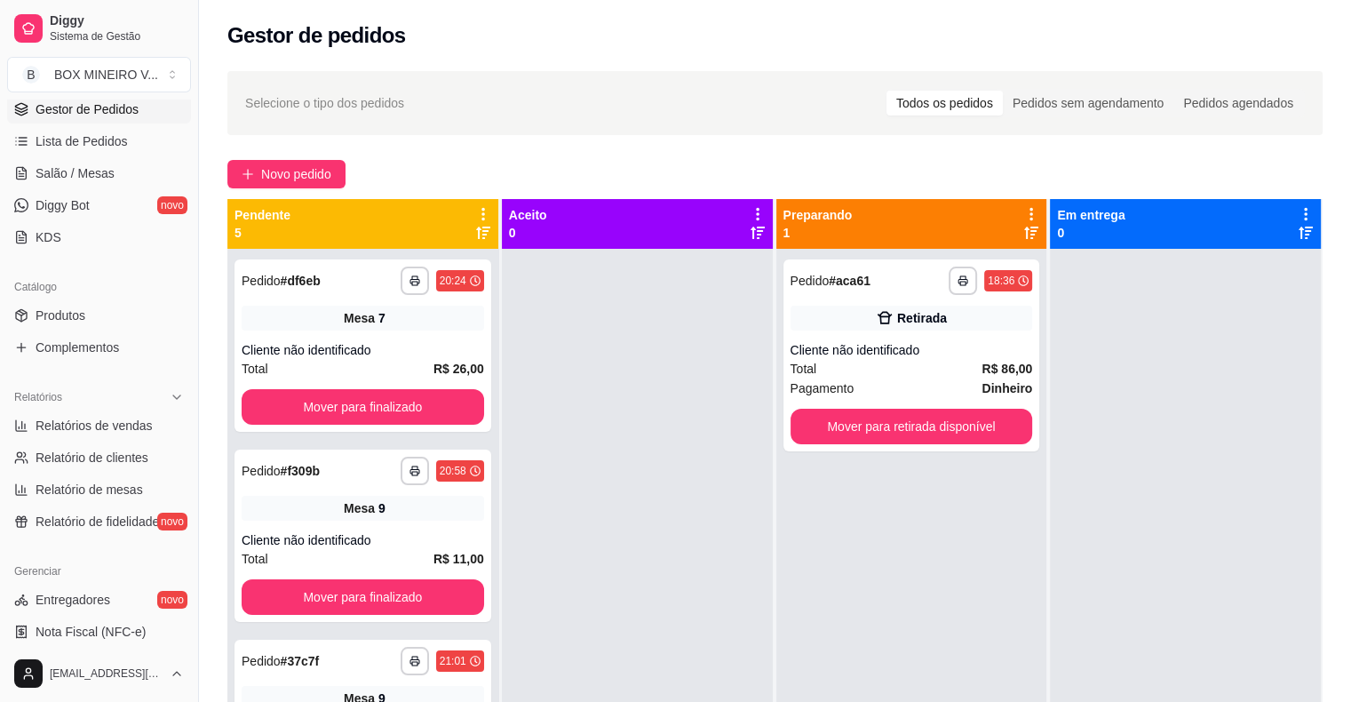
click at [89, 107] on span "Gestor de Pedidos" at bounding box center [87, 109] width 103 height 18
click at [106, 106] on span "Gestor de Pedidos" at bounding box center [87, 109] width 103 height 18
click at [39, 24] on div at bounding box center [28, 28] width 28 height 28
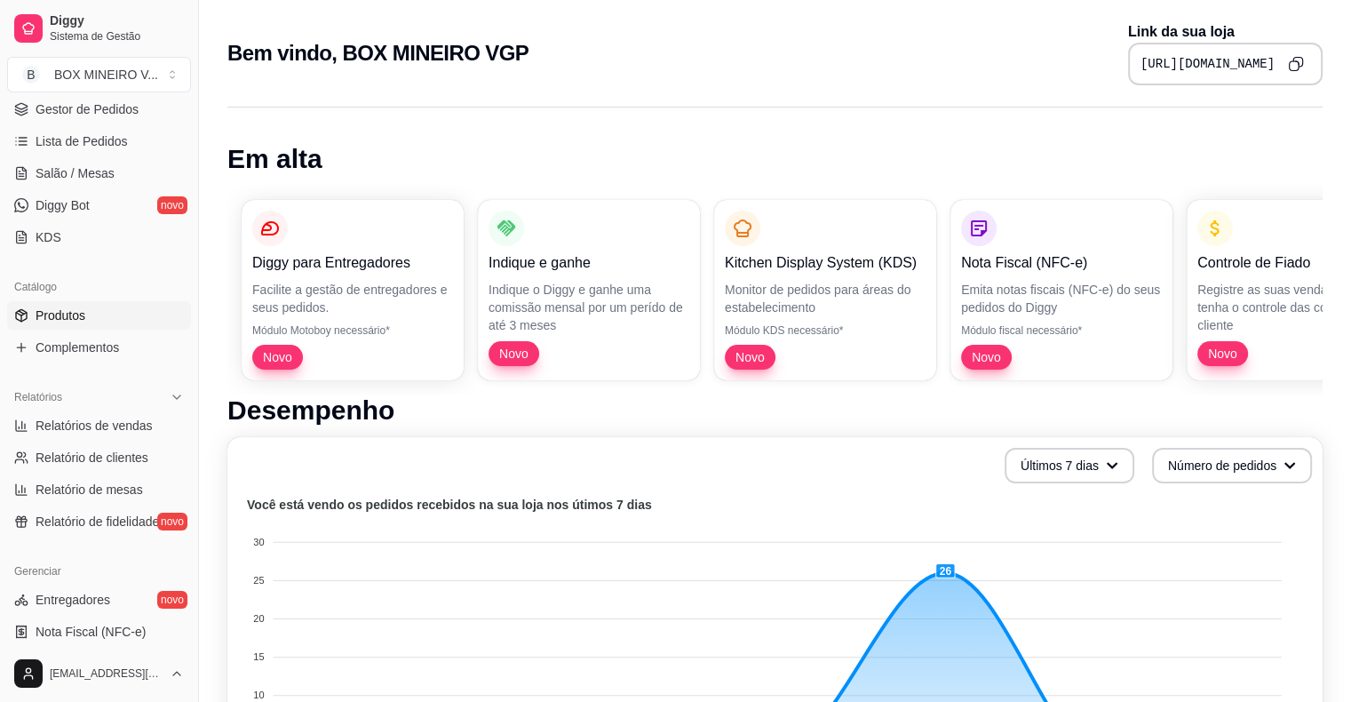
click at [78, 315] on span "Produtos" at bounding box center [61, 316] width 50 height 18
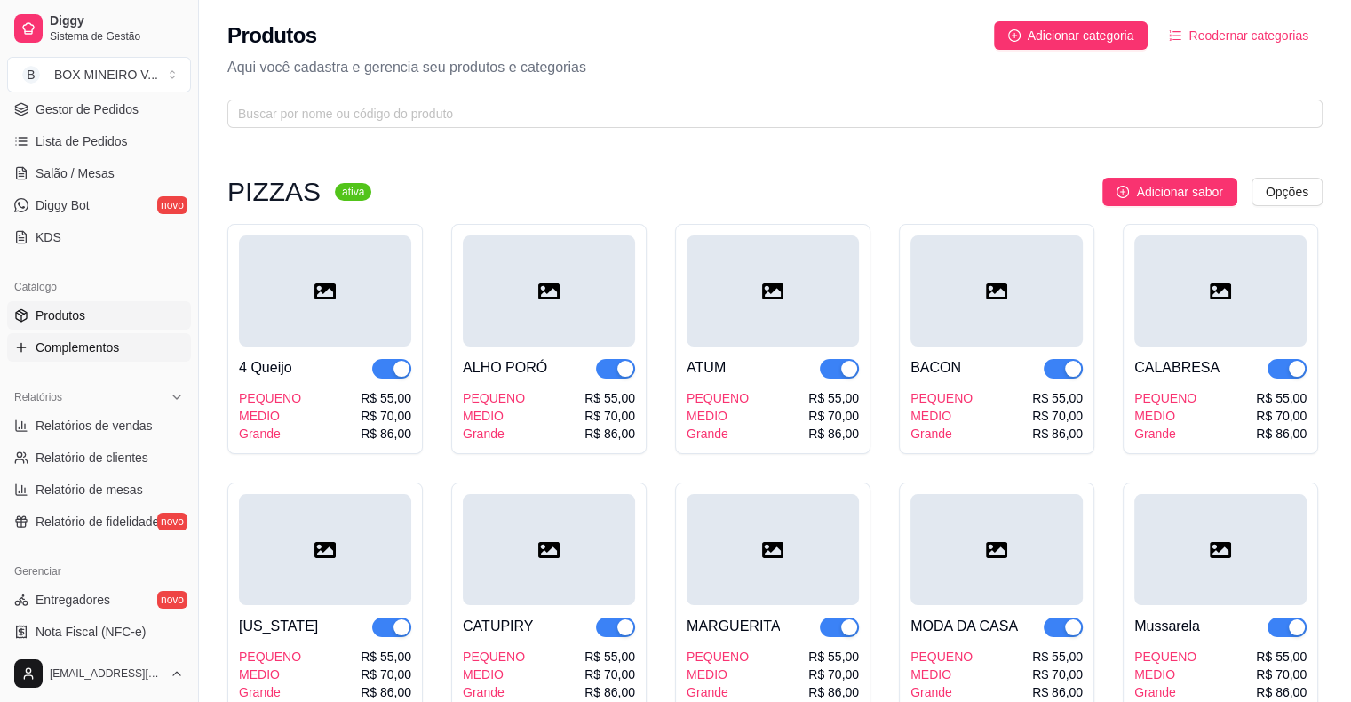
click at [76, 361] on div "Catálogo Produtos Complementos" at bounding box center [99, 317] width 198 height 103
click at [85, 346] on span "Complementos" at bounding box center [78, 347] width 84 height 18
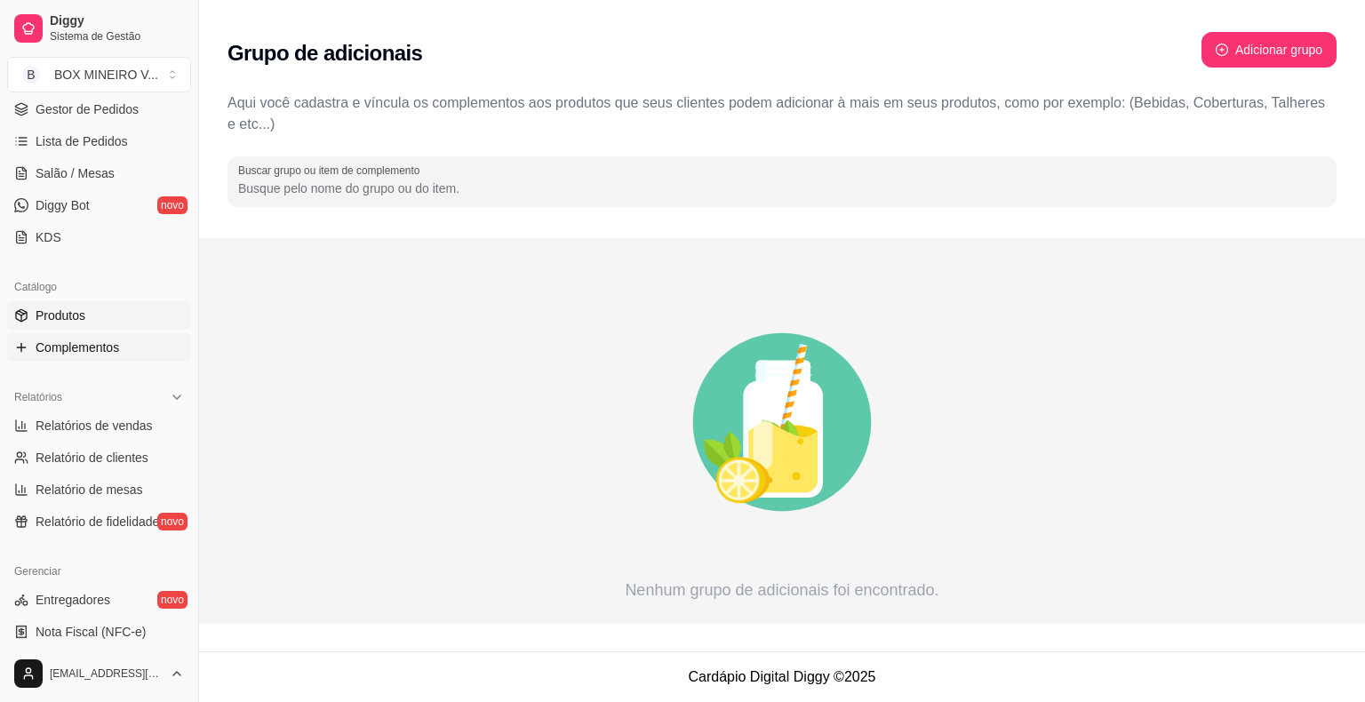
click at [57, 315] on span "Produtos" at bounding box center [61, 316] width 50 height 18
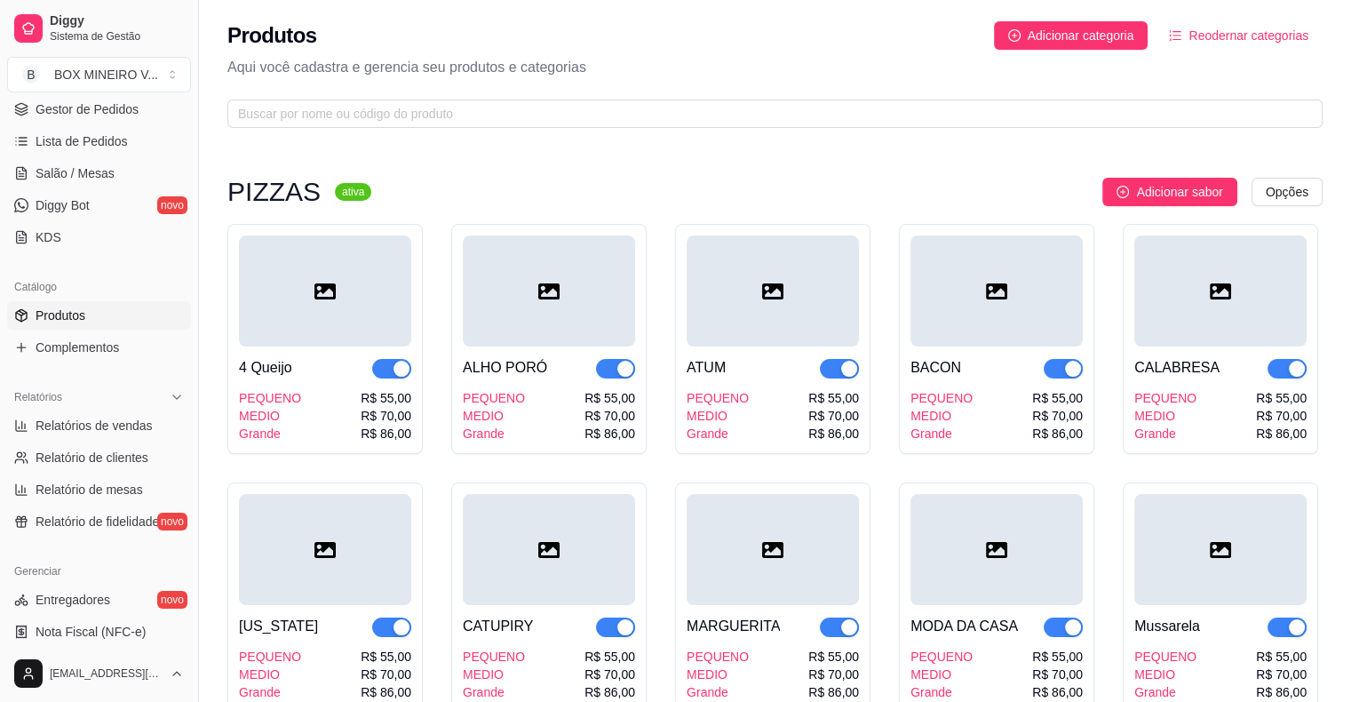
click at [321, 290] on icon at bounding box center [325, 291] width 21 height 16
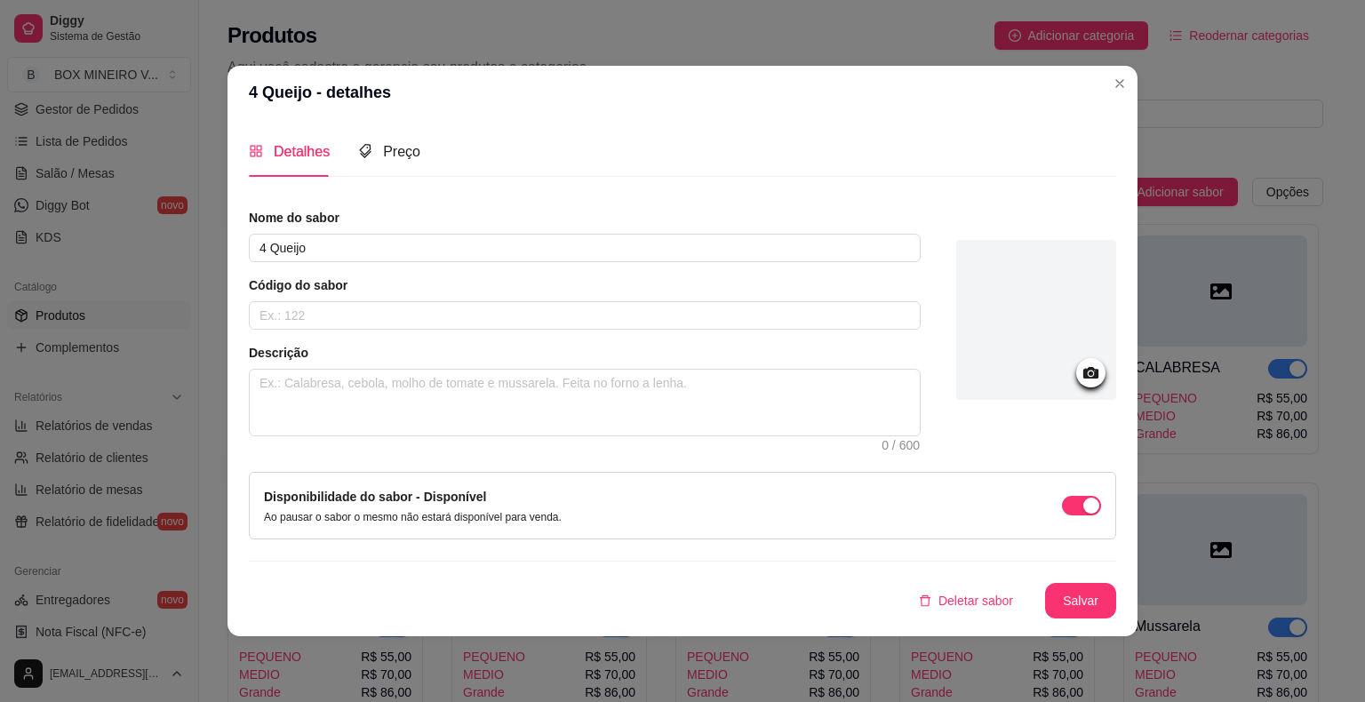
click at [1069, 322] on div at bounding box center [1036, 320] width 160 height 160
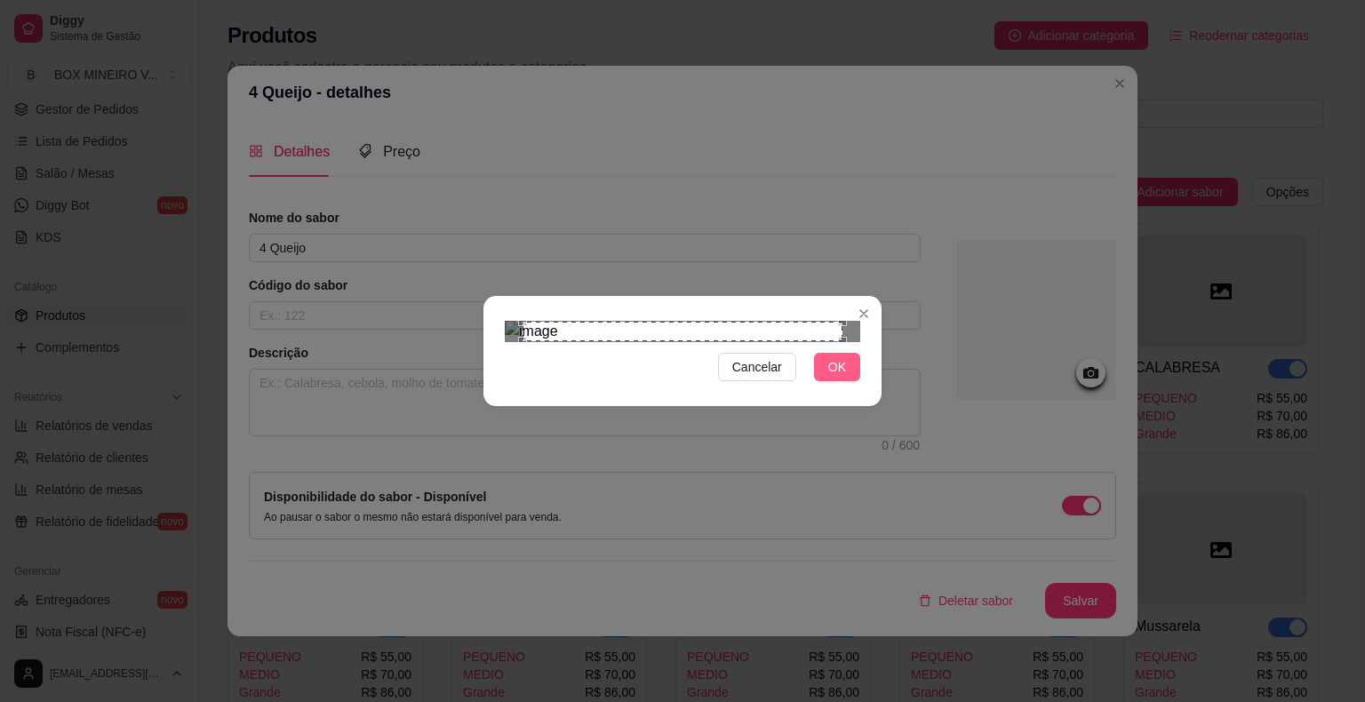
click at [832, 377] on span "OK" at bounding box center [837, 367] width 18 height 20
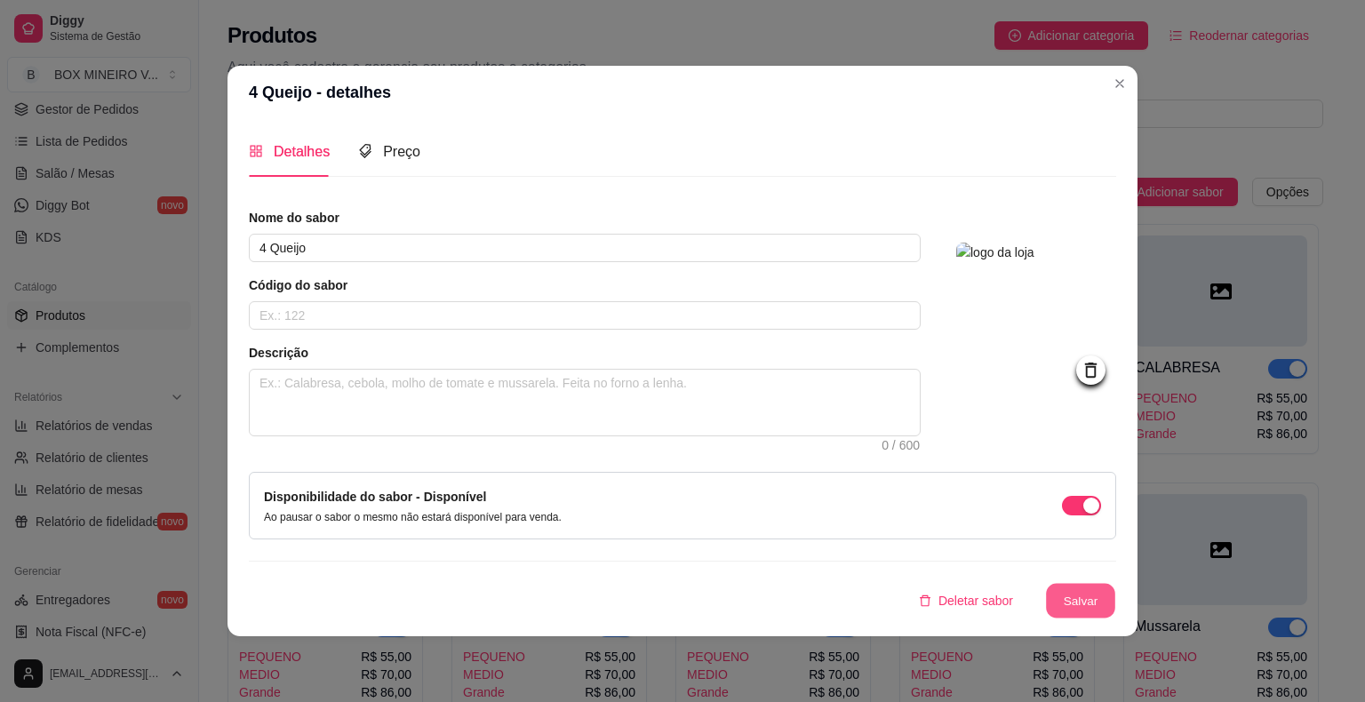
click at [1087, 602] on button "Salvar" at bounding box center [1080, 601] width 69 height 35
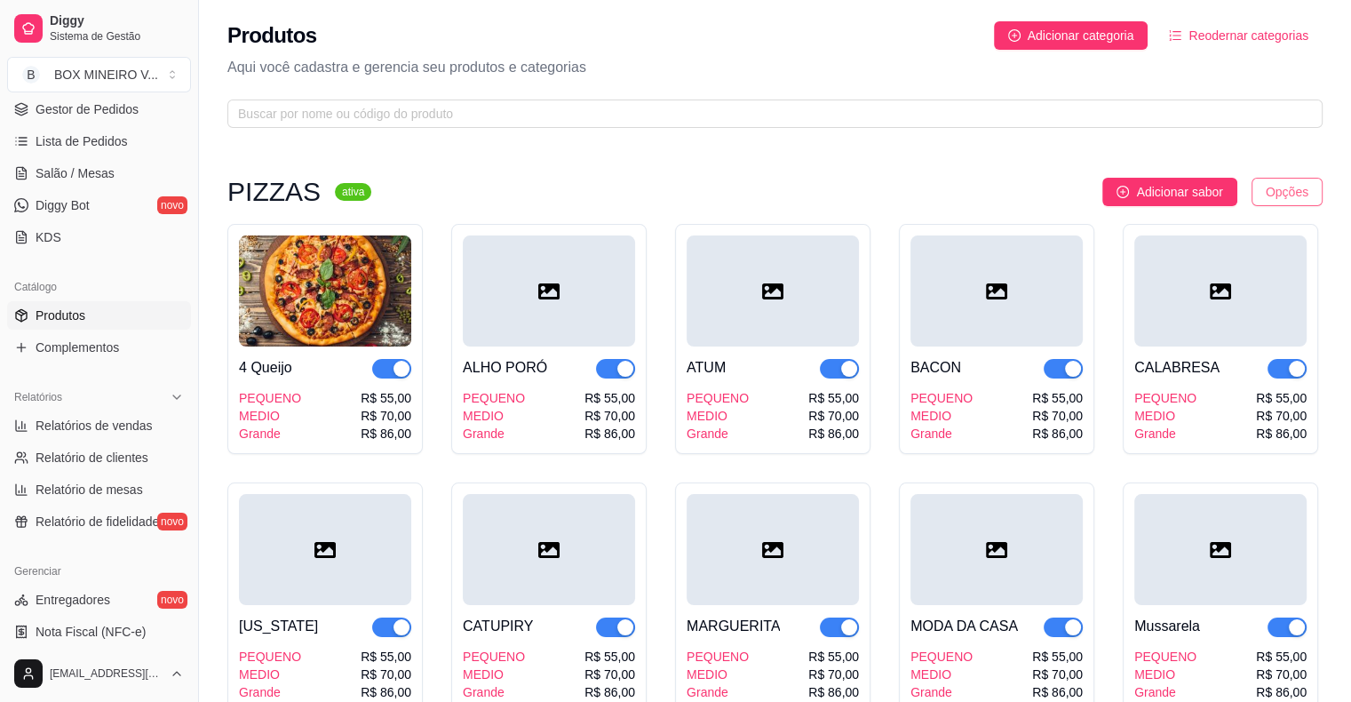
click at [1287, 191] on html "Diggy Sistema de Gestão B BOX MINEIRO V ... Loja aberta Período gratuito até 08…" at bounding box center [675, 351] width 1351 height 702
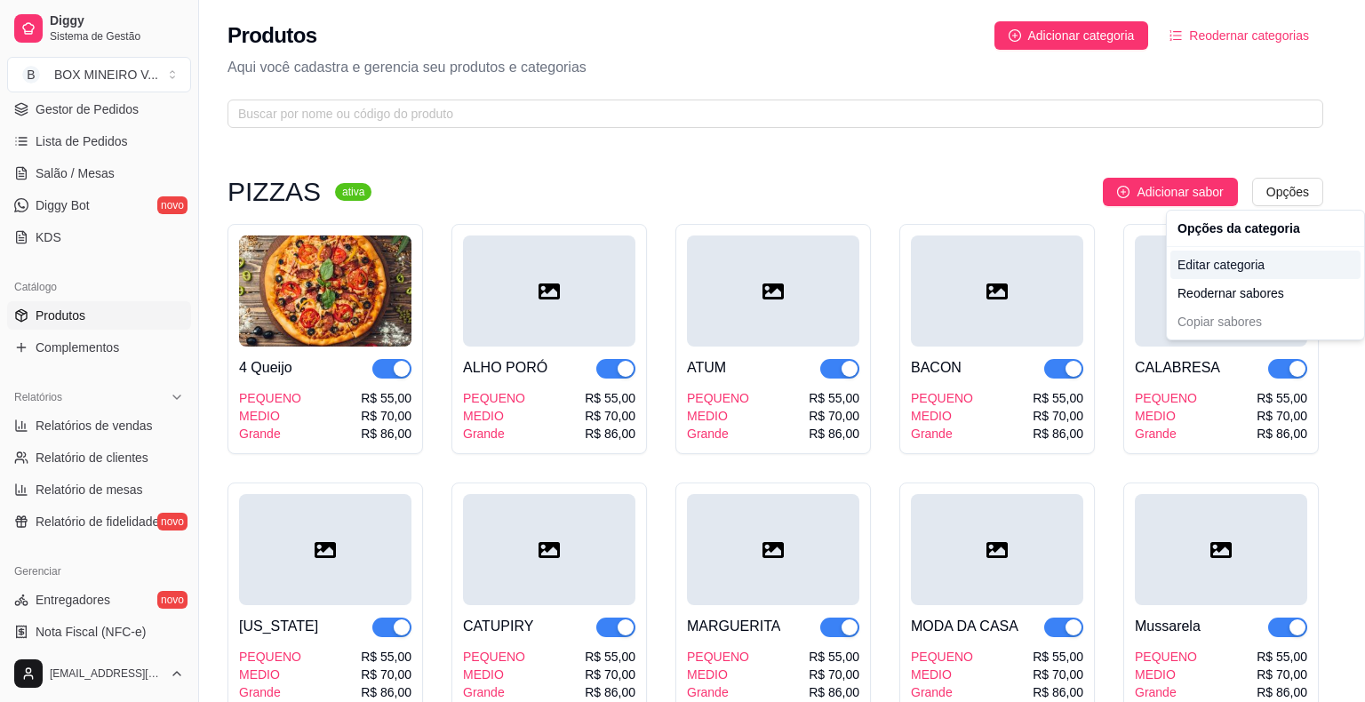
click at [1281, 261] on div "Editar categoria" at bounding box center [1265, 265] width 190 height 28
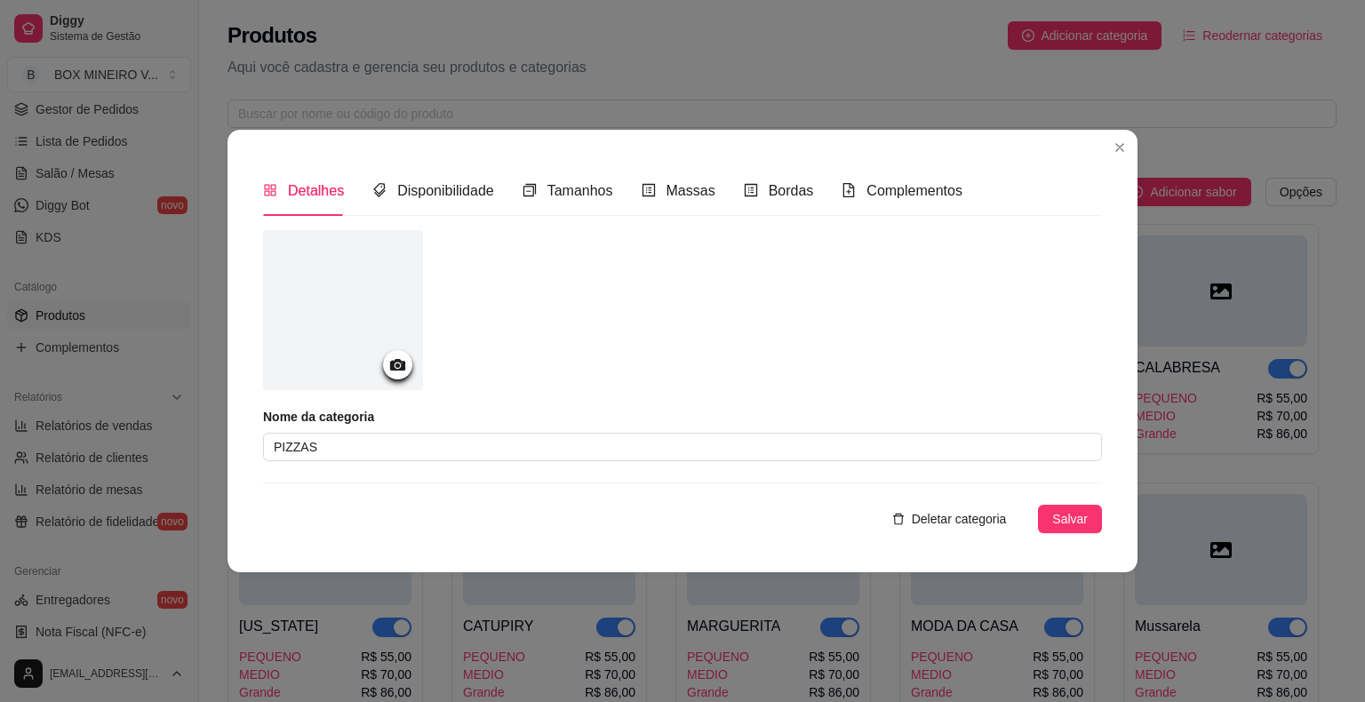
click at [399, 372] on icon at bounding box center [397, 364] width 20 height 20
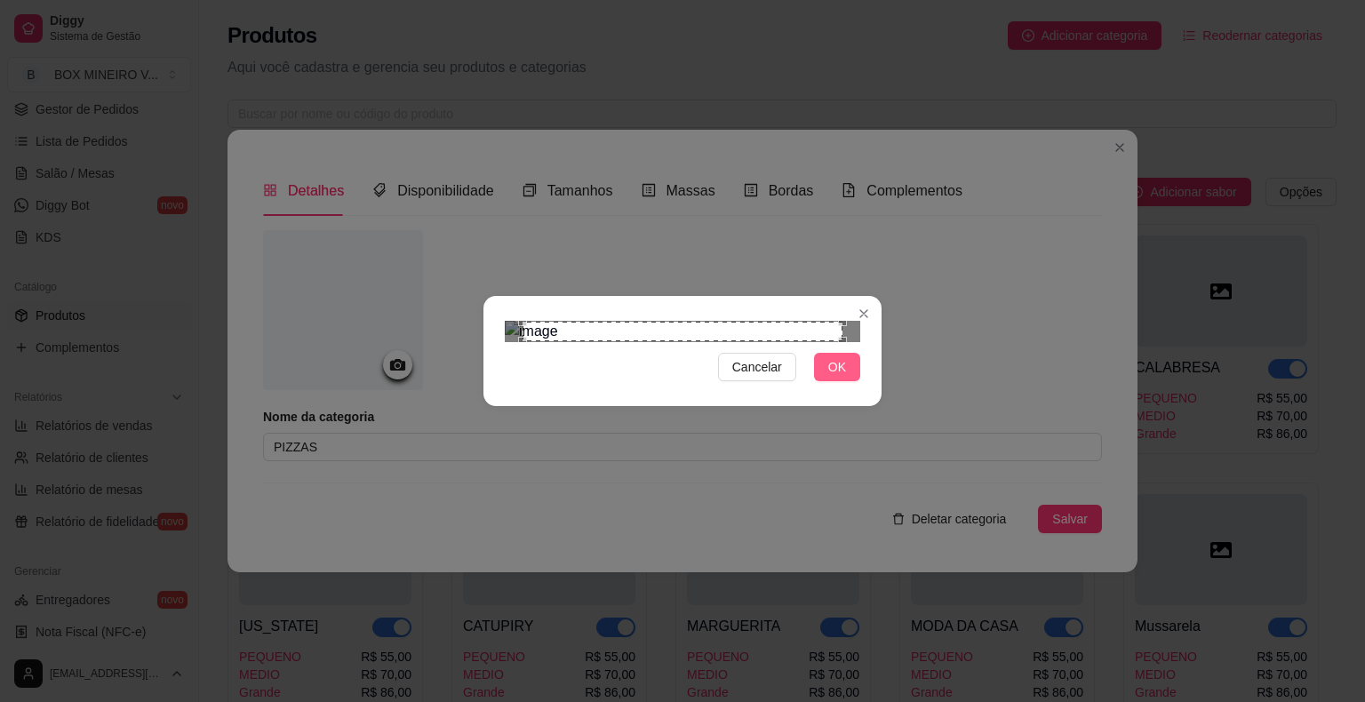
click at [832, 377] on span "OK" at bounding box center [837, 367] width 18 height 20
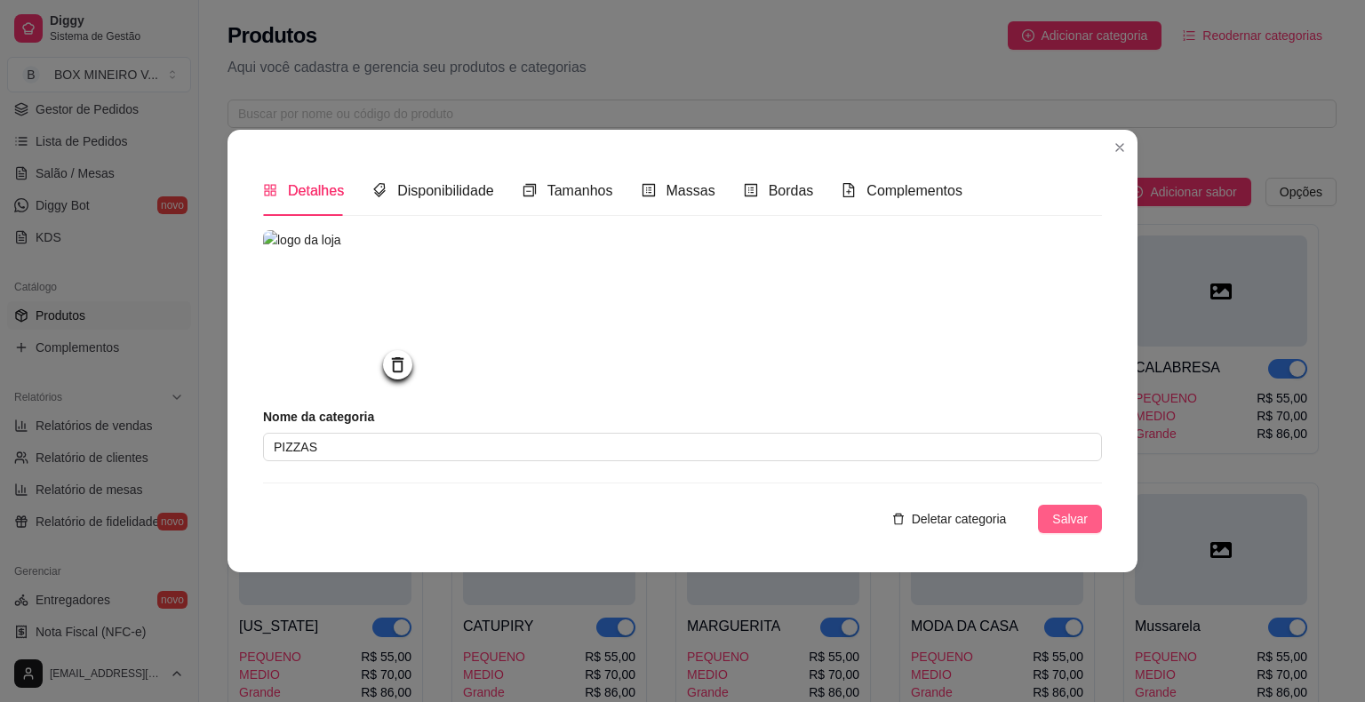
click at [1073, 519] on span "Salvar" at bounding box center [1070, 519] width 36 height 20
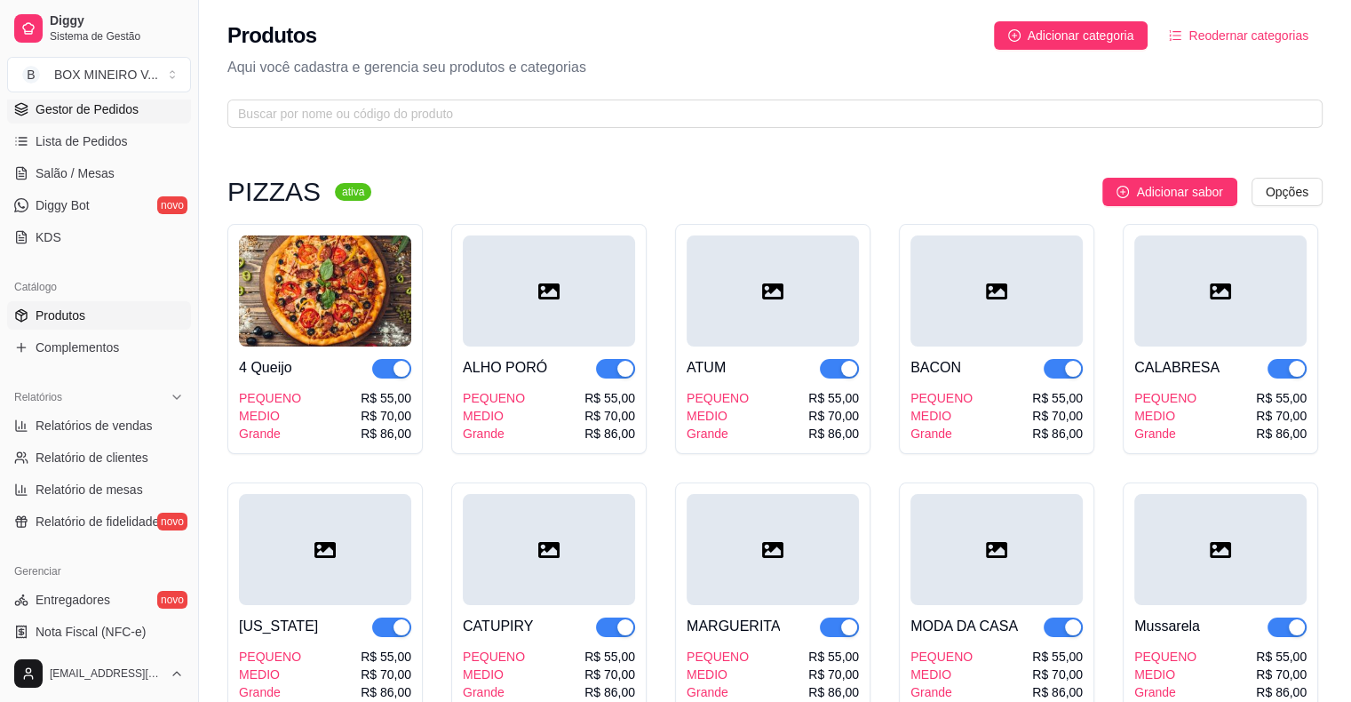
click at [120, 113] on span "Gestor de Pedidos" at bounding box center [87, 109] width 103 height 18
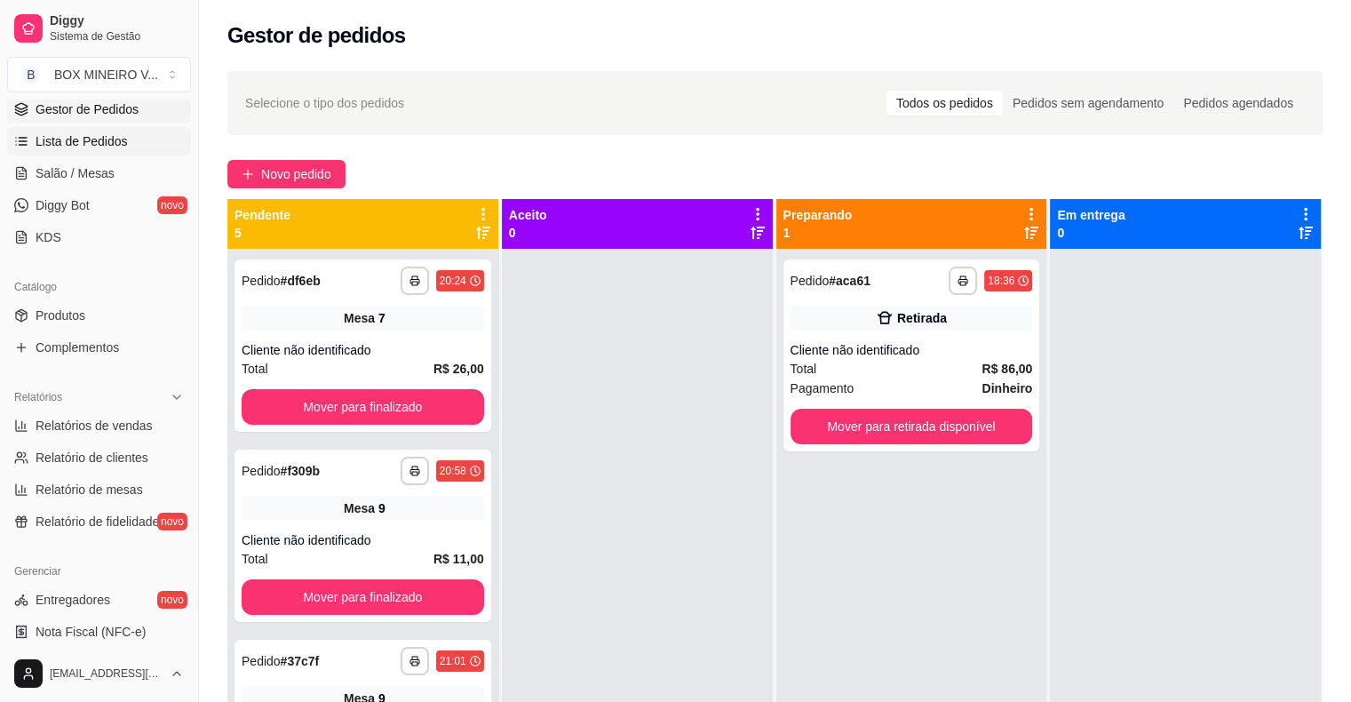
click at [108, 142] on span "Lista de Pedidos" at bounding box center [82, 141] width 92 height 18
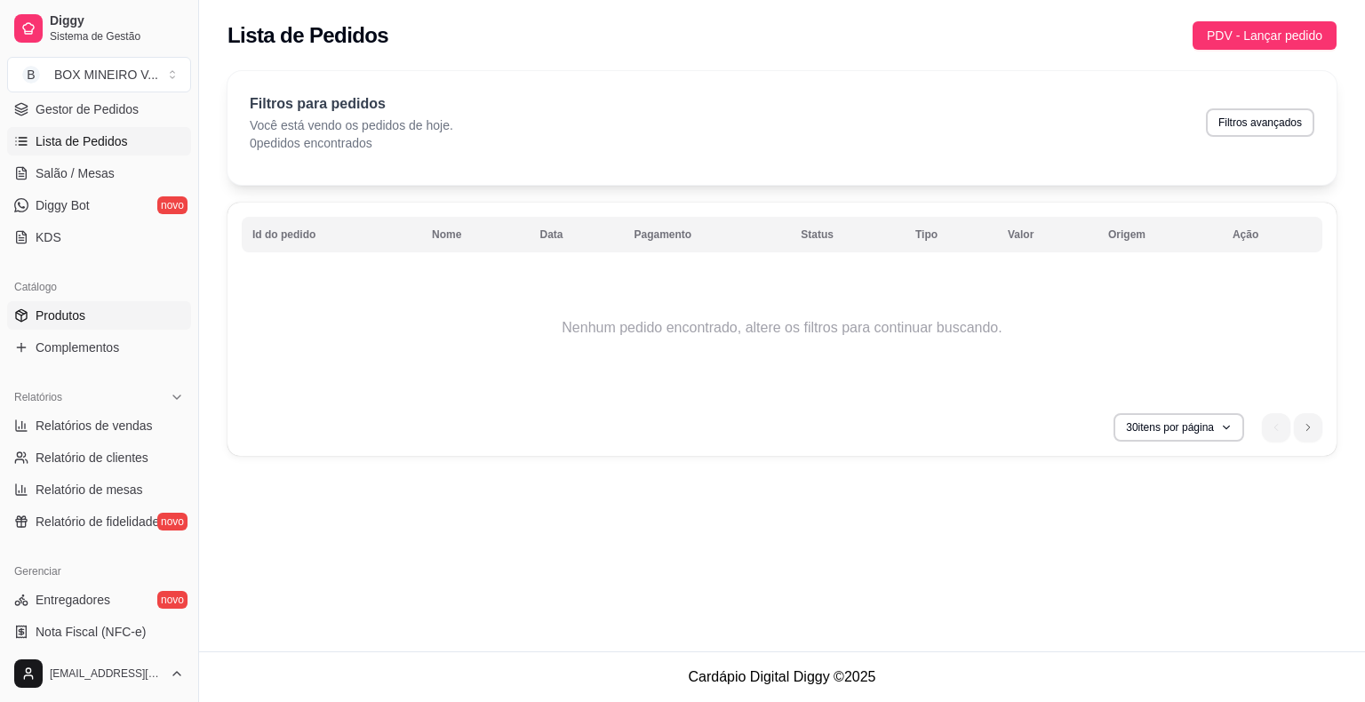
click at [80, 315] on span "Produtos" at bounding box center [61, 316] width 50 height 18
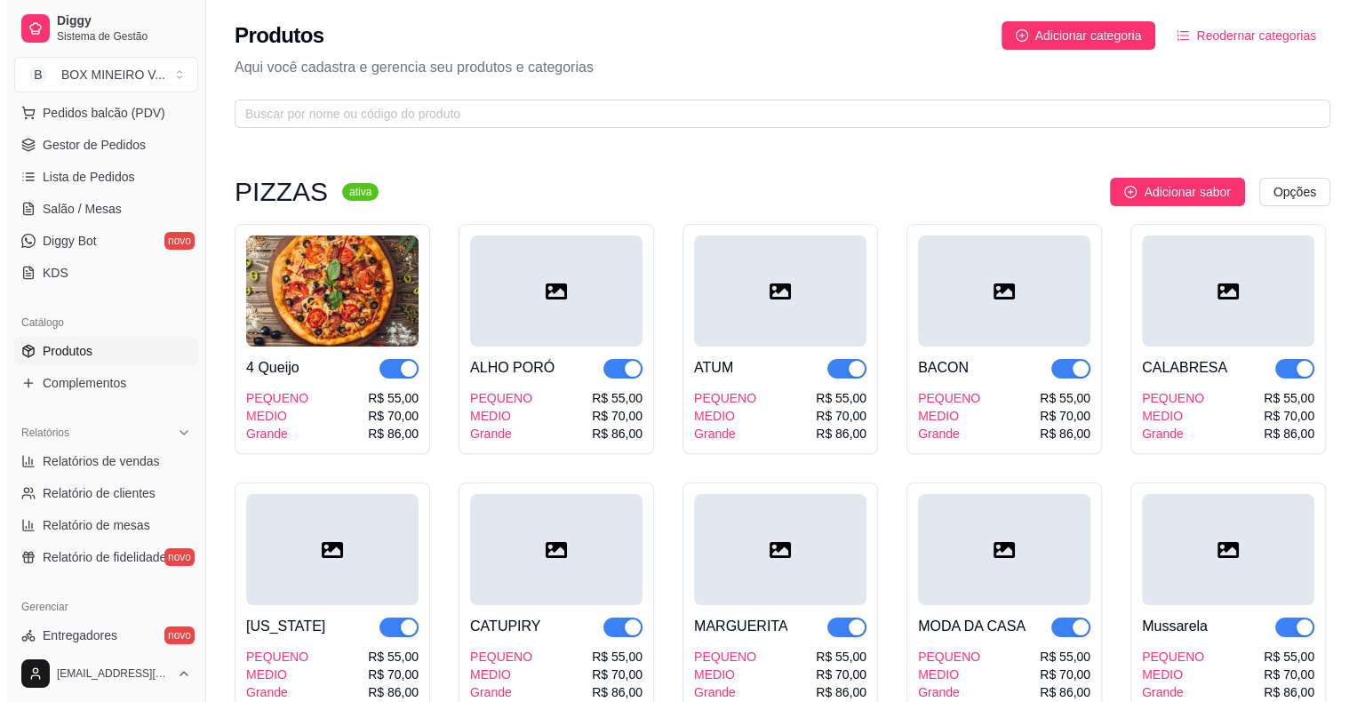
scroll to position [178, 0]
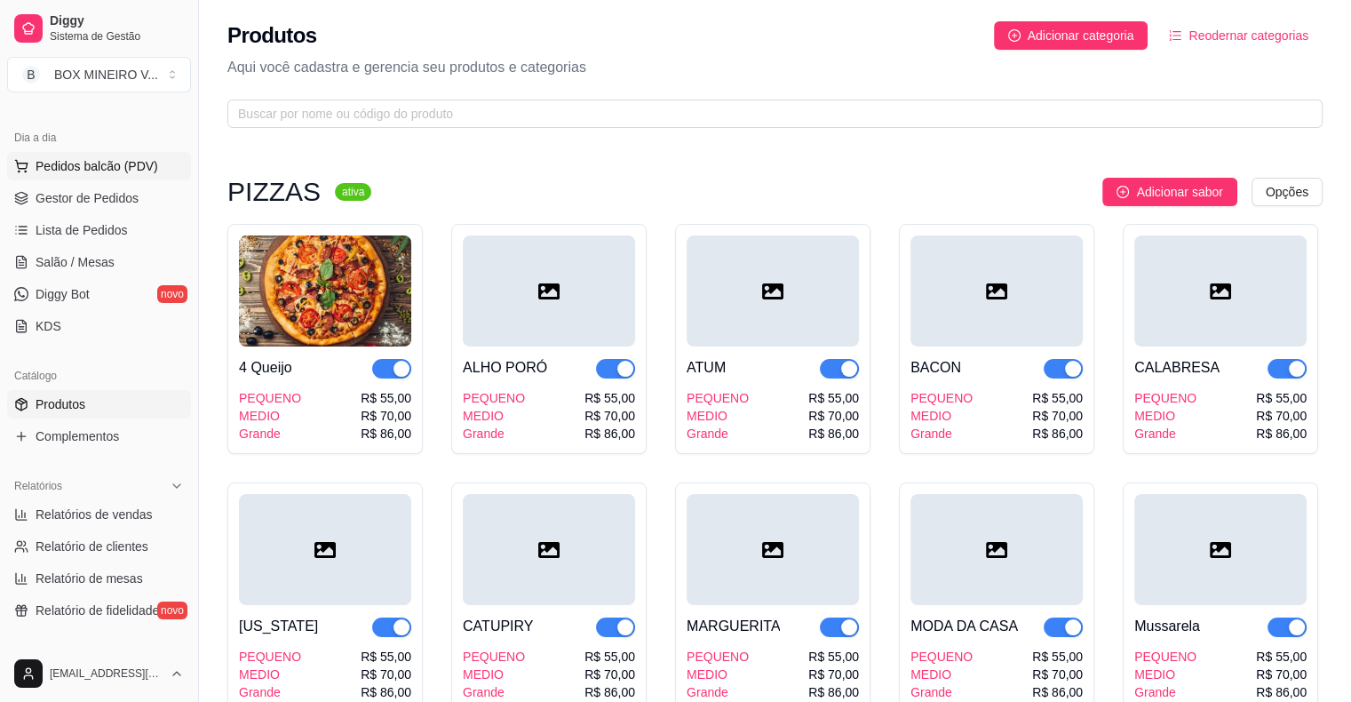
click at [106, 166] on span "Pedidos balcão (PDV)" at bounding box center [97, 166] width 123 height 18
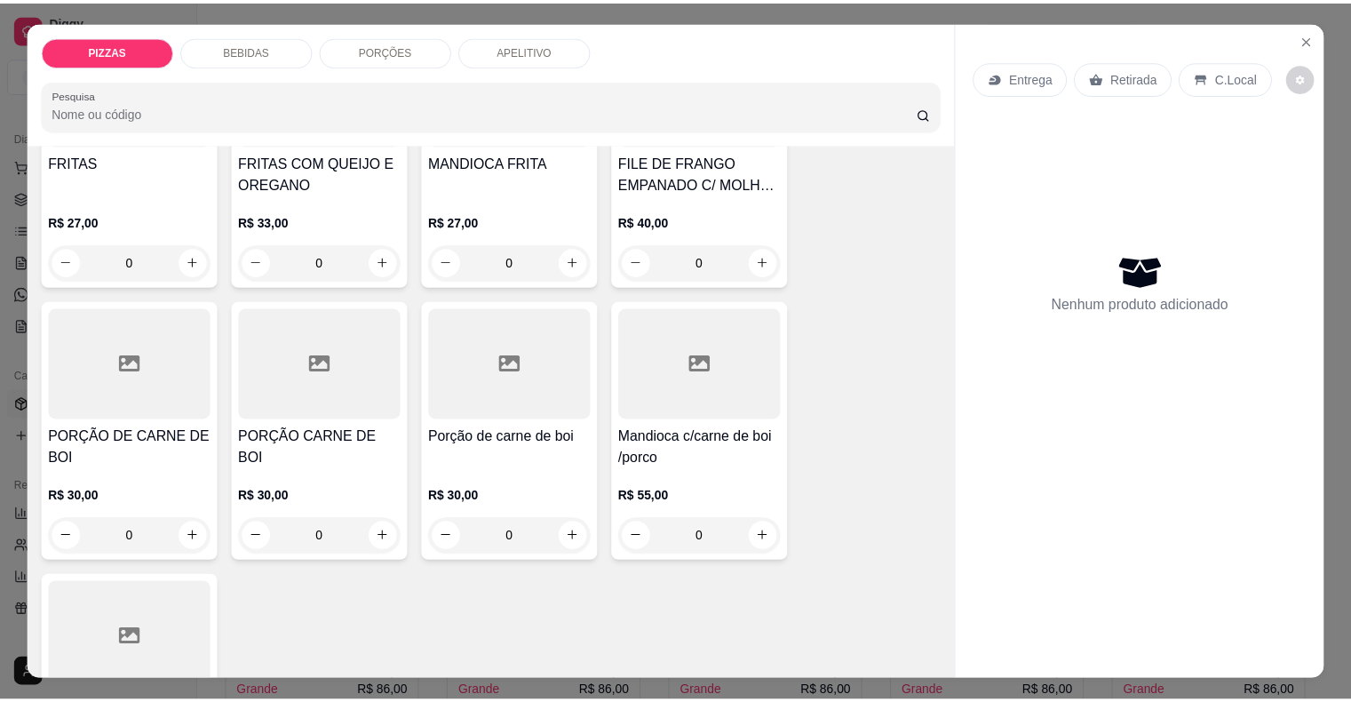
scroll to position [3325, 0]
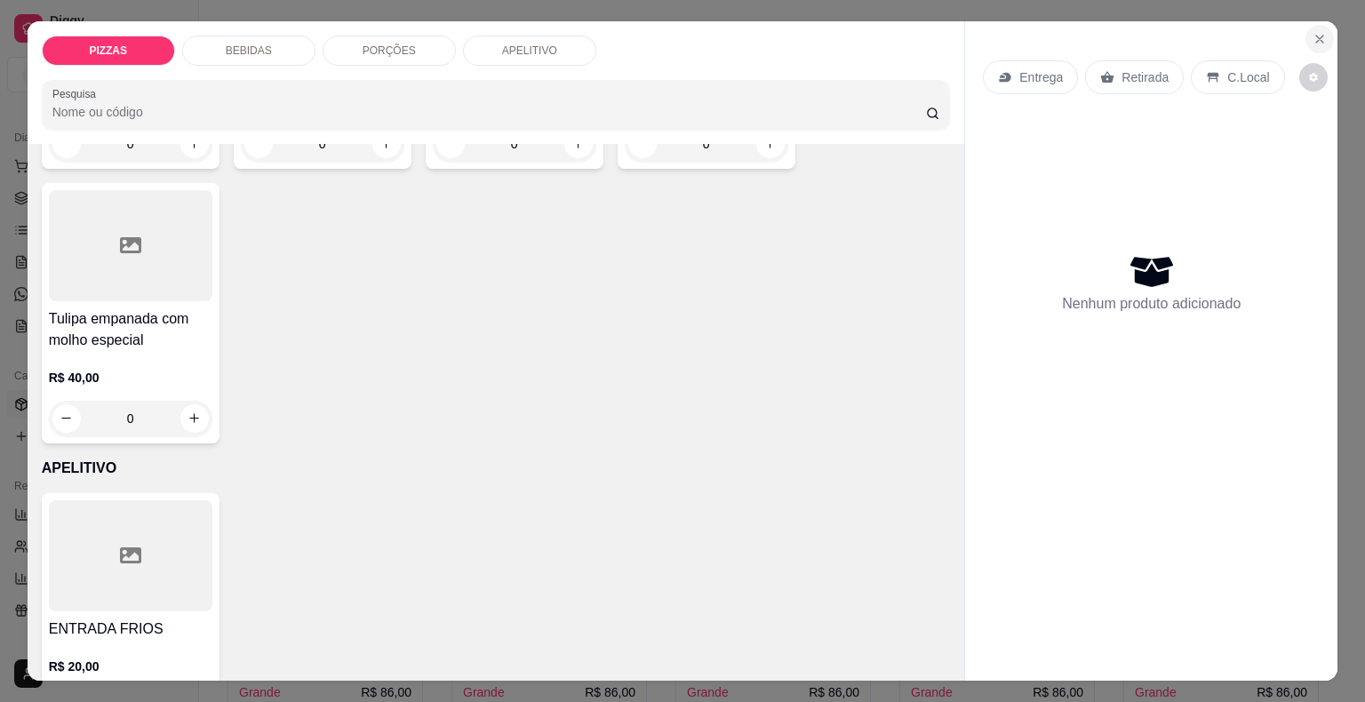
click at [1318, 32] on icon "Close" at bounding box center [1319, 39] width 14 height 14
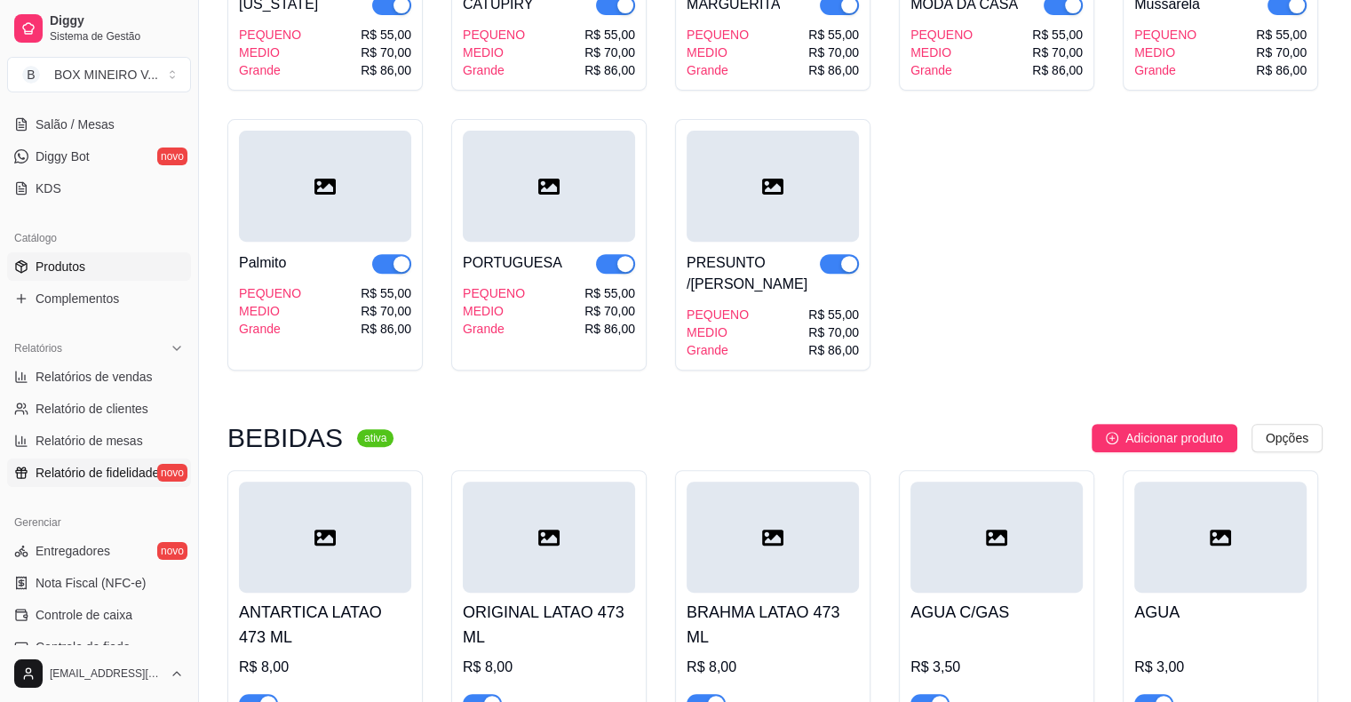
scroll to position [576, 0]
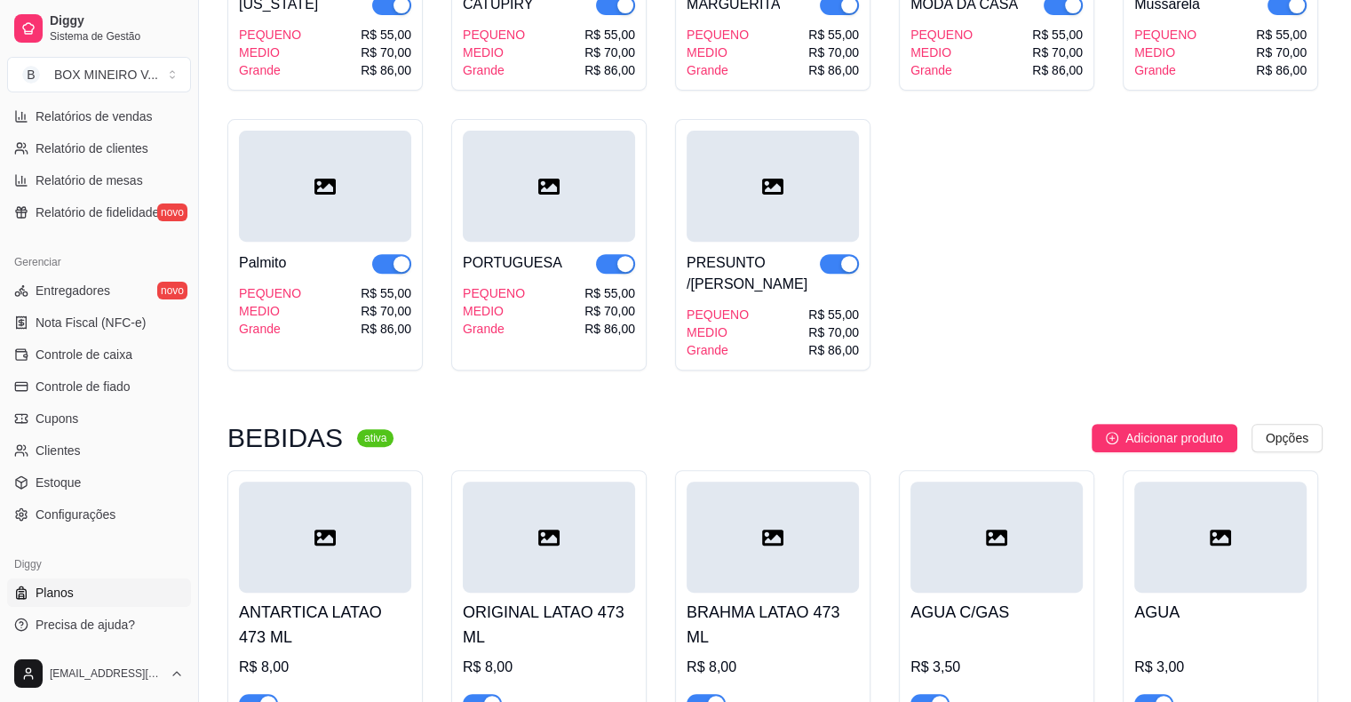
click at [94, 593] on link "Planos" at bounding box center [99, 592] width 184 height 28
